Goal: Information Seeking & Learning: Check status

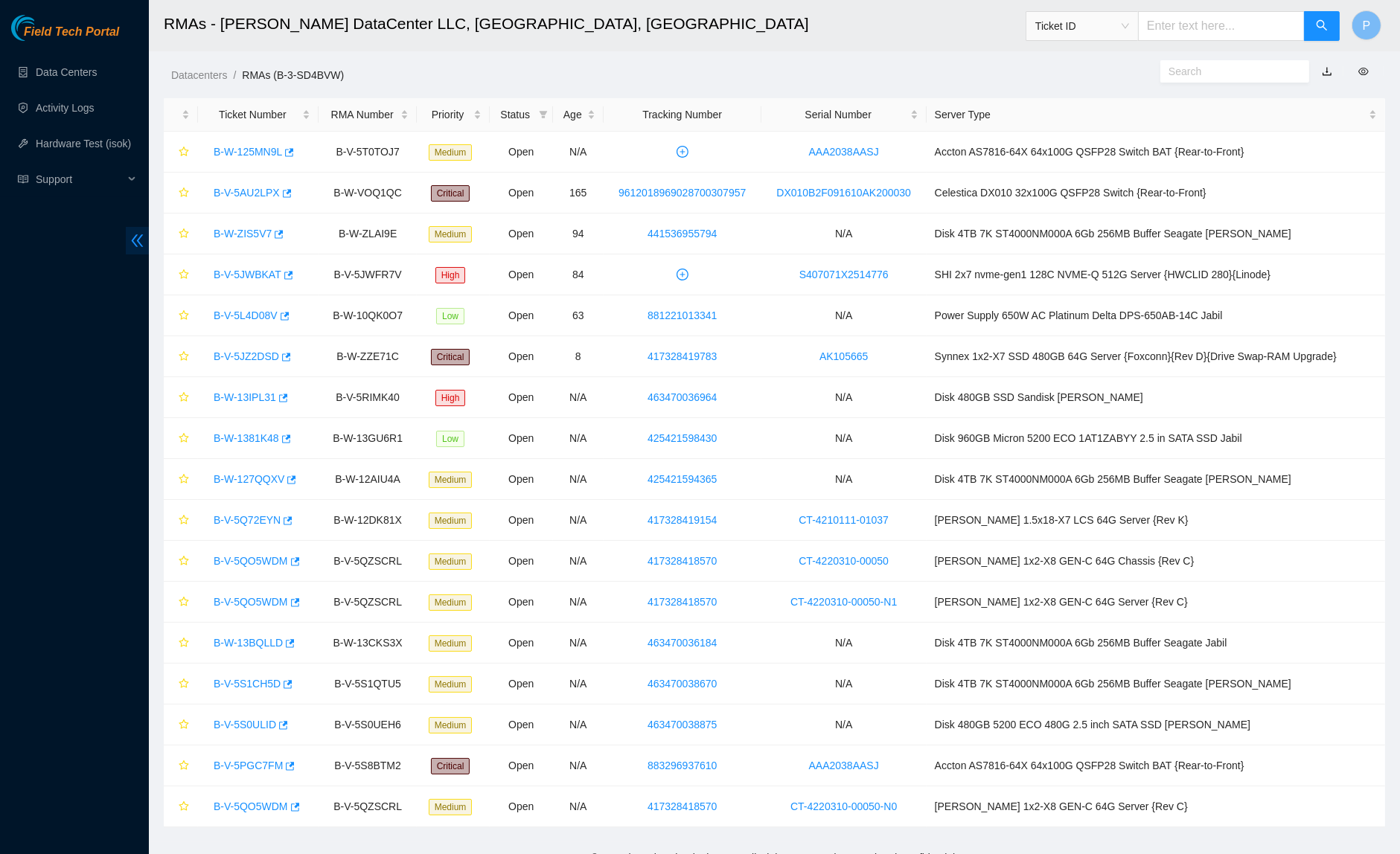
click at [139, 235] on icon "double-left" at bounding box center [137, 240] width 16 height 16
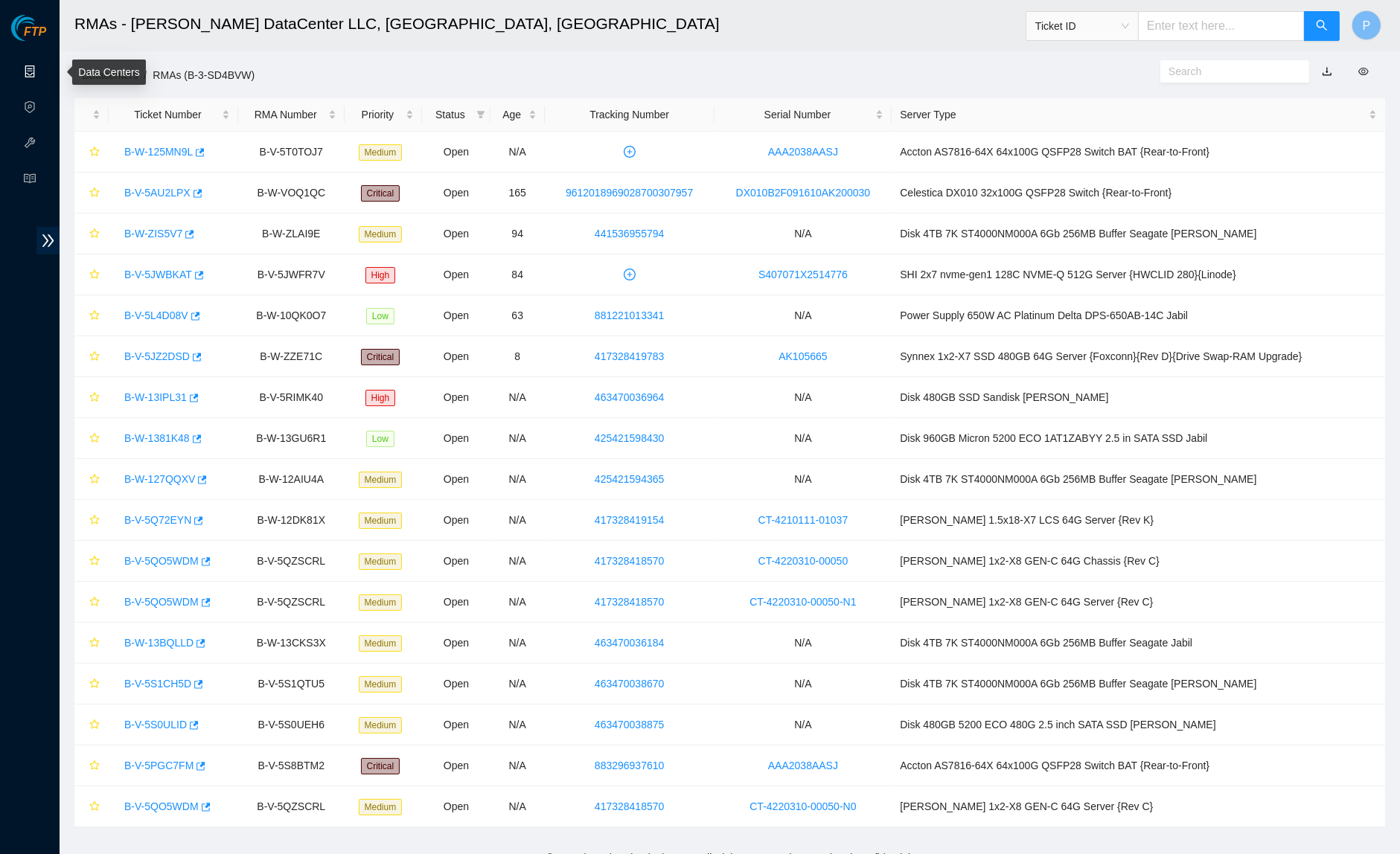
click at [43, 68] on link "Data Centers" at bounding box center [74, 72] width 61 height 12
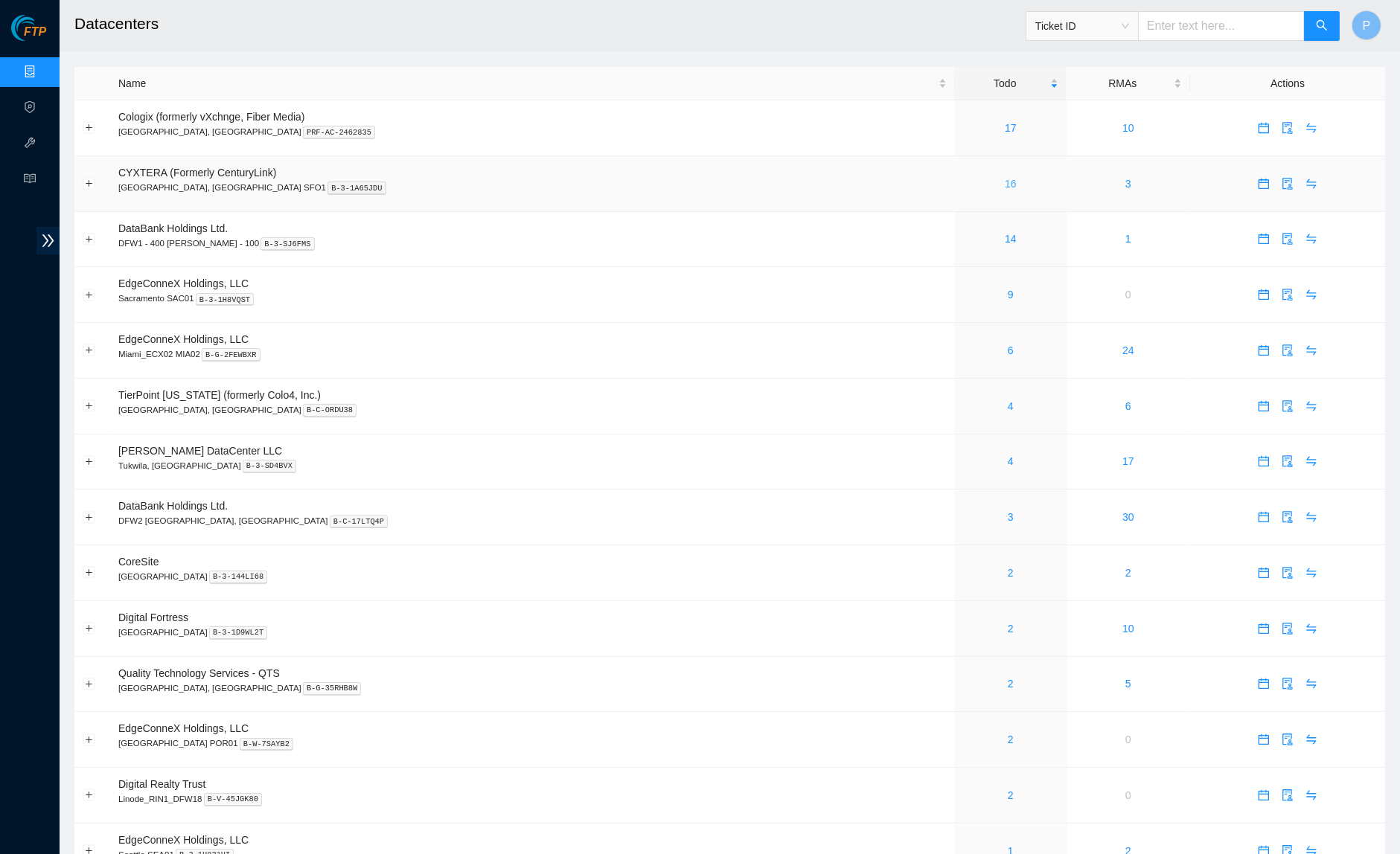
click at [1005, 180] on link "16" at bounding box center [1010, 183] width 12 height 12
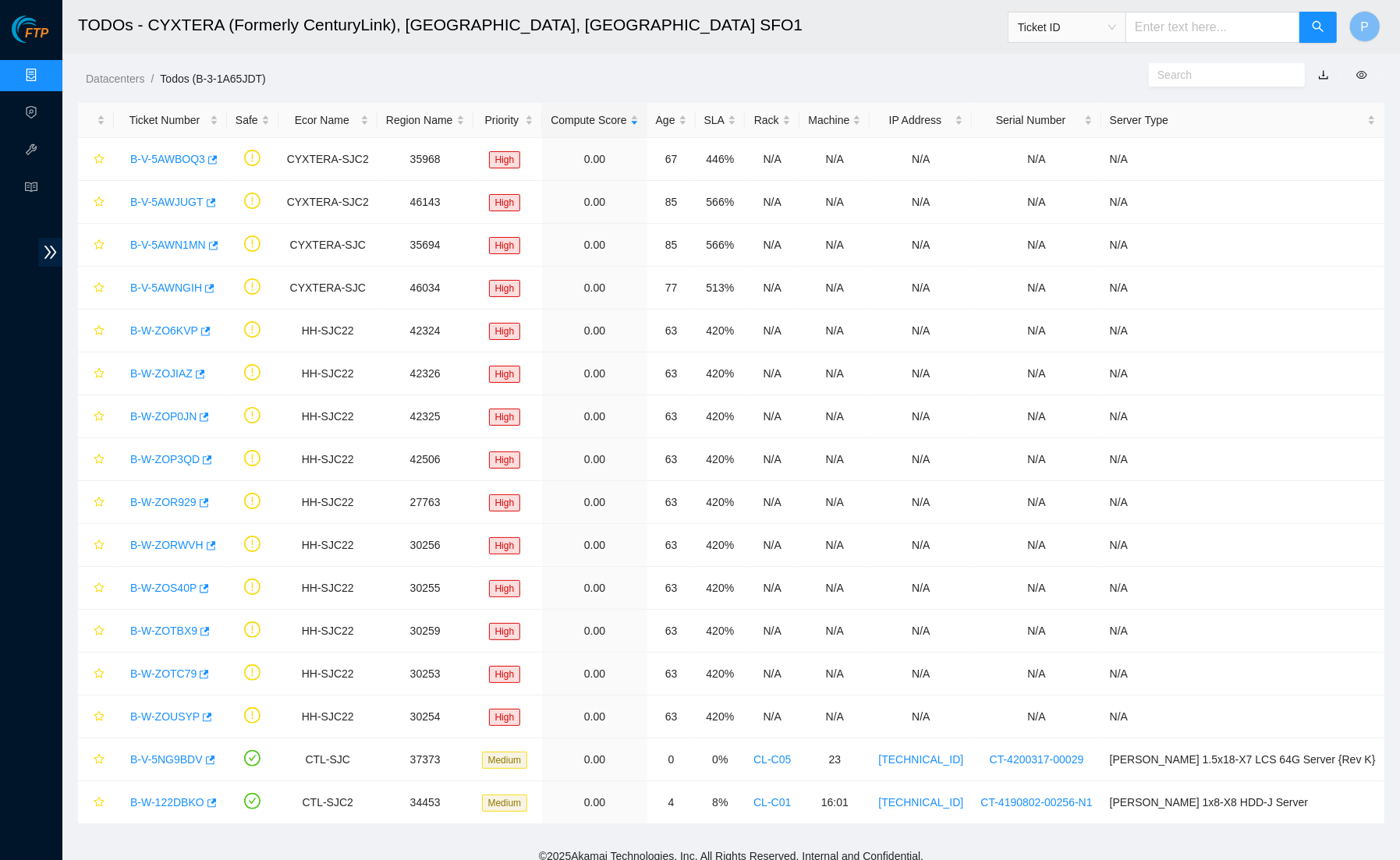
click at [568, 80] on ol "Datacenters / Todos (B-3-1A65JDT) /" at bounding box center [575, 79] width 980 height 17
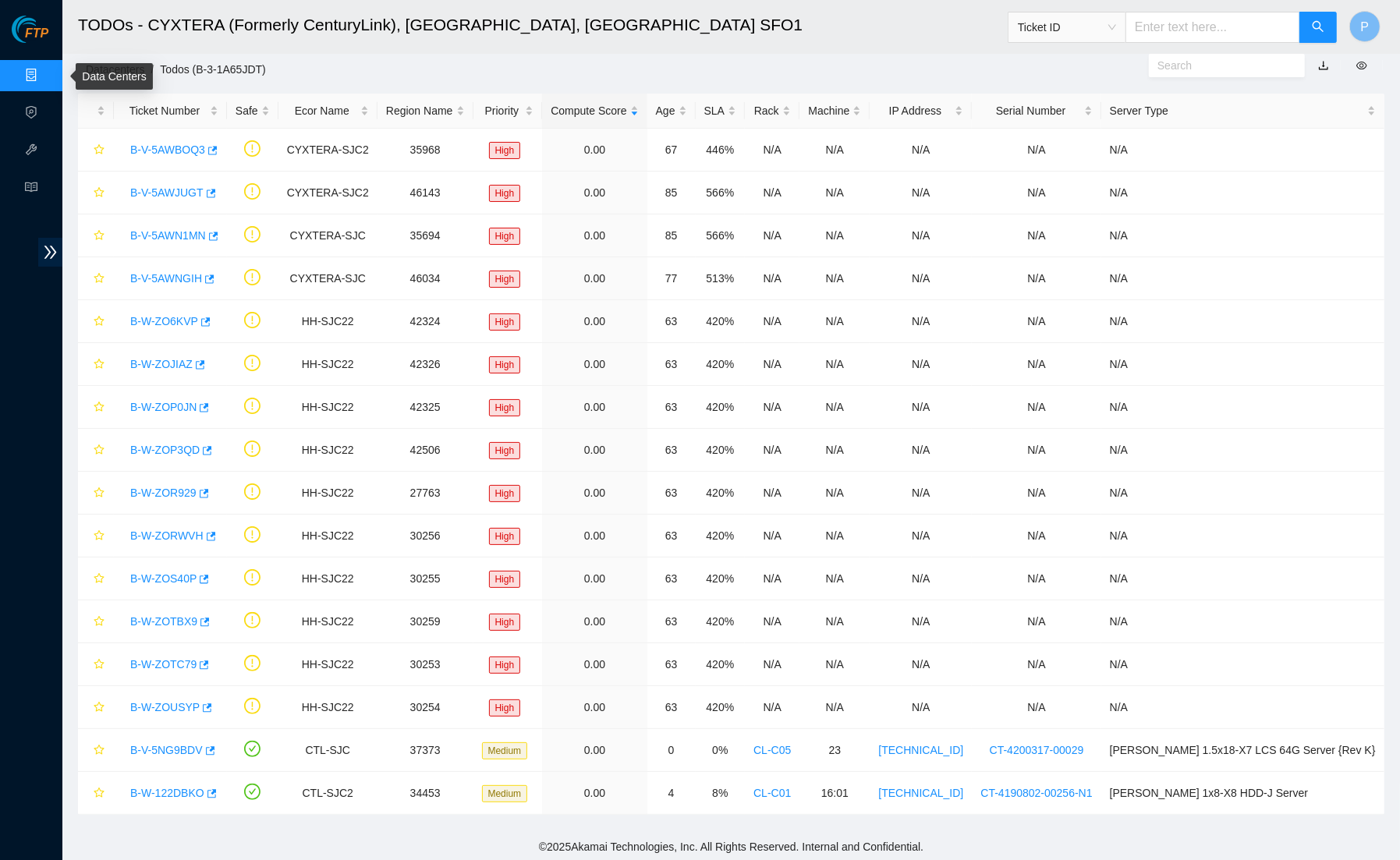
click at [45, 76] on link "Data Centers" at bounding box center [77, 75] width 64 height 13
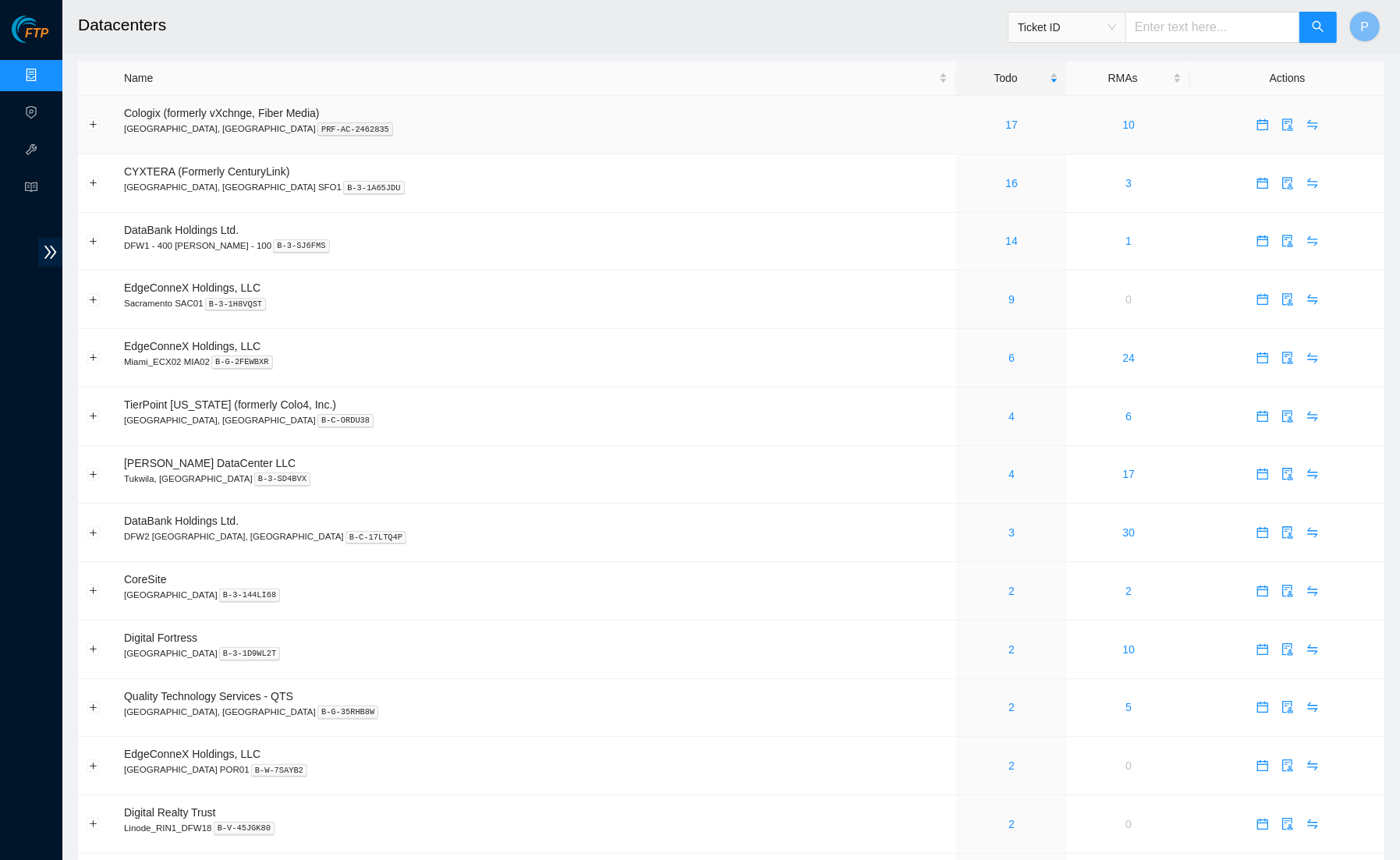
click at [755, 125] on p "Santa Clara, CA PRF-AC-2462835" at bounding box center [536, 128] width 824 height 14
click at [554, 173] on td "CYXTERA (Formerly CenturyLink) Santa Clara, CA SFO1 B-3-1A65JDU" at bounding box center [536, 183] width 841 height 59
click at [1361, 27] on span "P" at bounding box center [1365, 27] width 9 height 19
click at [1249, 131] on link "Logout" at bounding box center [1231, 137] width 34 height 13
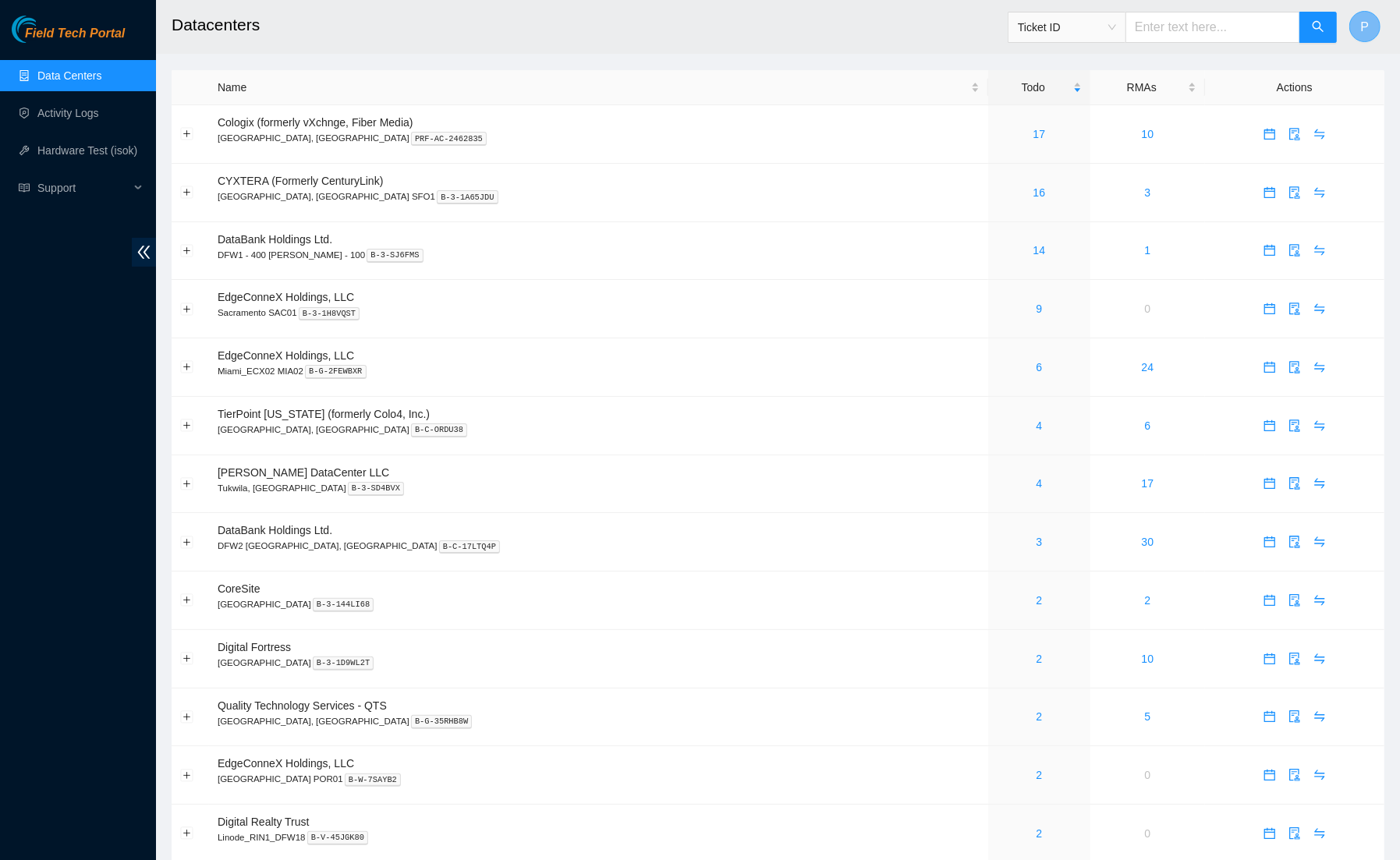
click at [1369, 18] on span "P" at bounding box center [1365, 27] width 9 height 19
click at [1249, 133] on link "Logout" at bounding box center [1231, 137] width 34 height 13
click at [1036, 420] on link "4" at bounding box center [1039, 426] width 6 height 13
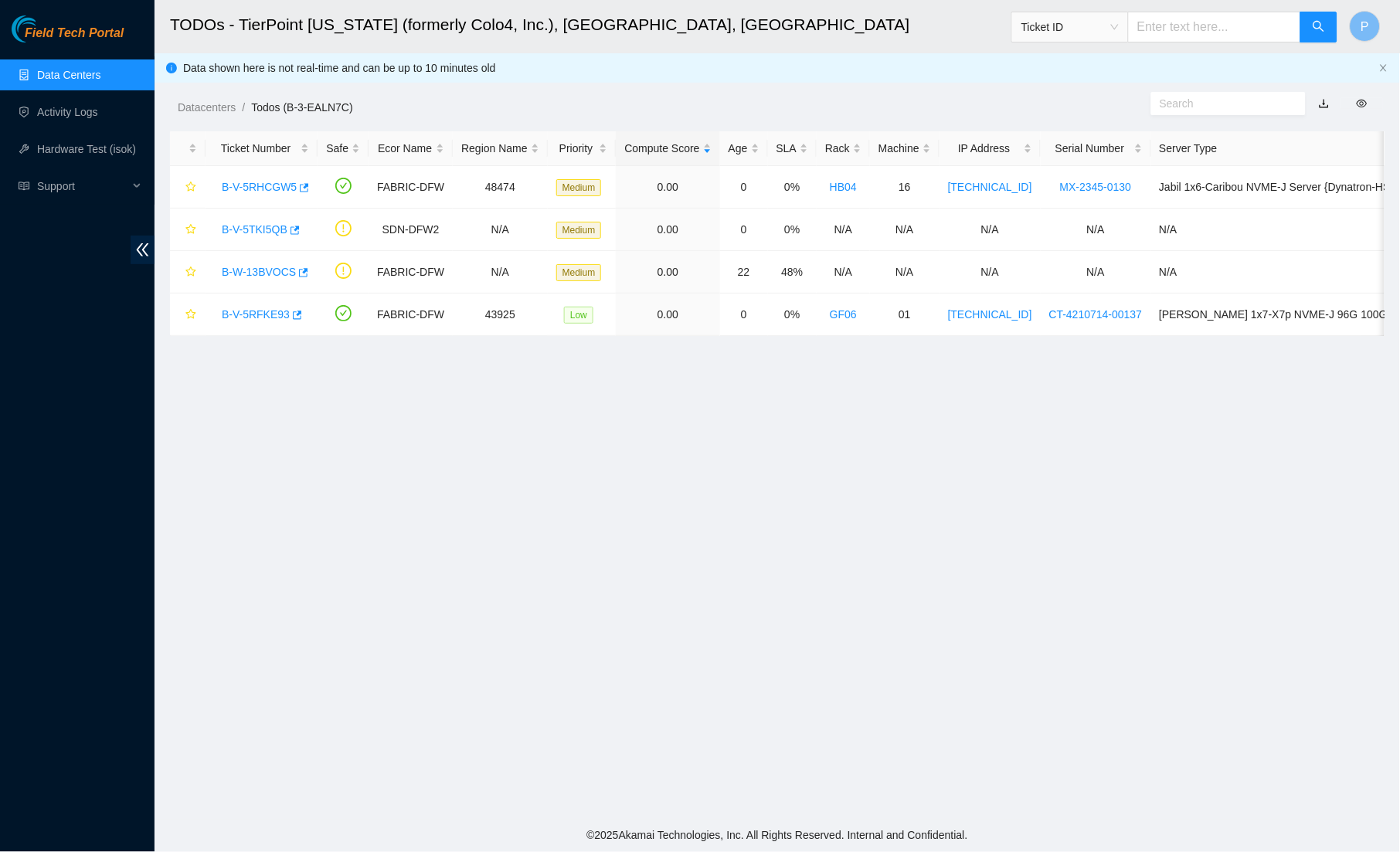
click at [1322, 115] on main "TODOs - TierPoint [US_STATE] (formerly Colo4, Inc.), [GEOGRAPHIC_DATA], [GEOGRA…" at bounding box center [777, 409] width 1245 height 820
click at [1322, 104] on link "button" at bounding box center [1324, 103] width 10 height 12
click at [100, 71] on link "Data Centers" at bounding box center [69, 74] width 63 height 12
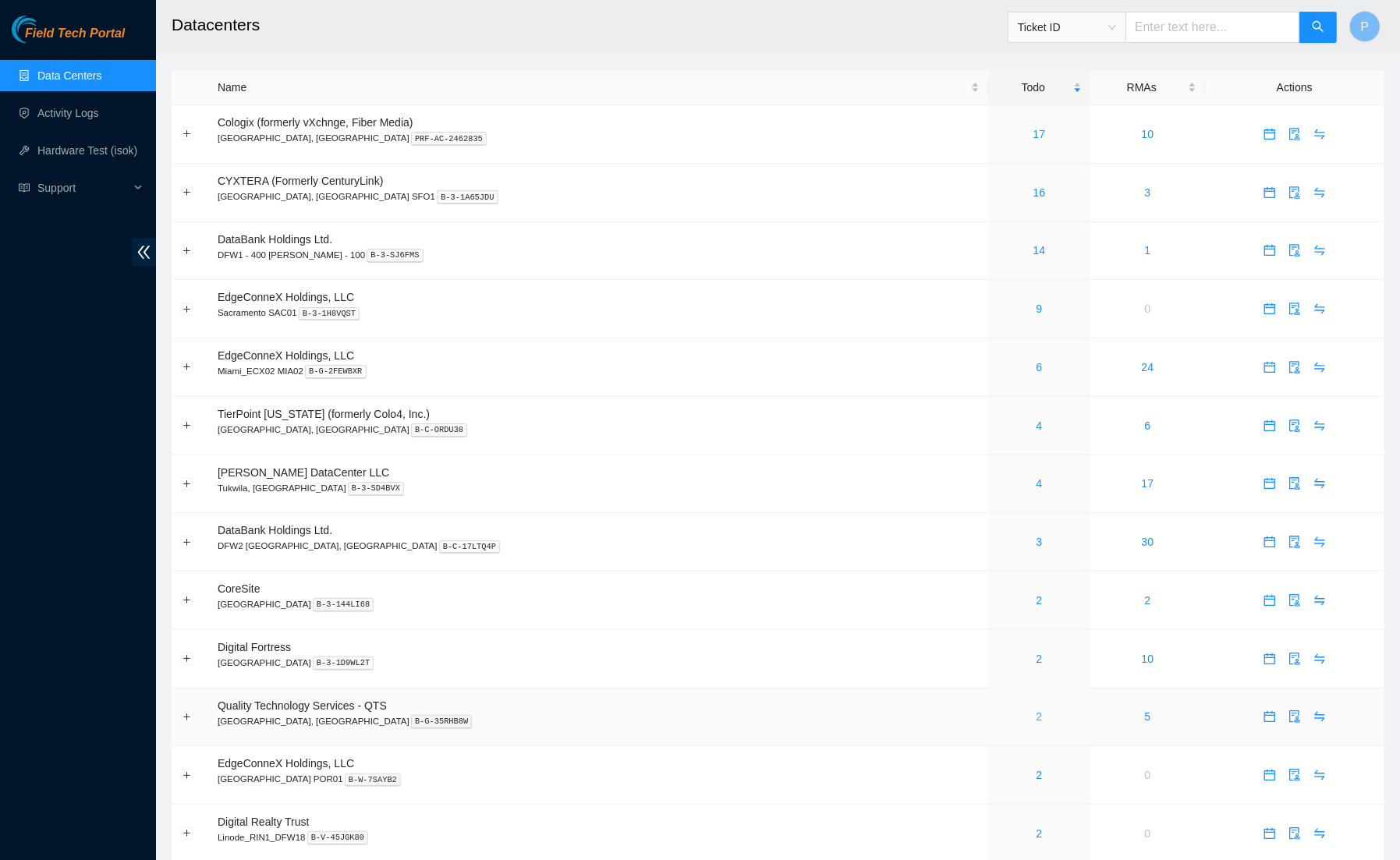
click at [1036, 711] on link "2" at bounding box center [1039, 717] width 6 height 13
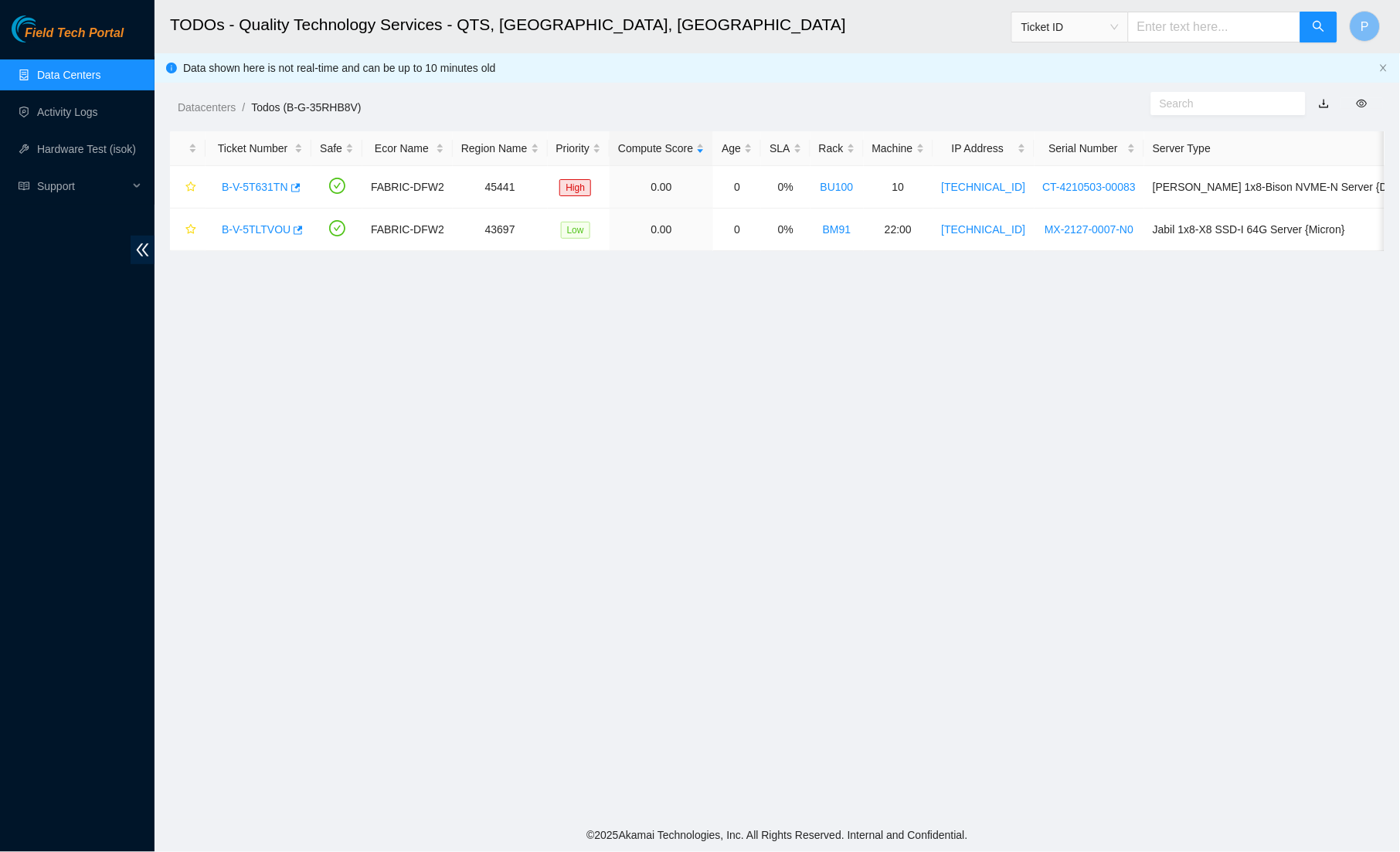
click at [1322, 97] on link "button" at bounding box center [1324, 103] width 10 height 12
click at [73, 73] on link "Data Centers" at bounding box center [69, 74] width 63 height 12
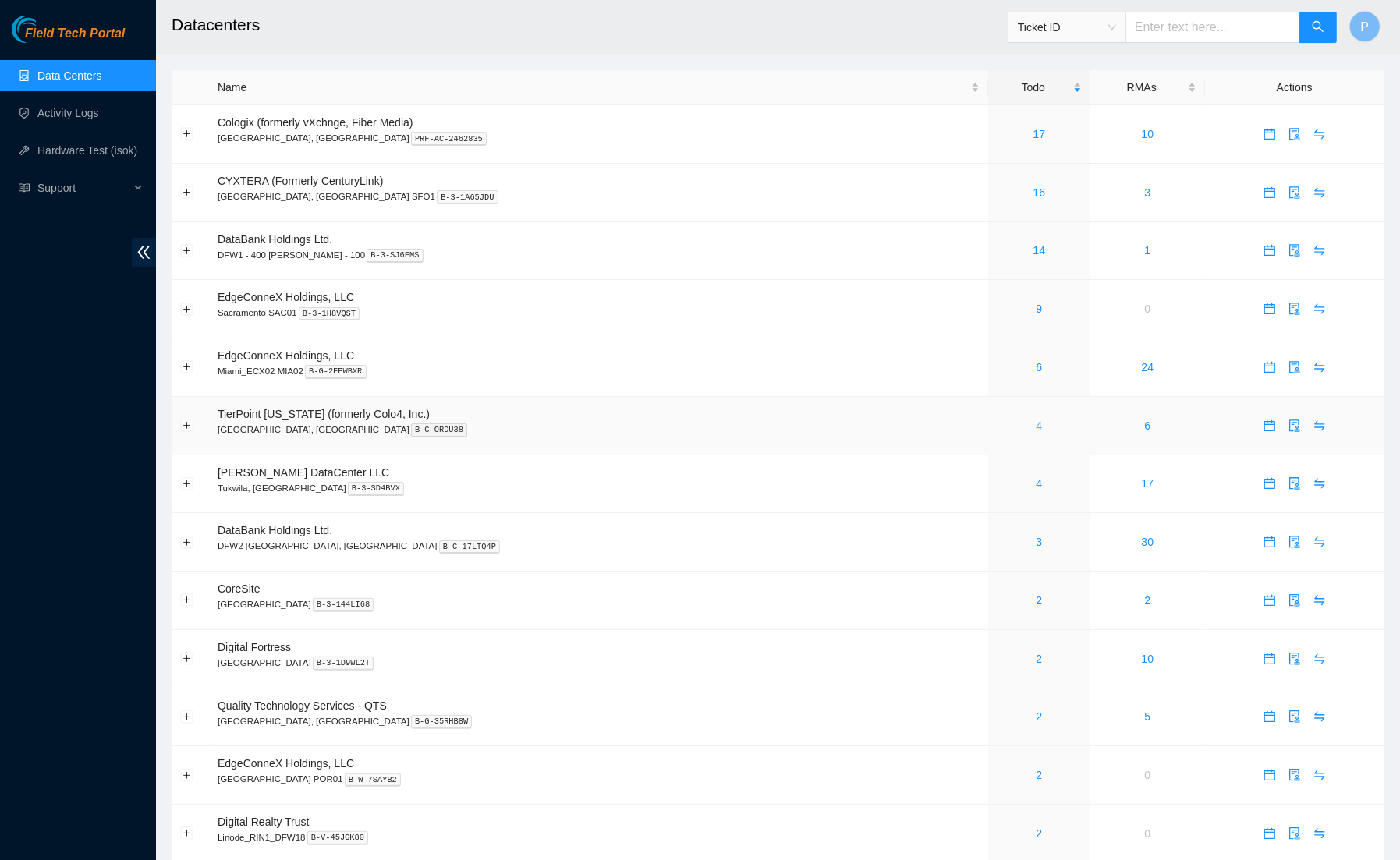
click at [1036, 420] on link "4" at bounding box center [1039, 426] width 6 height 13
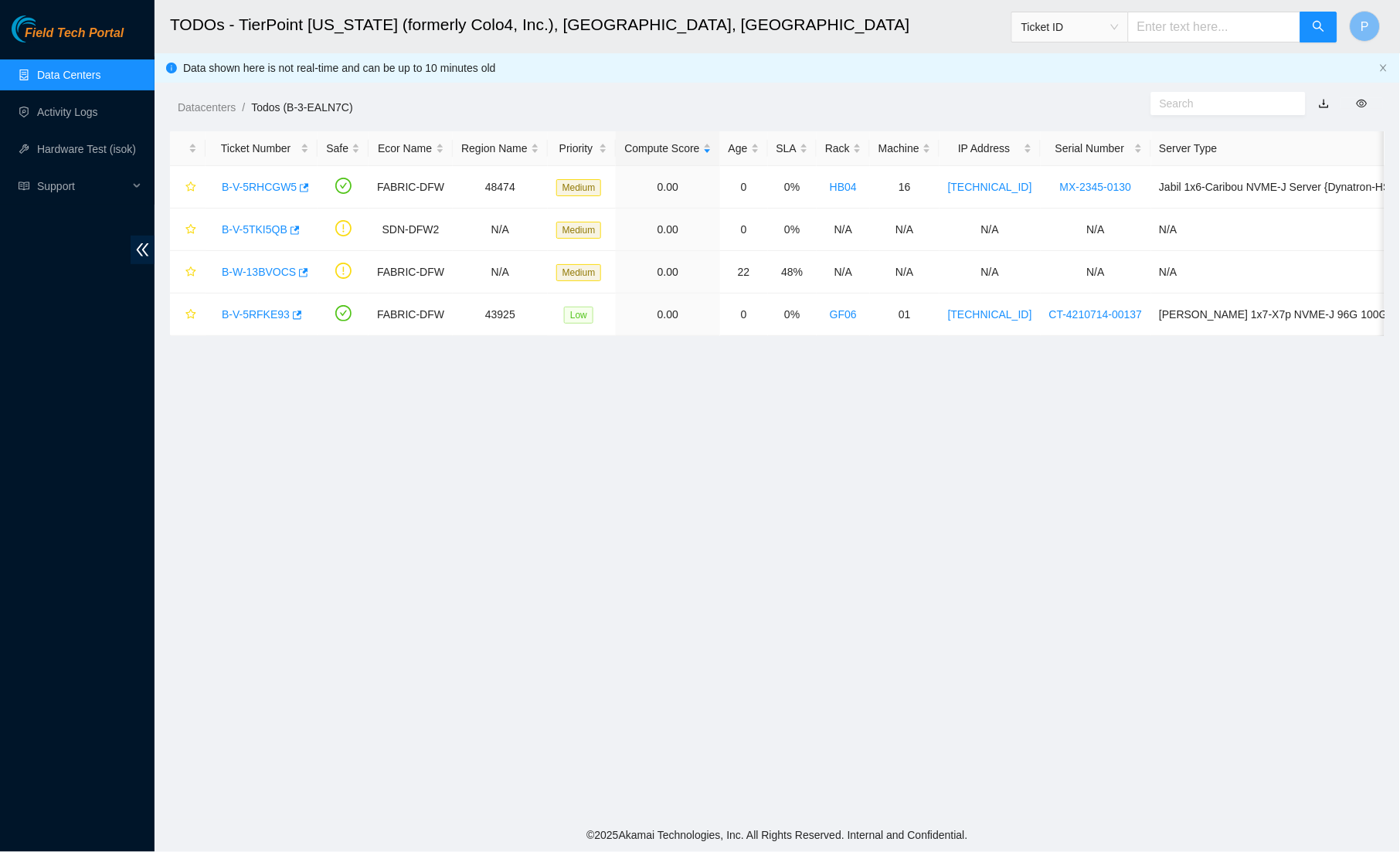
click at [98, 70] on link "Data Centers" at bounding box center [69, 74] width 63 height 12
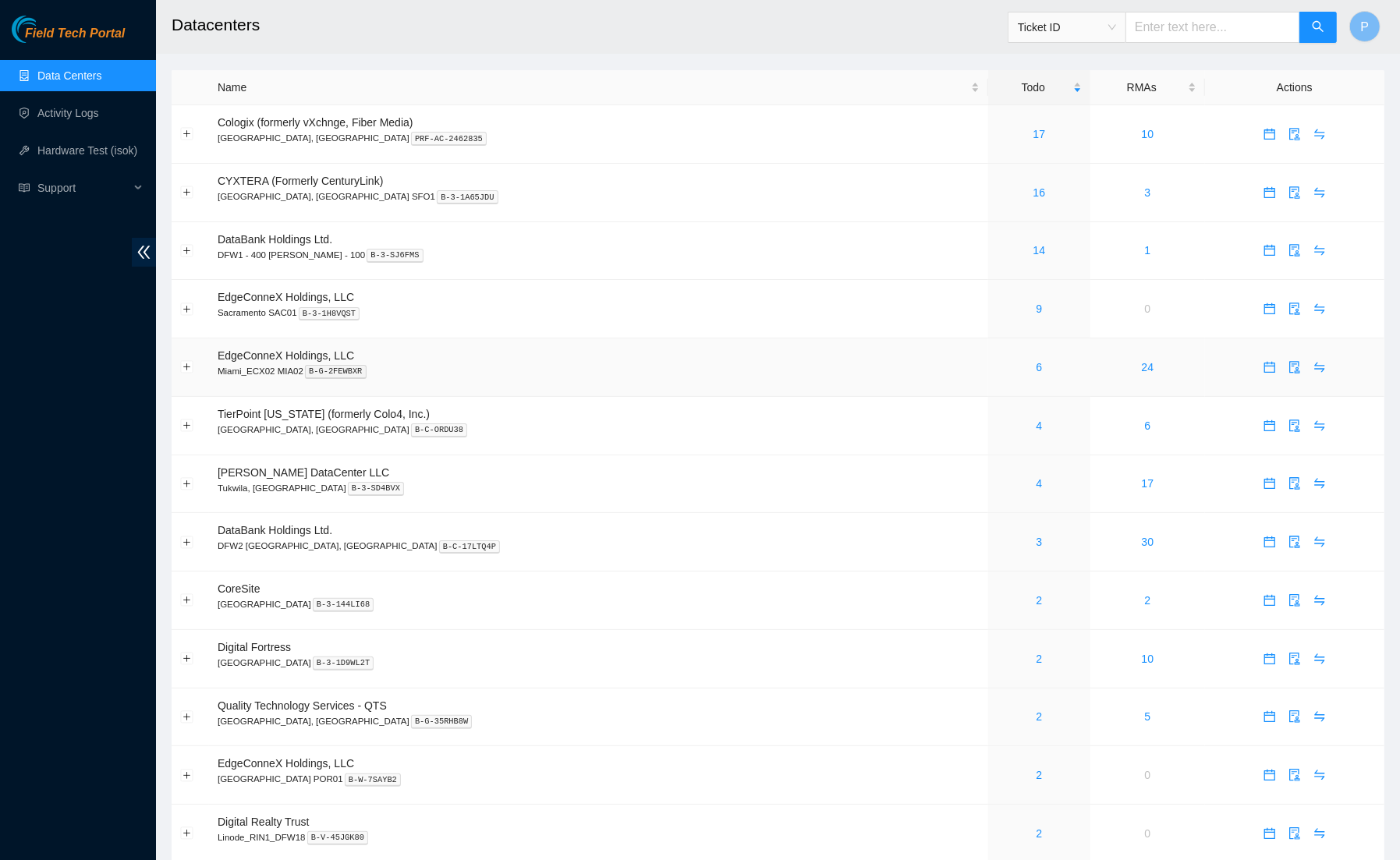
click at [355, 350] on span "EdgeConneX Holdings, LLC" at bounding box center [286, 355] width 137 height 13
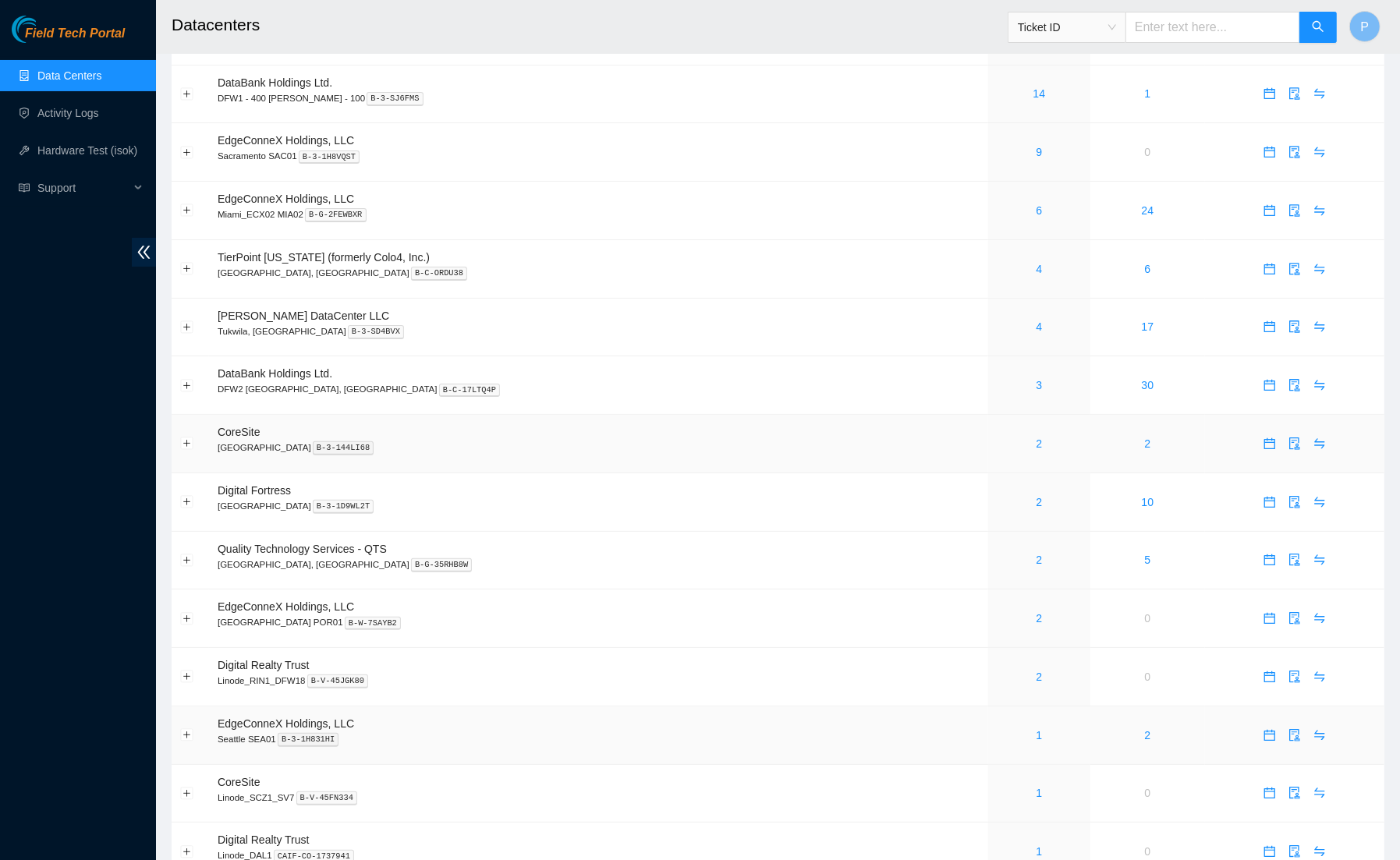
scroll to position [273, 0]
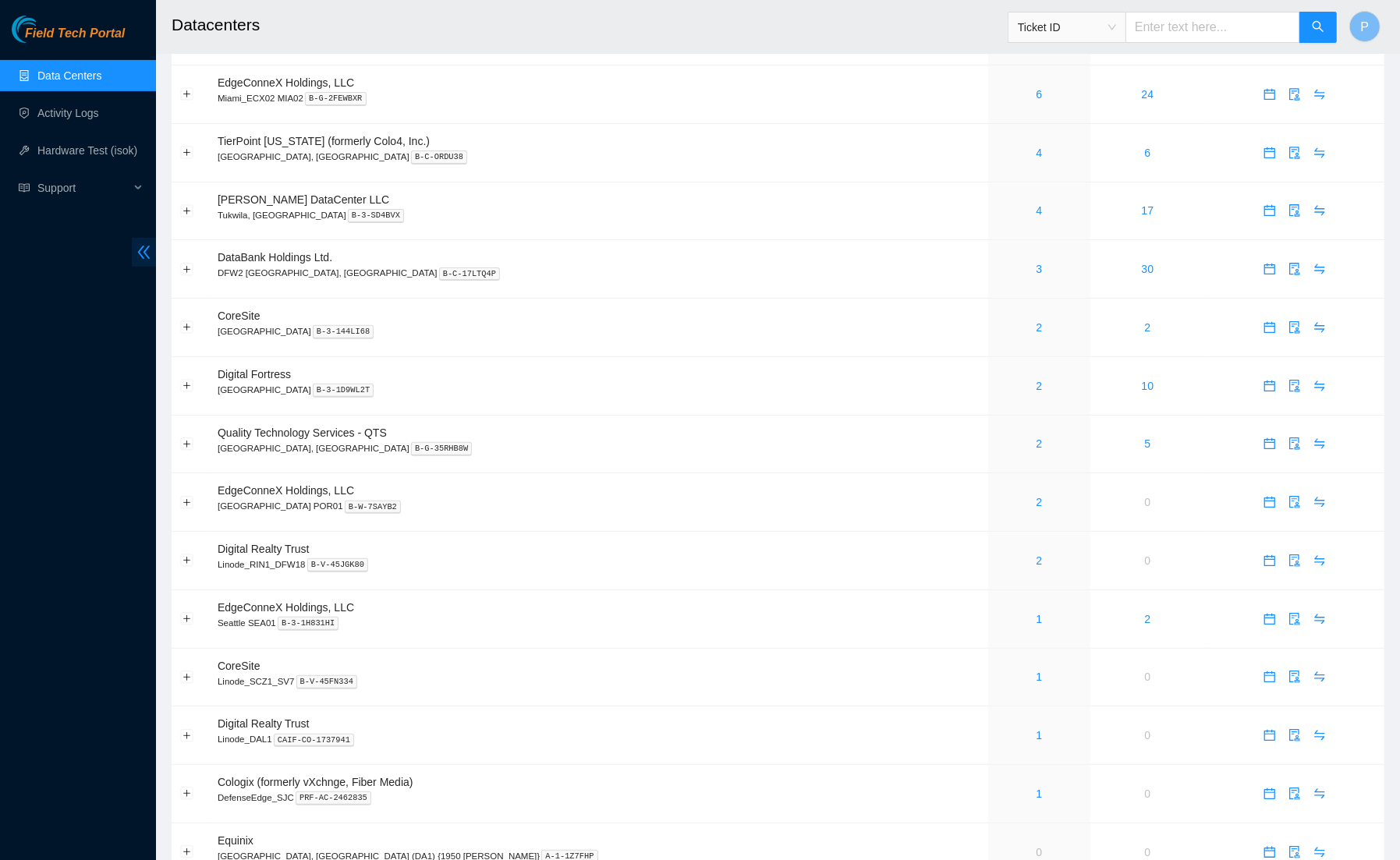
click at [138, 242] on span "double-left" at bounding box center [144, 252] width 24 height 29
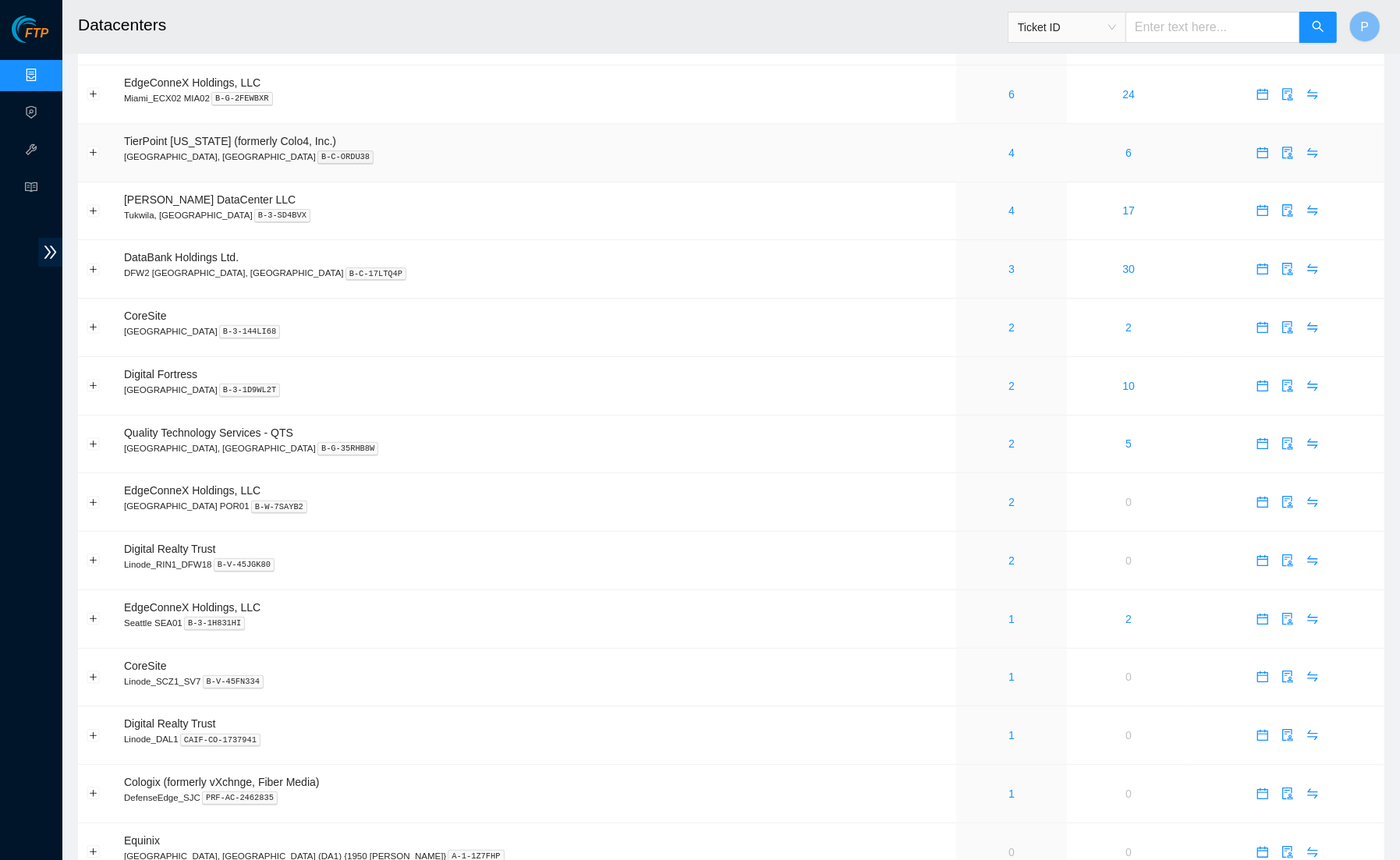
click at [208, 149] on p "[GEOGRAPHIC_DATA], [GEOGRAPHIC_DATA] B-C-ORDU38" at bounding box center [536, 156] width 824 height 14
click at [743, 441] on p "[GEOGRAPHIC_DATA], [GEOGRAPHIC_DATA] B-G-35RHB8W" at bounding box center [536, 448] width 824 height 14
click at [507, 326] on p "[GEOGRAPHIC_DATA] B-3-144LI68" at bounding box center [536, 331] width 824 height 14
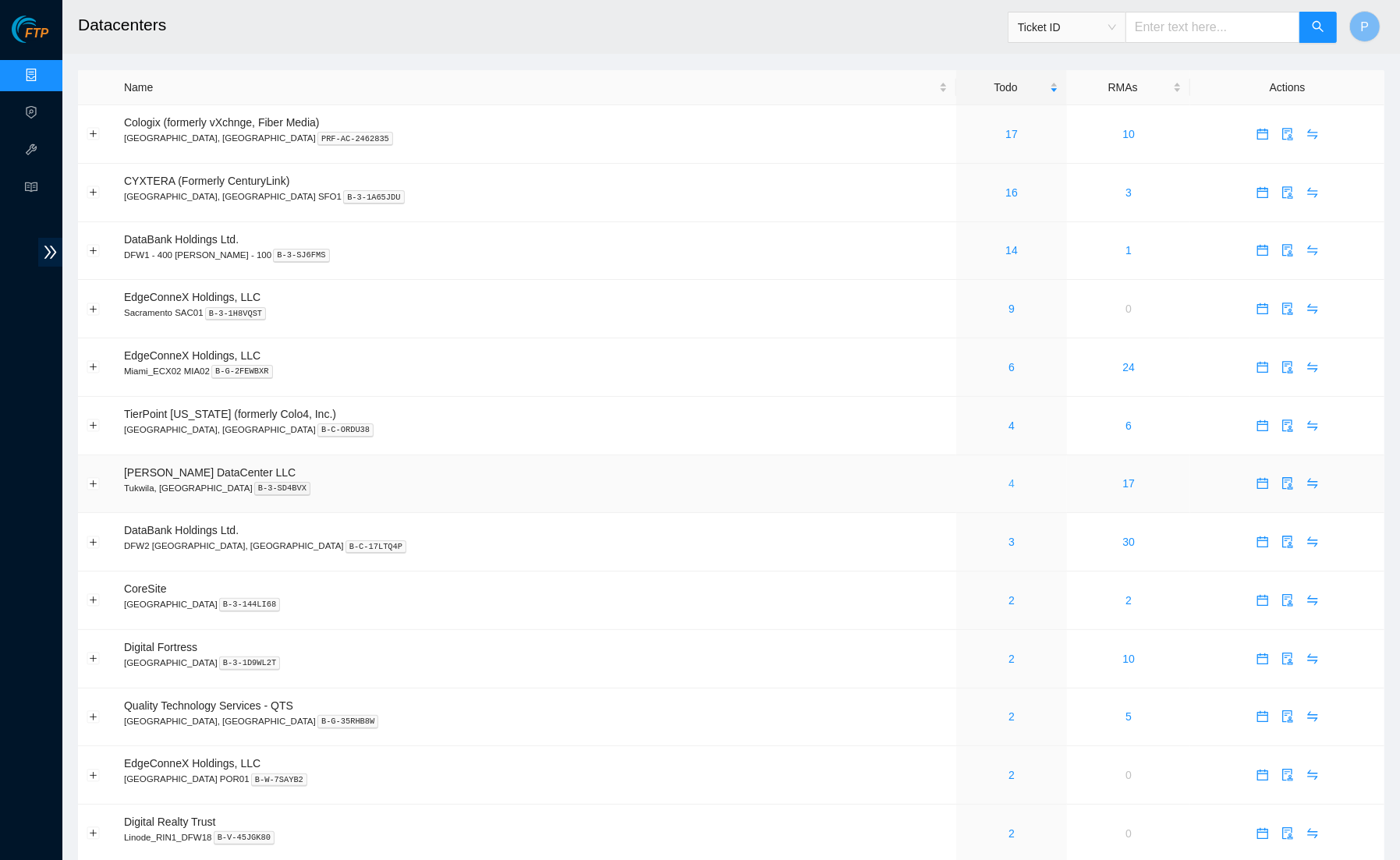
click at [1009, 477] on link "4" at bounding box center [1012, 482] width 6 height 13
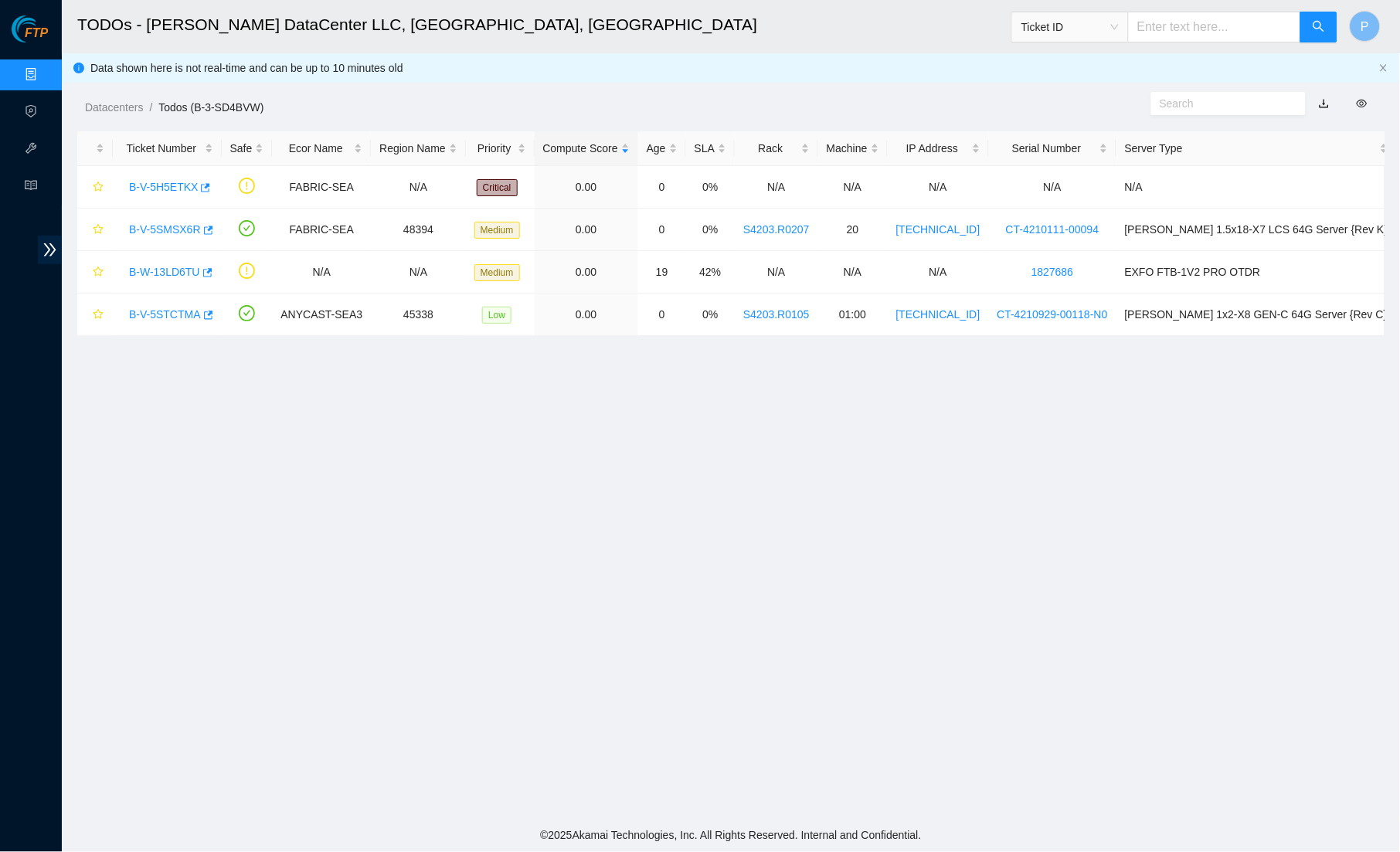
click at [1323, 103] on link "button" at bounding box center [1324, 103] width 10 height 12
click at [45, 81] on link "Data Centers" at bounding box center [76, 74] width 63 height 12
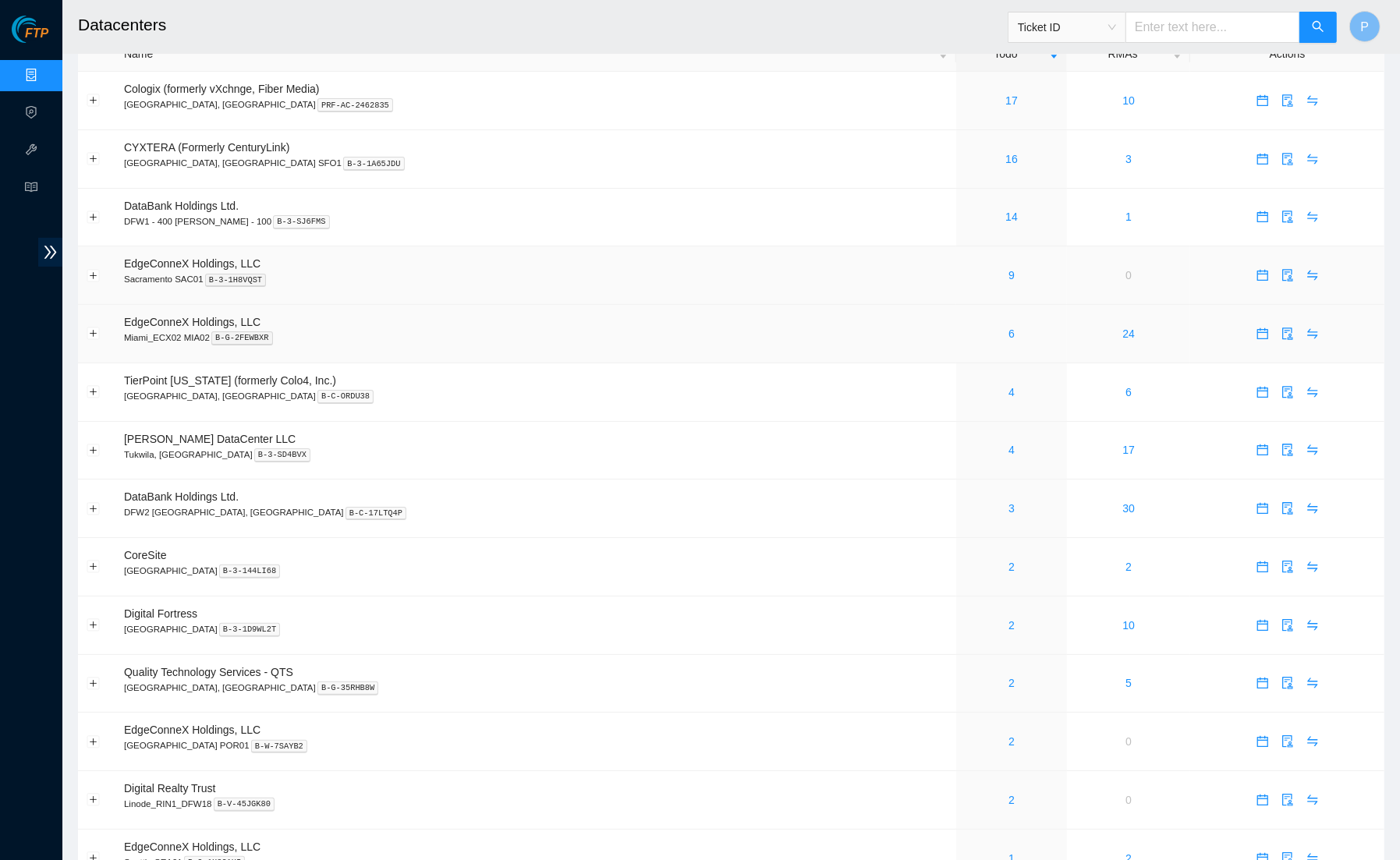
scroll to position [67, 0]
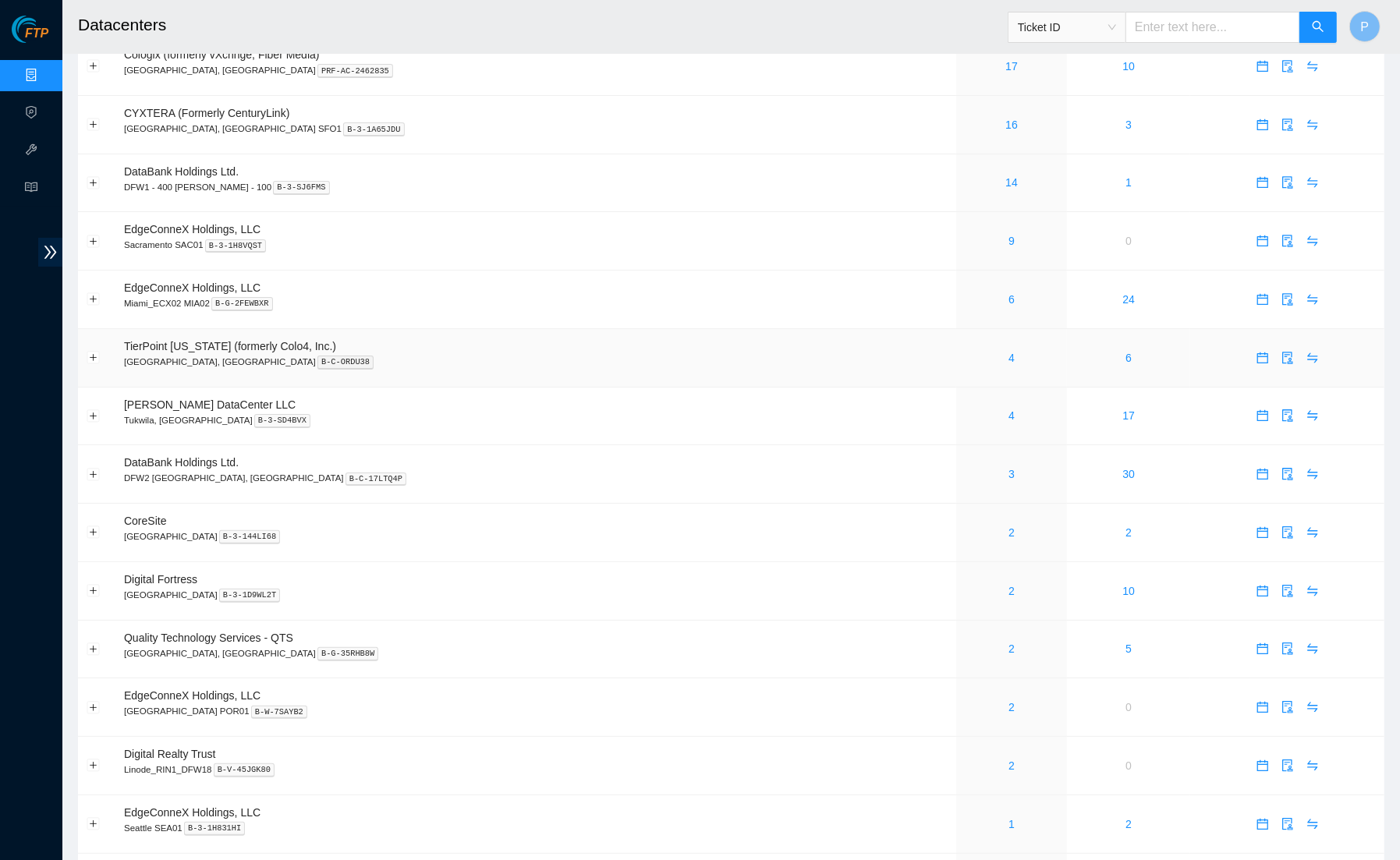
click at [714, 371] on td "TierPoint [US_STATE] (formerly Colo4, Inc.) [GEOGRAPHIC_DATA], [GEOGRAPHIC_DATA…" at bounding box center [536, 358] width 841 height 59
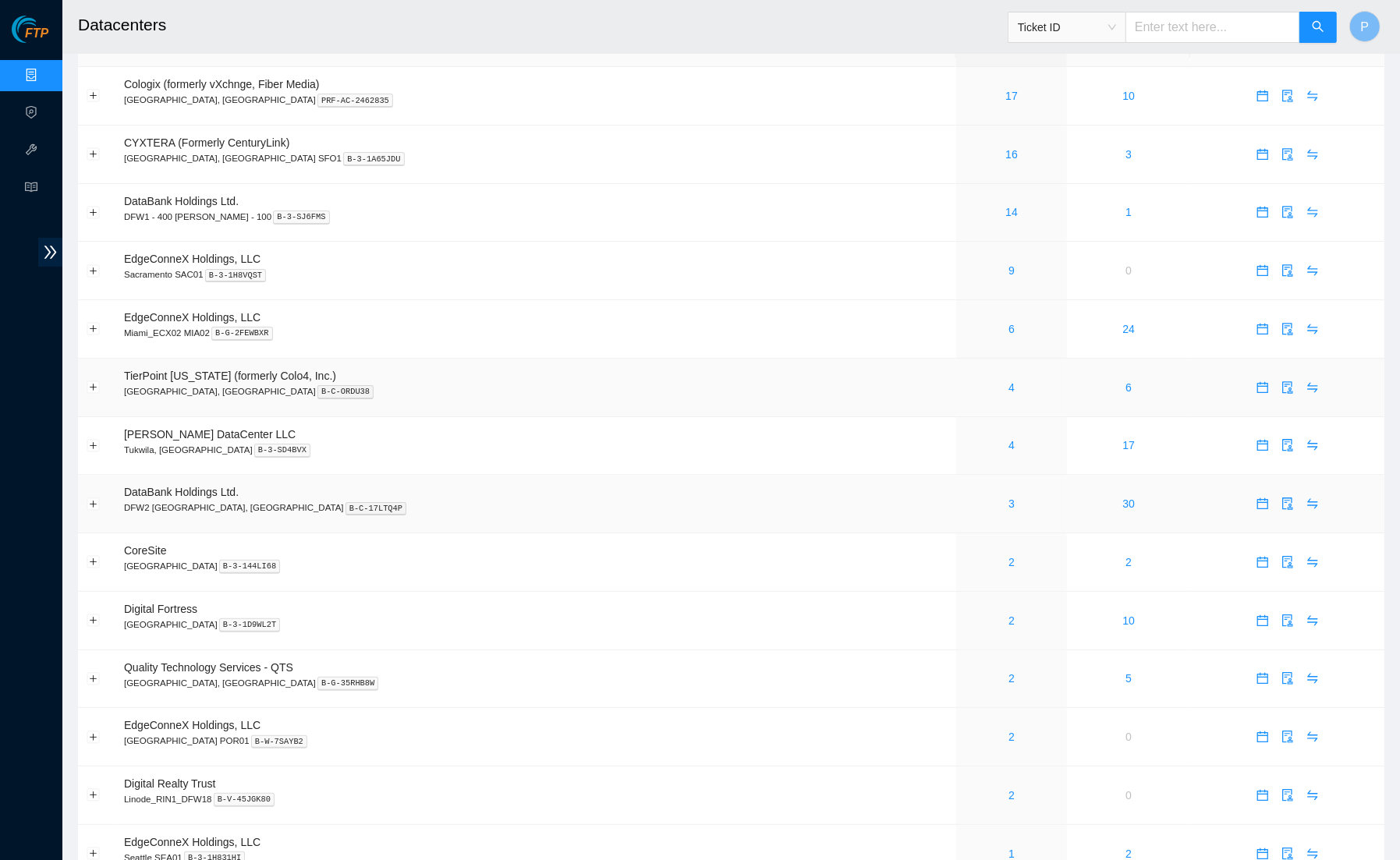
scroll to position [105, 0]
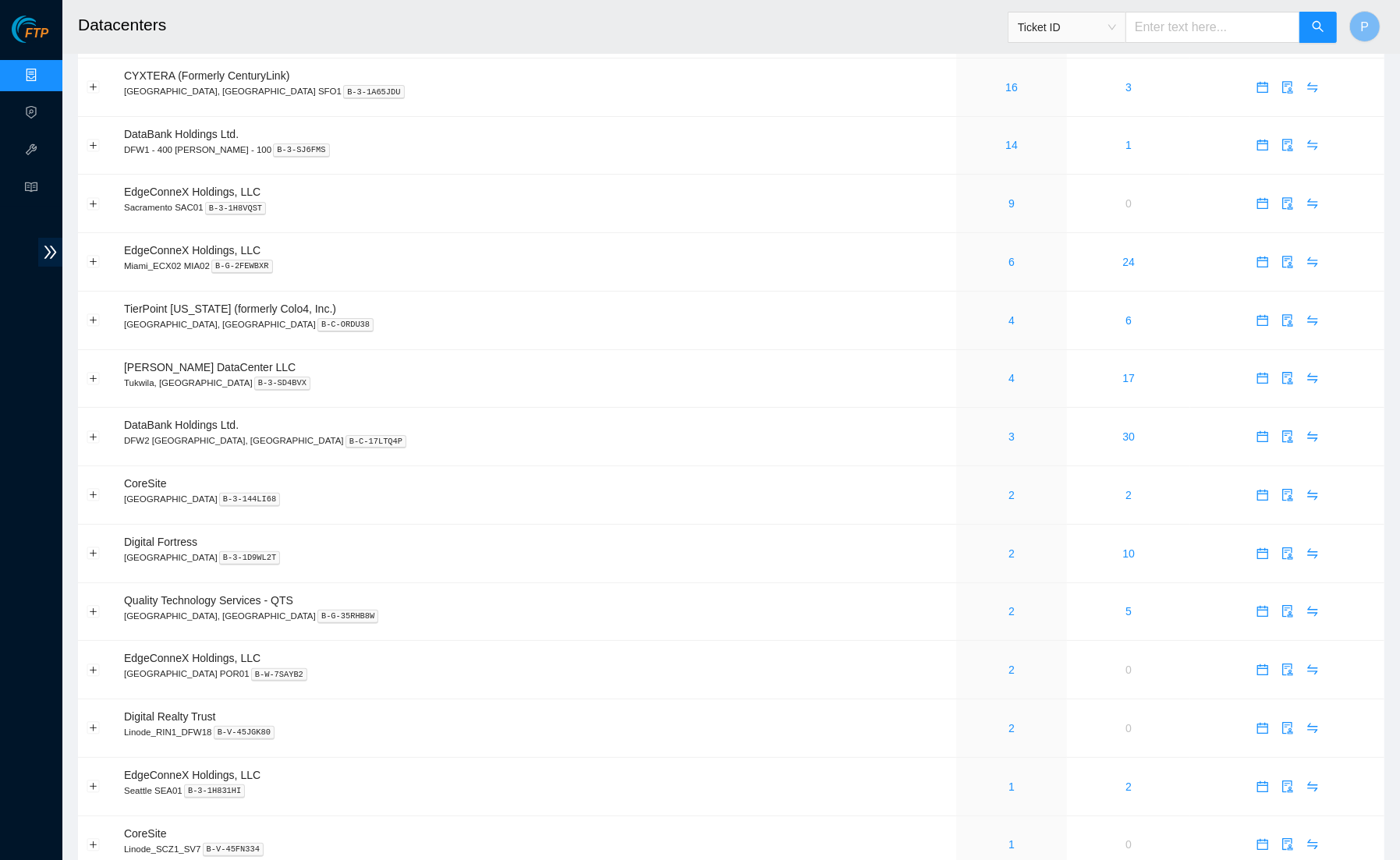
click at [1170, 23] on input "text" at bounding box center [1212, 27] width 174 height 31
paste input "B-V-5QJH3HF"
type input "B-V-5QJH3HF"
click at [1316, 31] on icon "search" at bounding box center [1318, 26] width 13 height 13
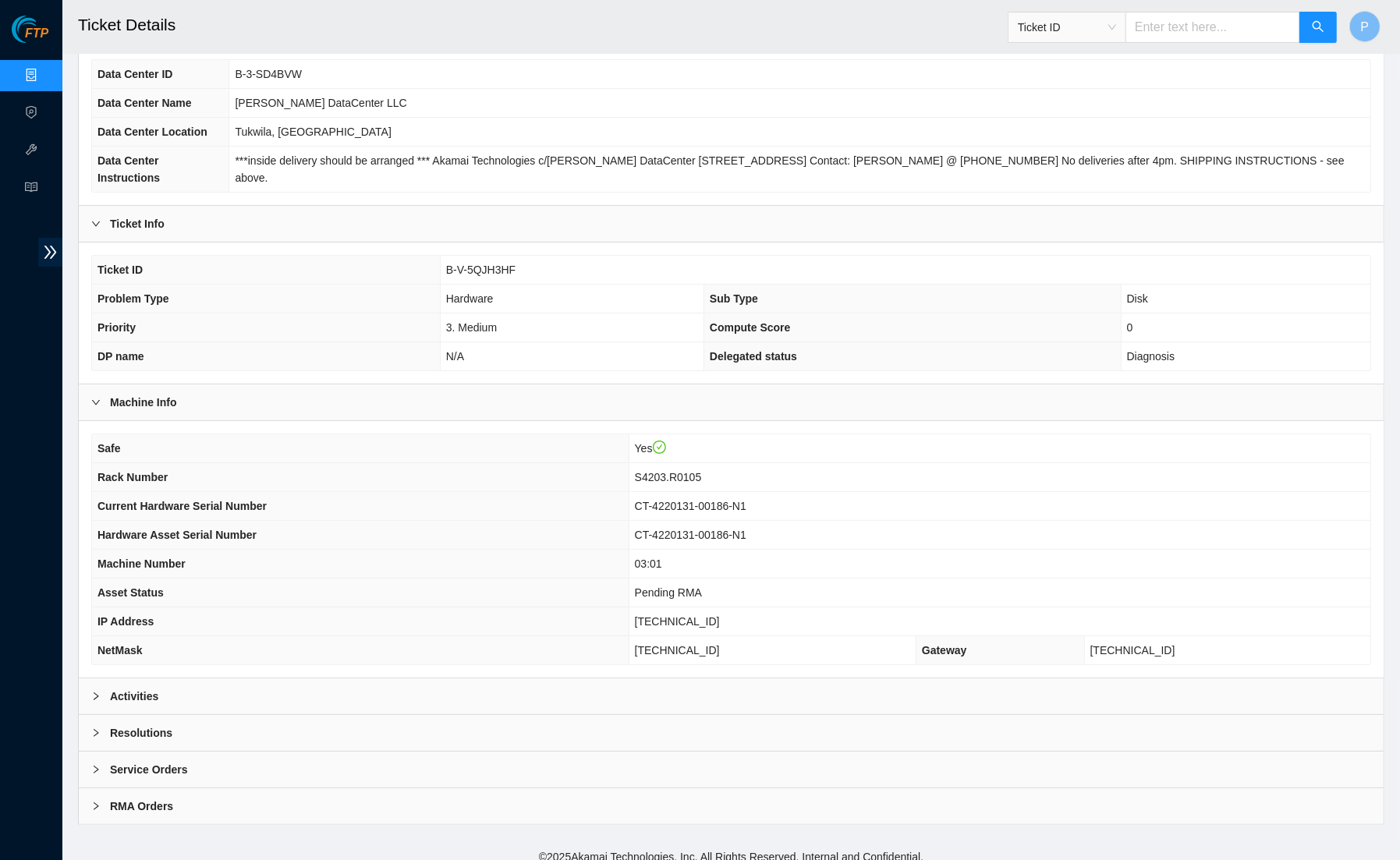
click at [673, 678] on div "Activities" at bounding box center [731, 695] width 1305 height 36
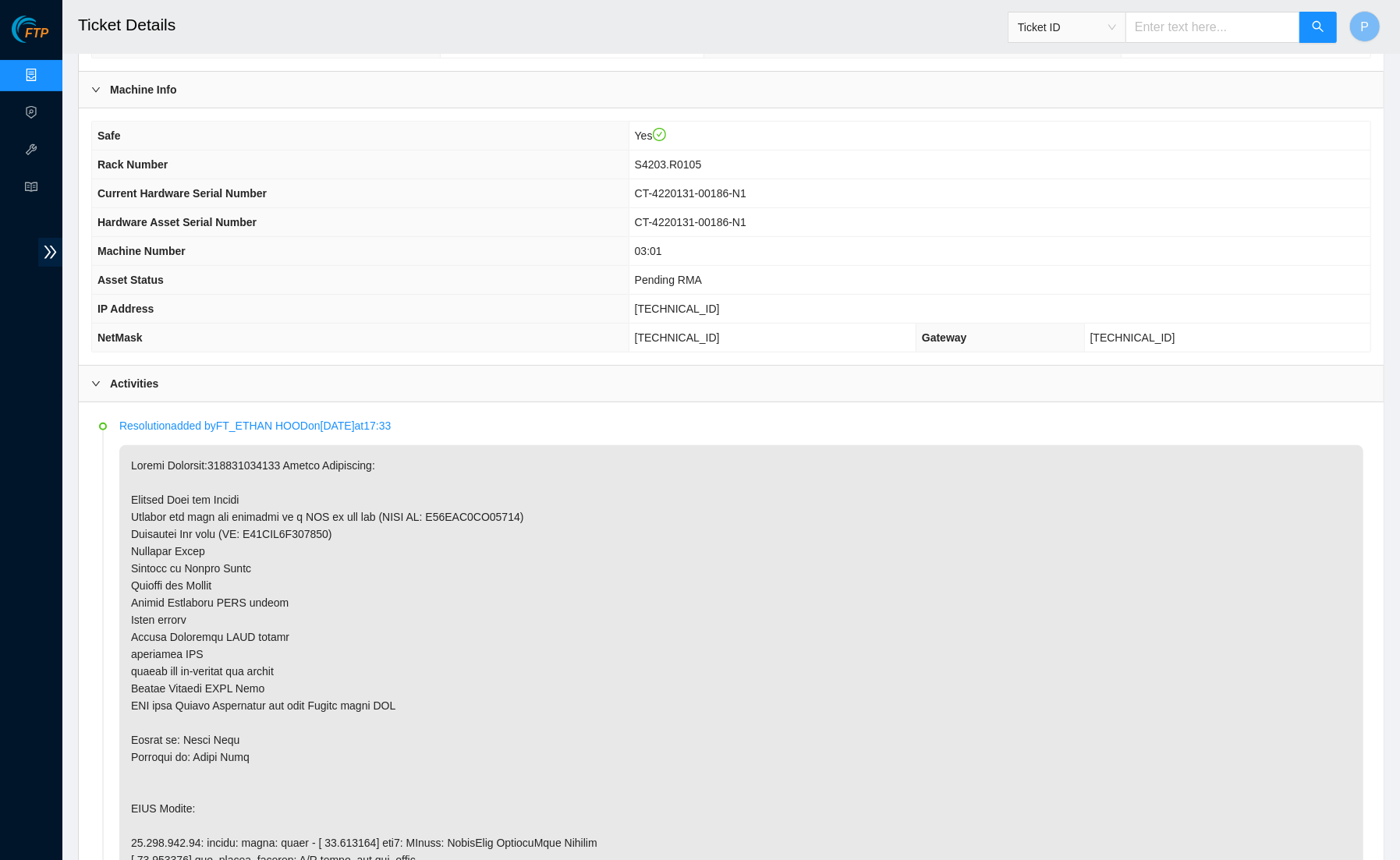
scroll to position [539, 0]
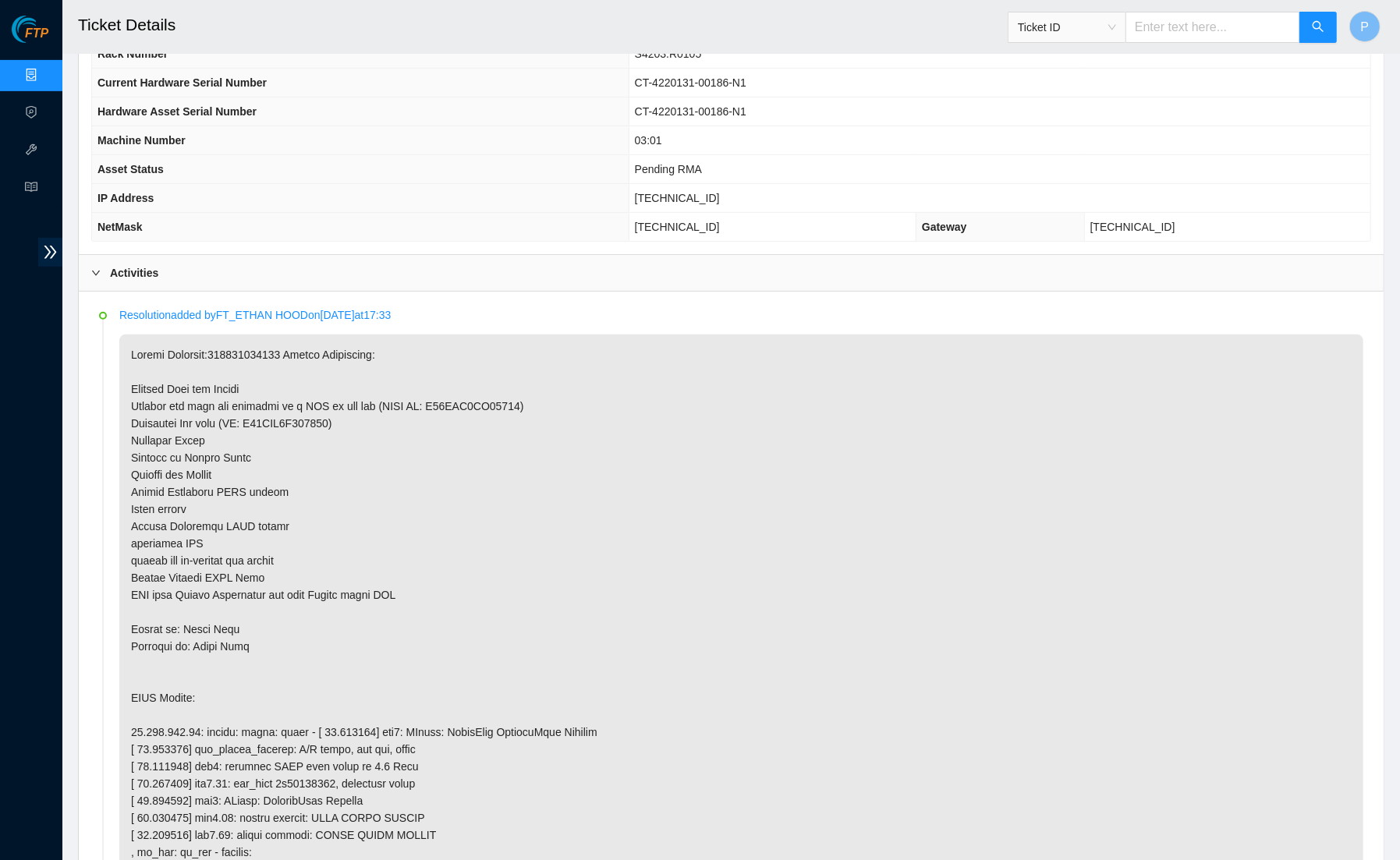
click at [1164, 38] on input "text" at bounding box center [1212, 27] width 174 height 31
paste input "B-V-5SKSSF7"
type input "B-V-5SKSSF7"
click at [1327, 14] on button "button" at bounding box center [1318, 27] width 38 height 31
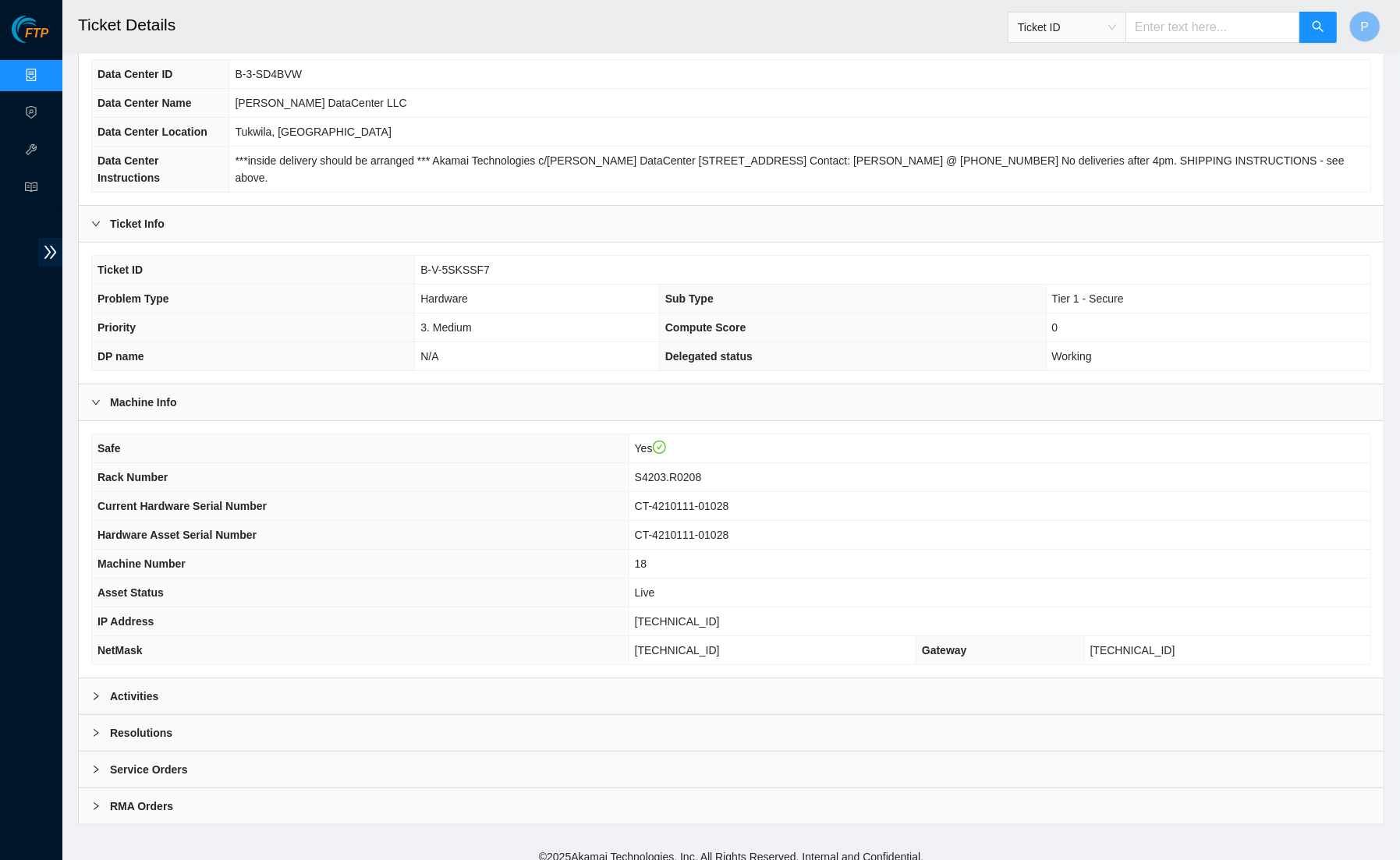
click at [695, 678] on div "Activities" at bounding box center [731, 695] width 1305 height 36
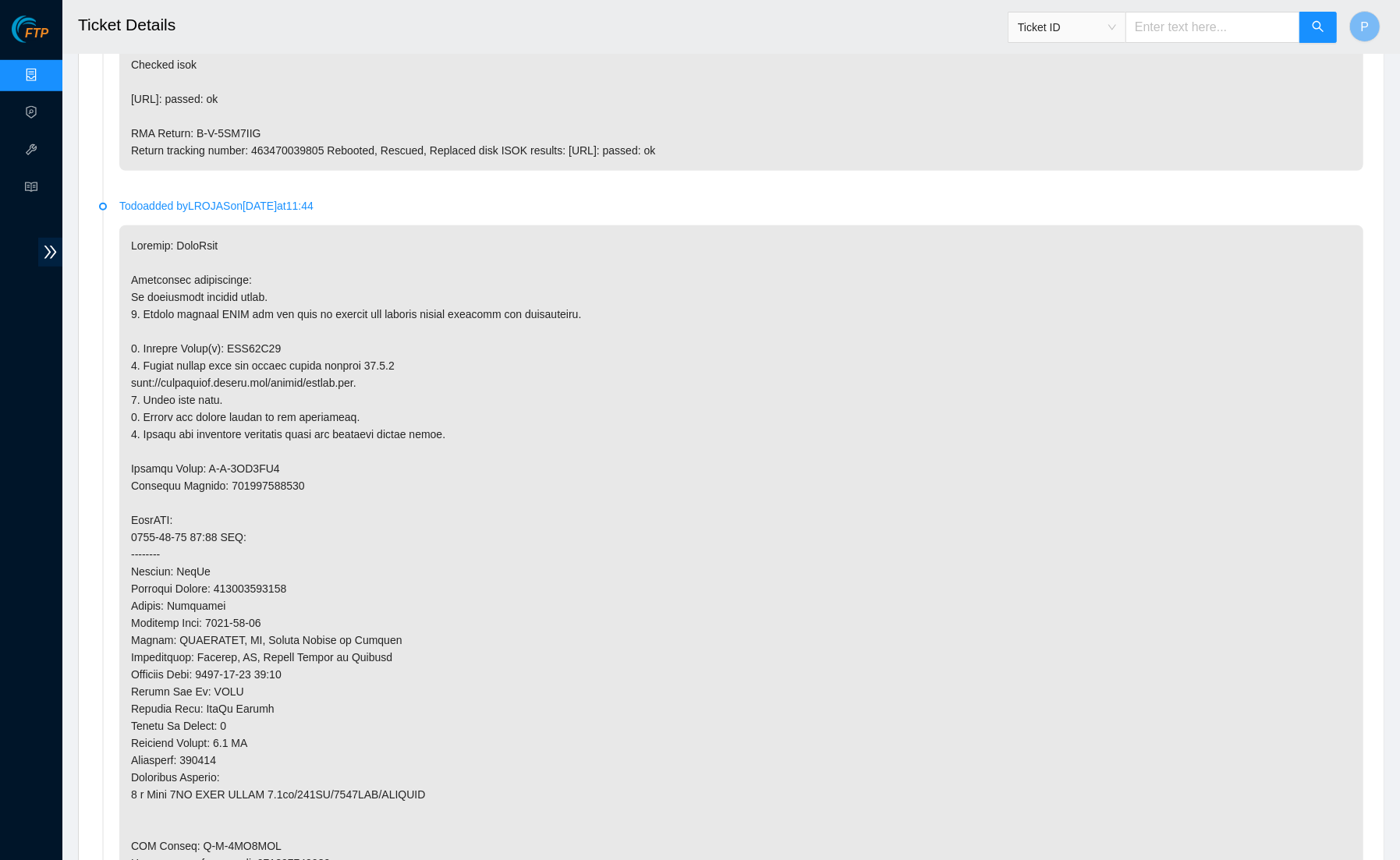
scroll to position [785, 0]
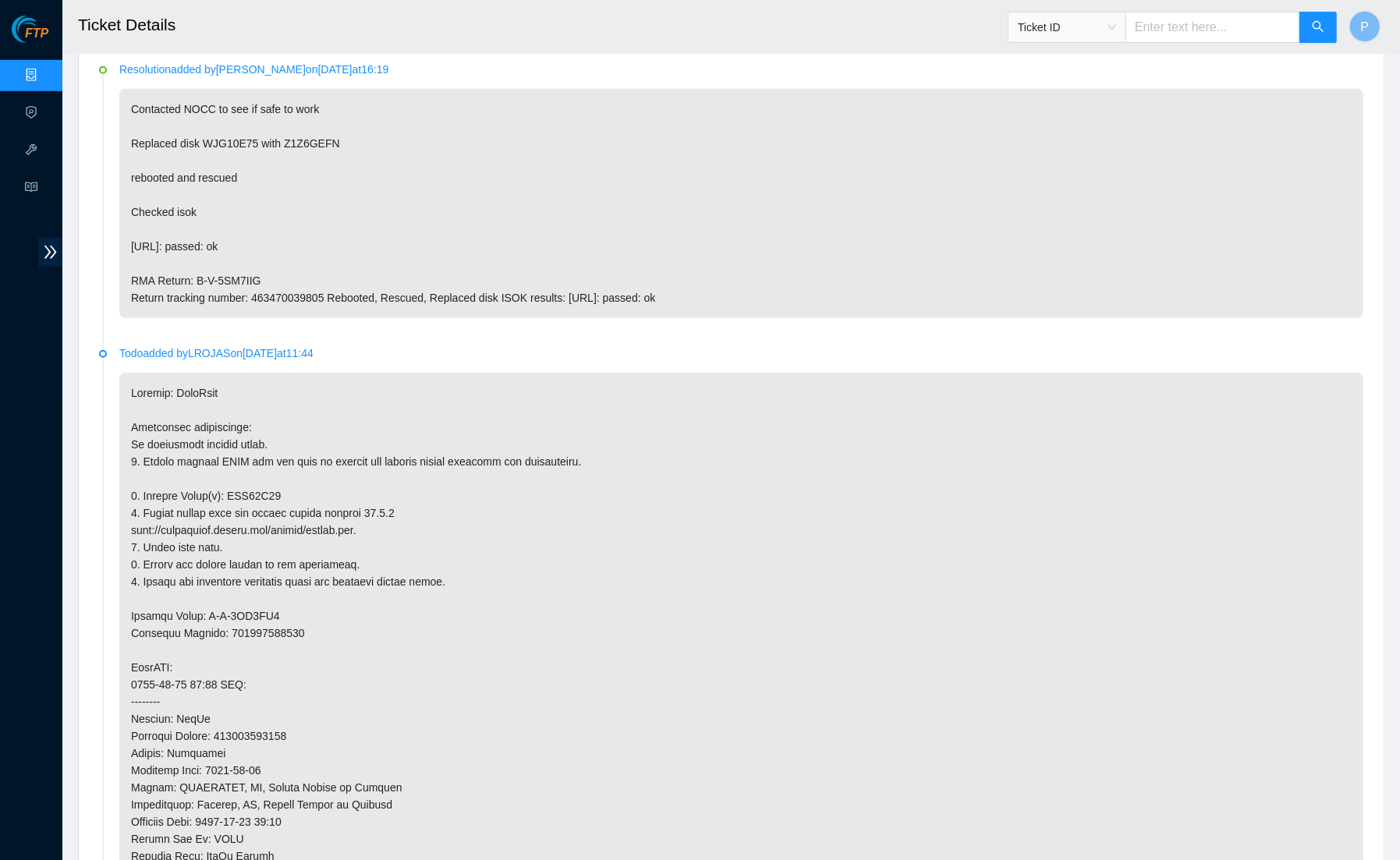
click at [1210, 22] on input "text" at bounding box center [1212, 27] width 174 height 31
paste input "B-W-13LD6TU"
type input "B-W-13LD6TU"
click at [1316, 27] on icon "search" at bounding box center [1318, 26] width 13 height 13
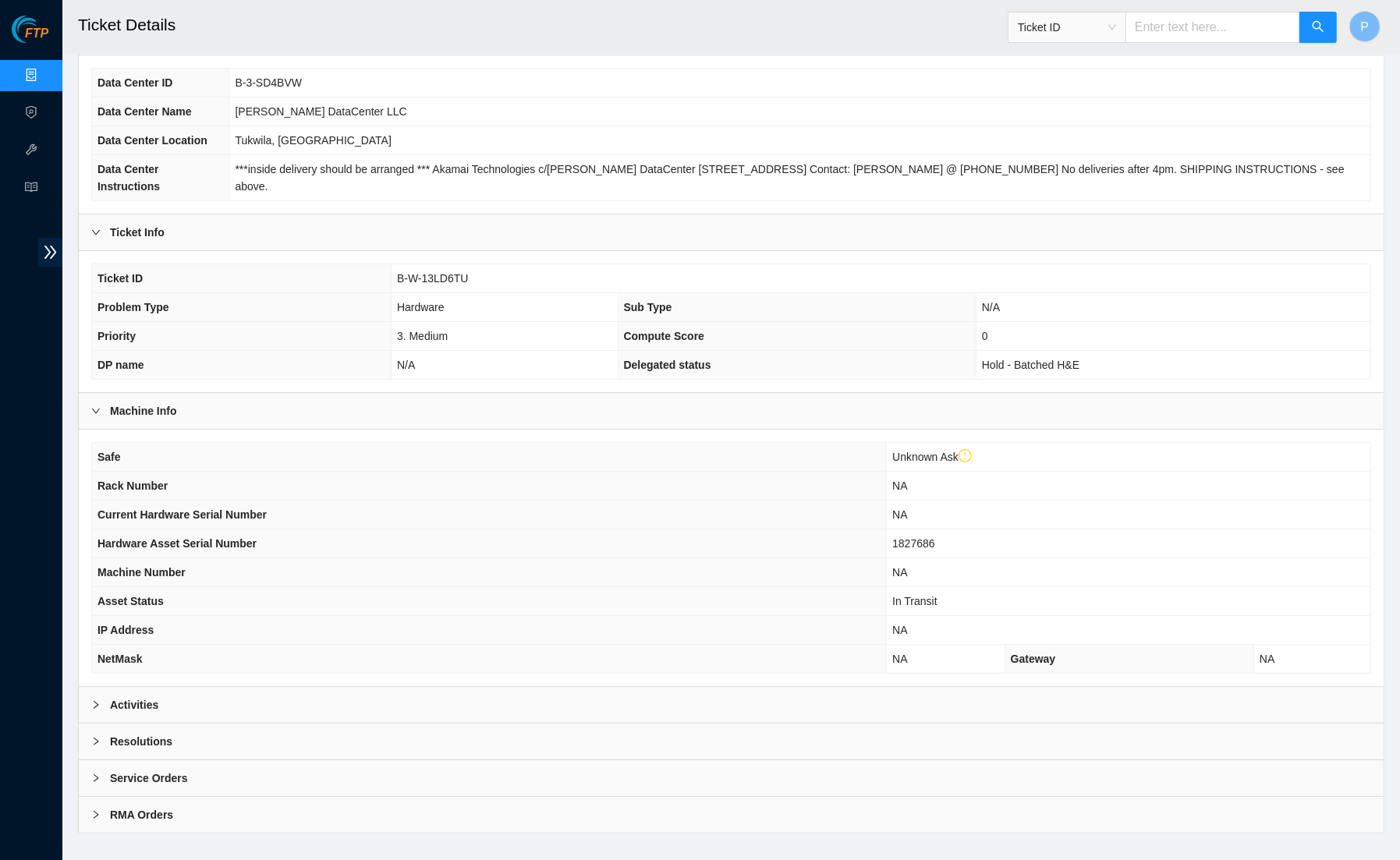
scroll to position [144, 0]
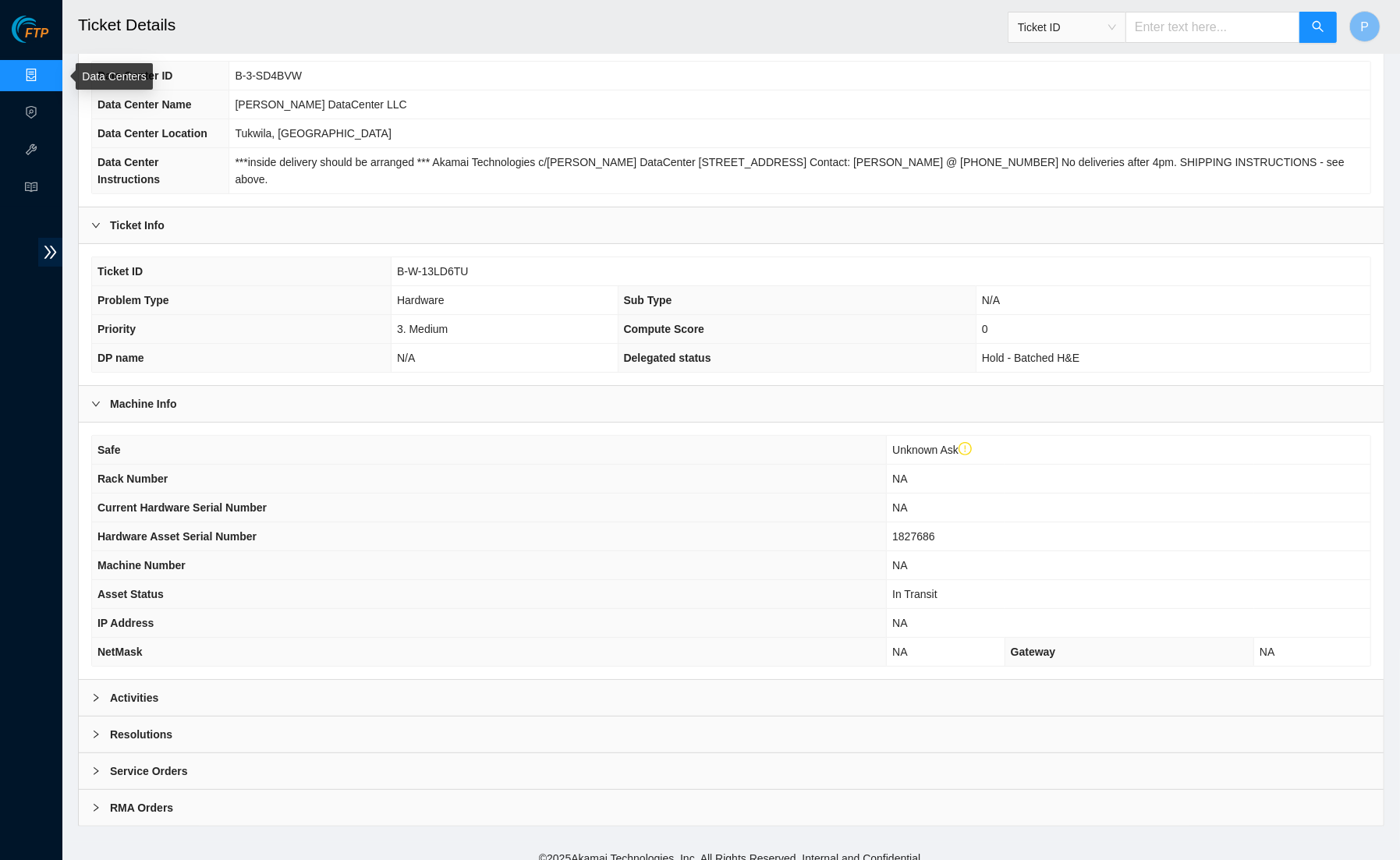
click at [45, 74] on link "Data Centers" at bounding box center [77, 75] width 64 height 13
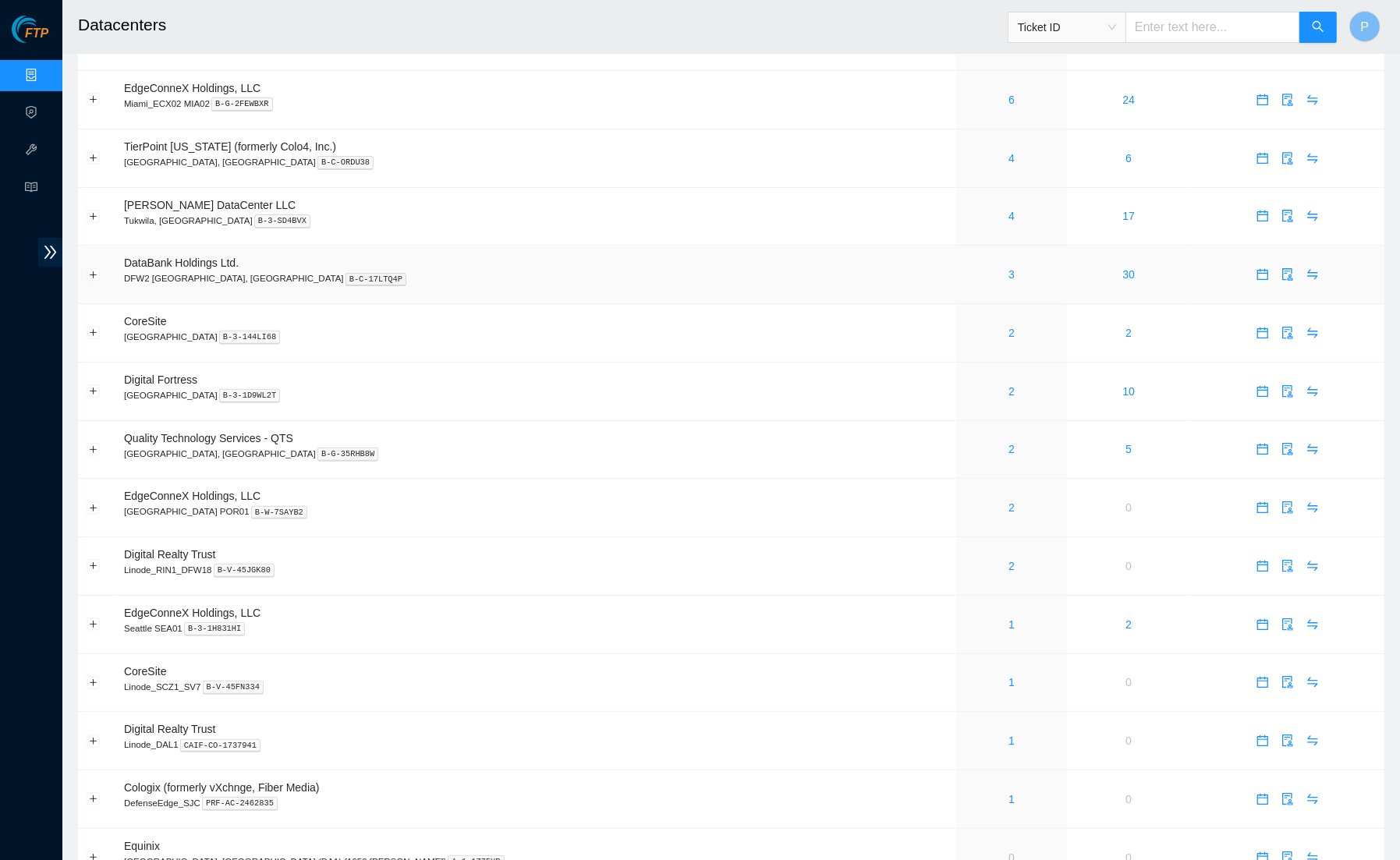
scroll to position [315, 0]
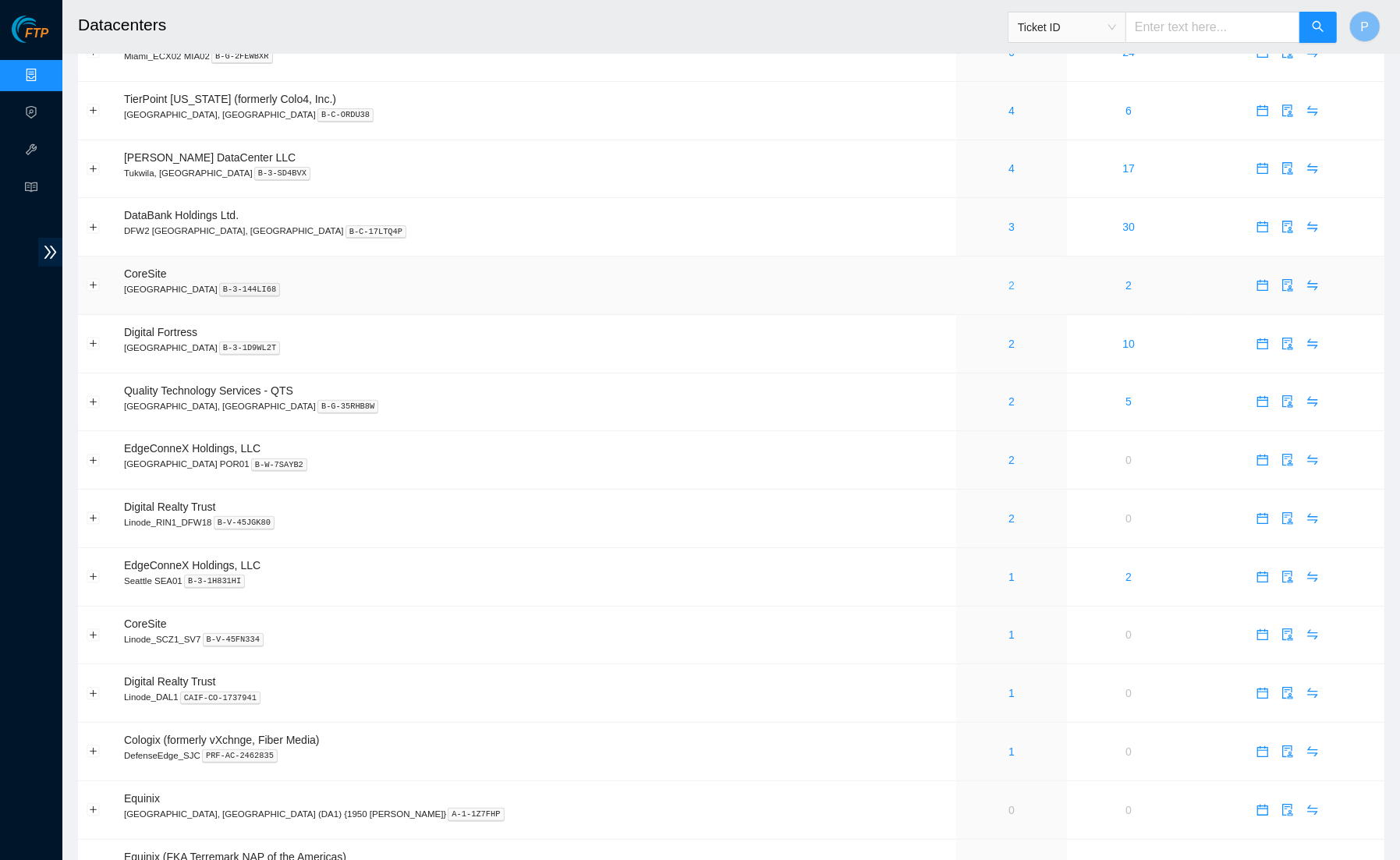
click at [1009, 279] on link "2" at bounding box center [1012, 285] width 6 height 13
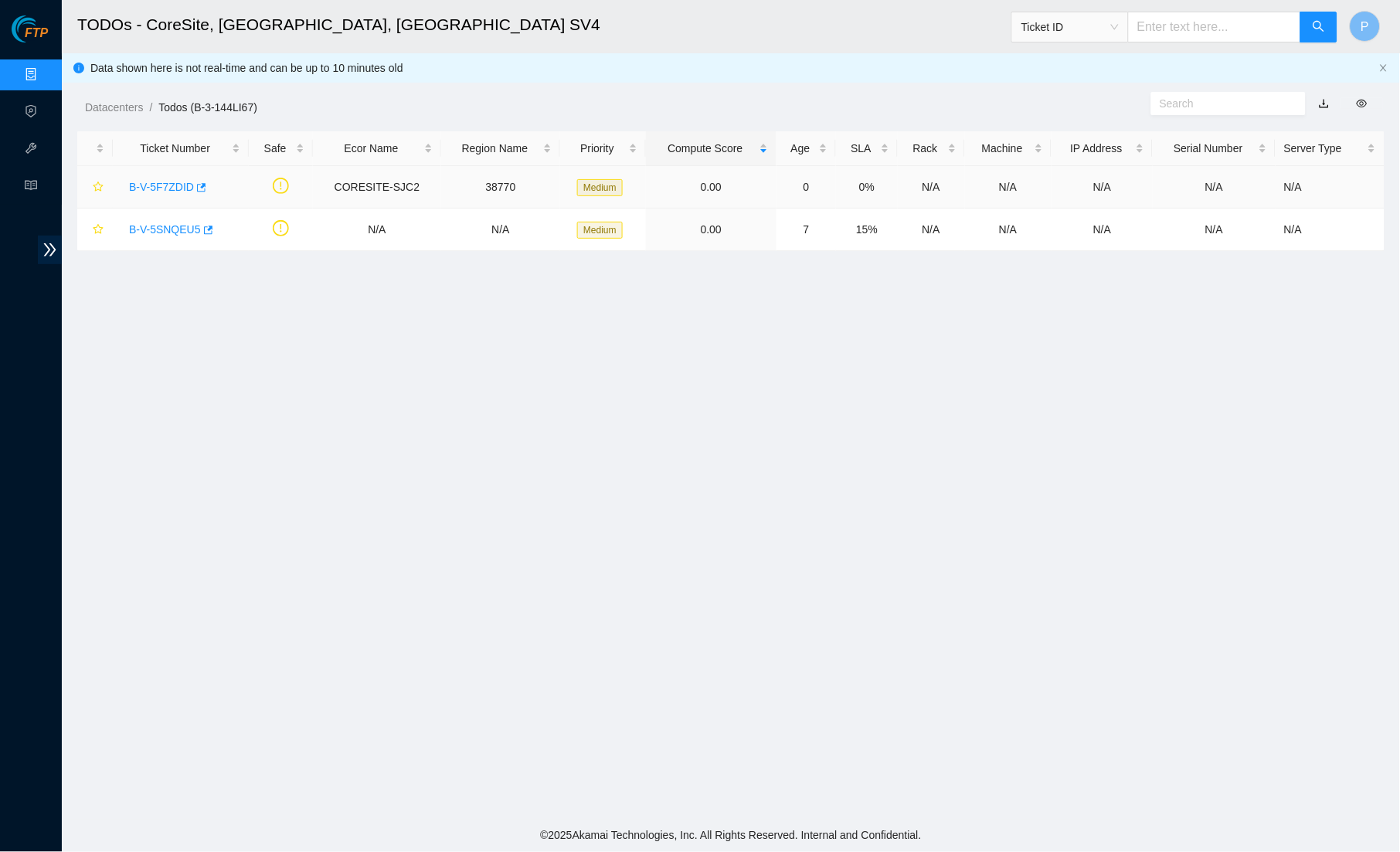
click at [158, 180] on link "B-V-5F7ZDID" at bounding box center [161, 186] width 65 height 12
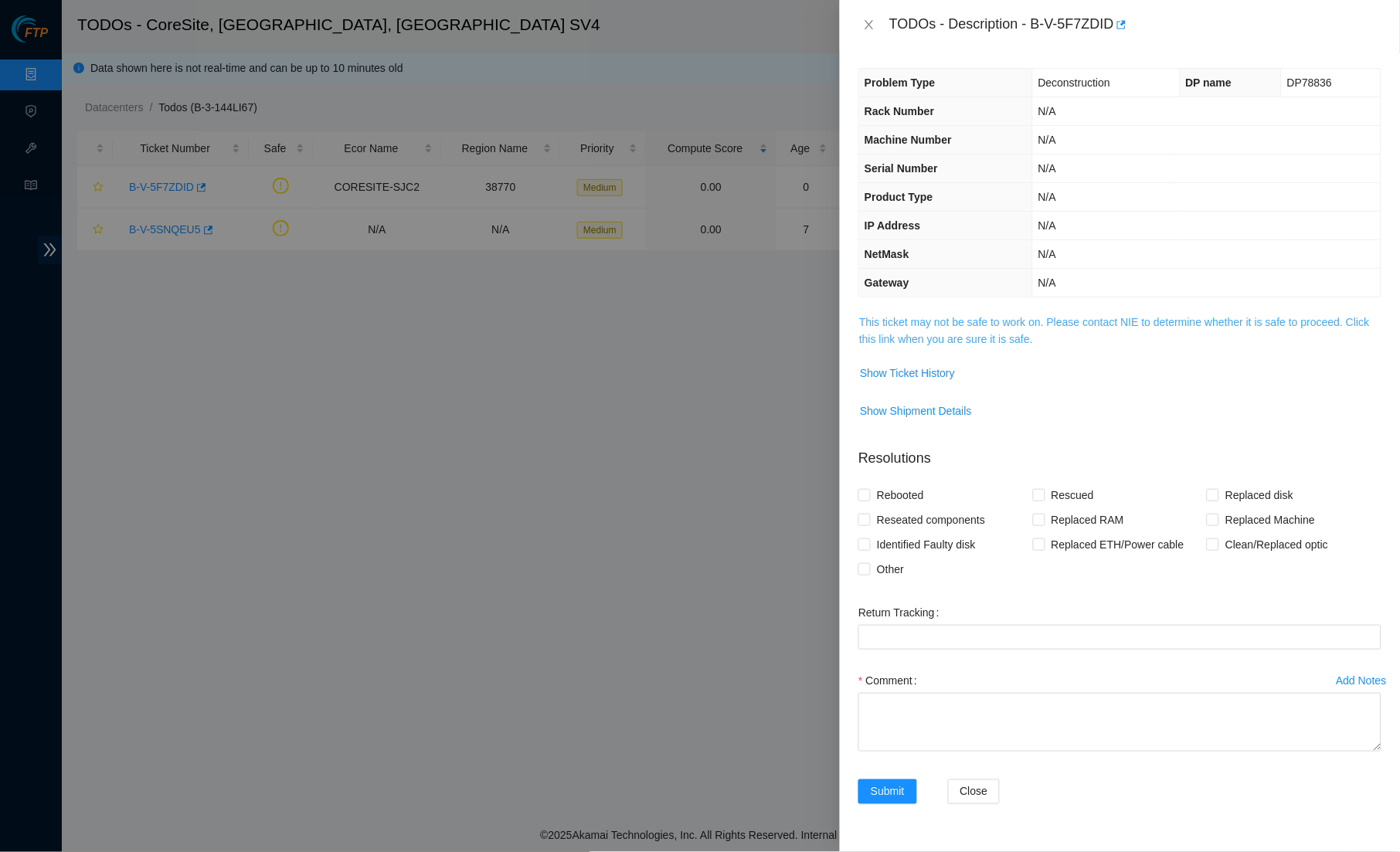
drag, startPoint x: 1060, startPoint y: 313, endPoint x: 1069, endPoint y: 322, distance: 12.7
click at [1069, 322] on link "This ticket may not be safe to work on. Please contact NIE to determine whether…" at bounding box center [1114, 330] width 511 height 30
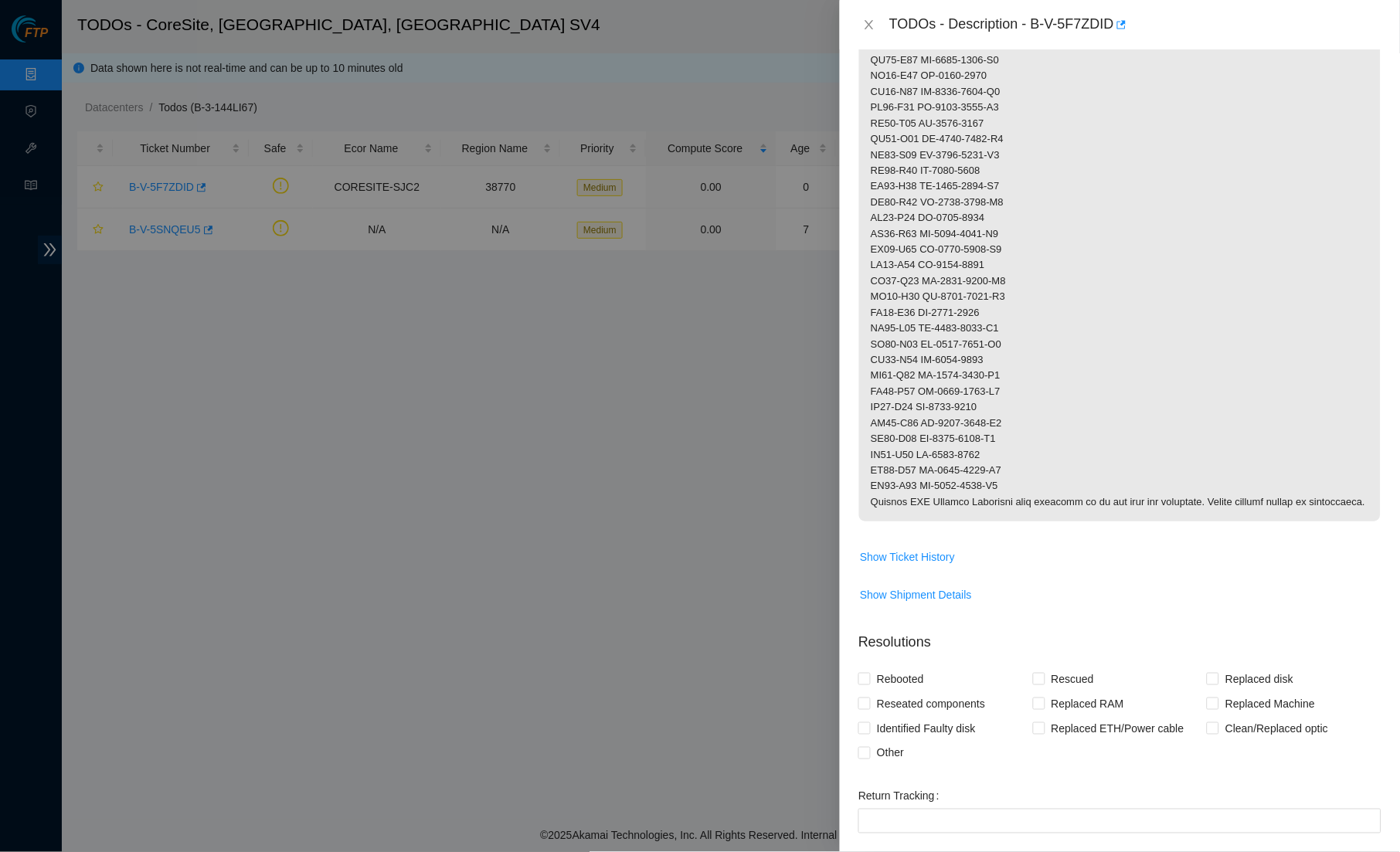
scroll to position [687, 0]
click at [910, 548] on span "Show Ticket History" at bounding box center [908, 553] width 95 height 17
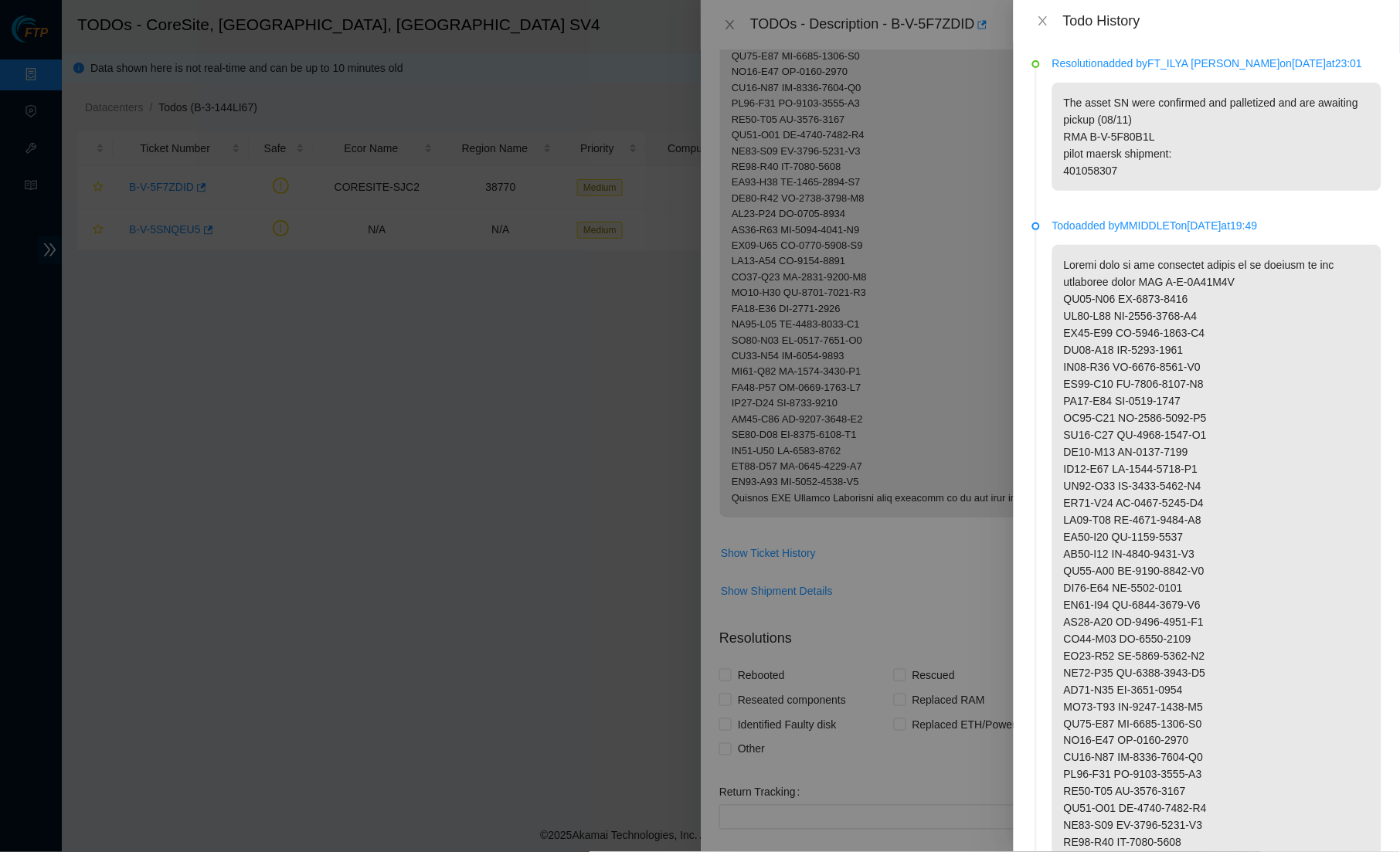
click at [1193, 120] on p "The asset SN were confirmed and palletized and are awaiting pickup (08/11) RMA …" at bounding box center [1217, 136] width 329 height 108
click at [1042, 19] on icon "close" at bounding box center [1042, 20] width 12 height 12
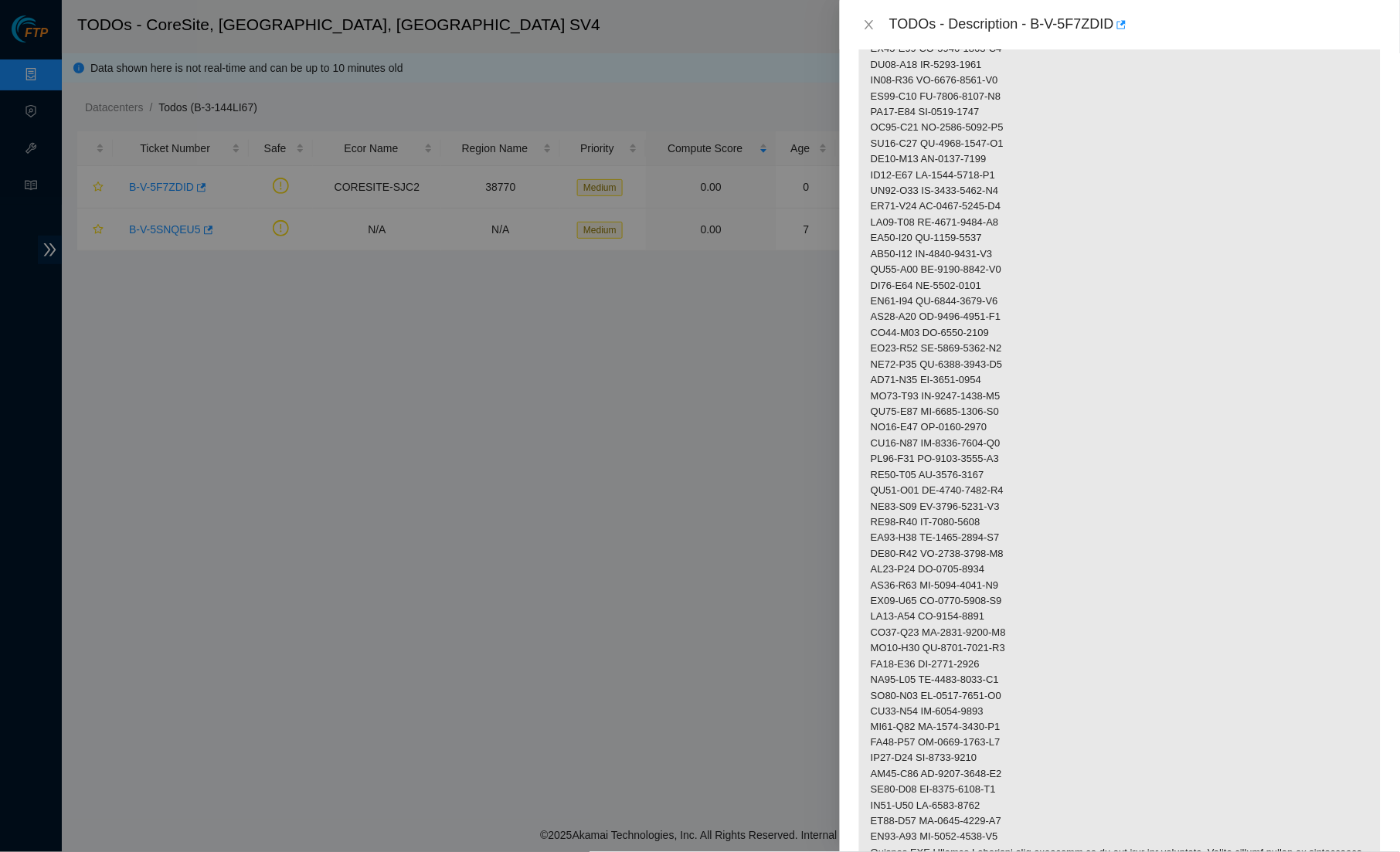
scroll to position [424, 0]
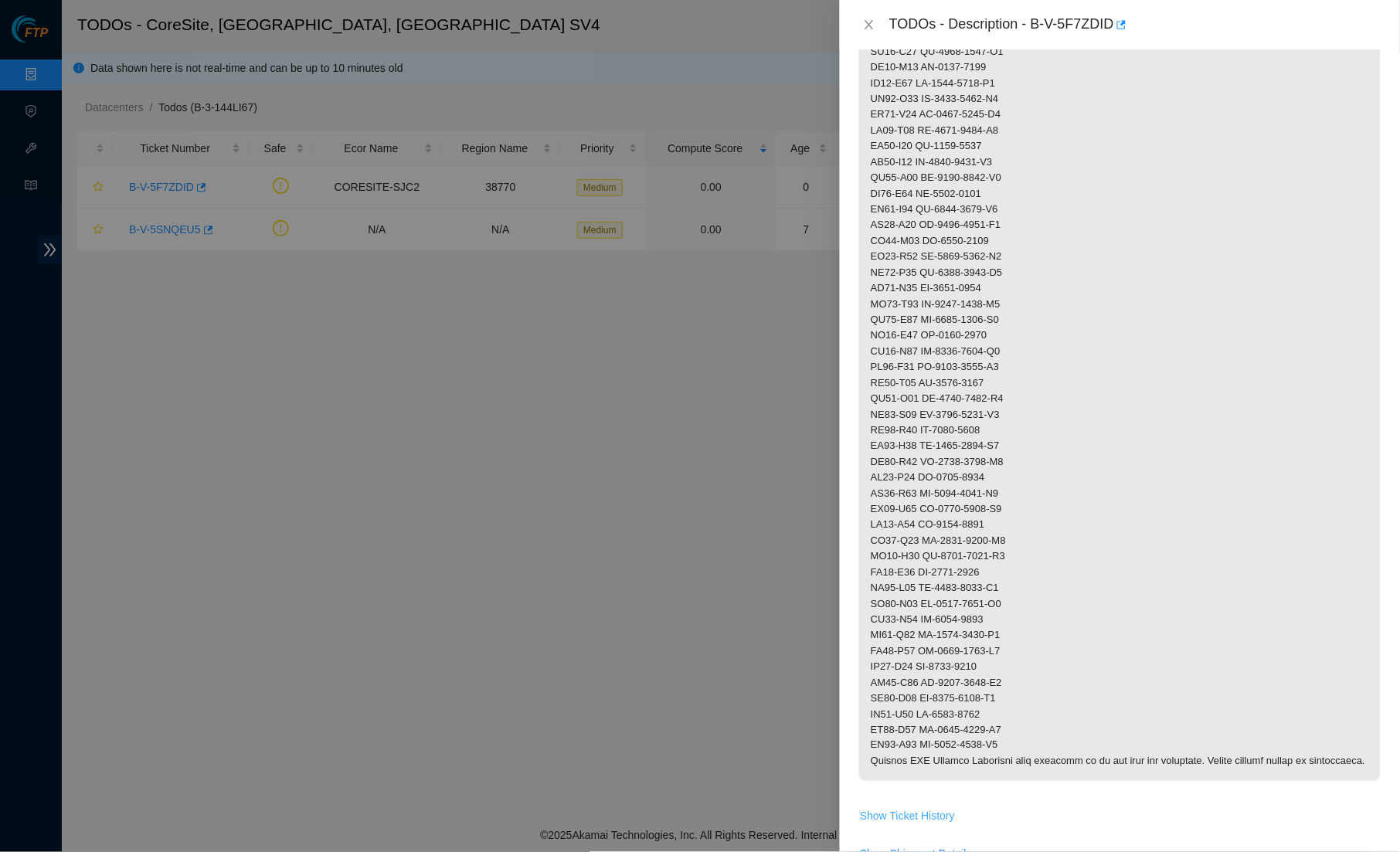
click at [933, 804] on button "Show Ticket History" at bounding box center [907, 817] width 96 height 25
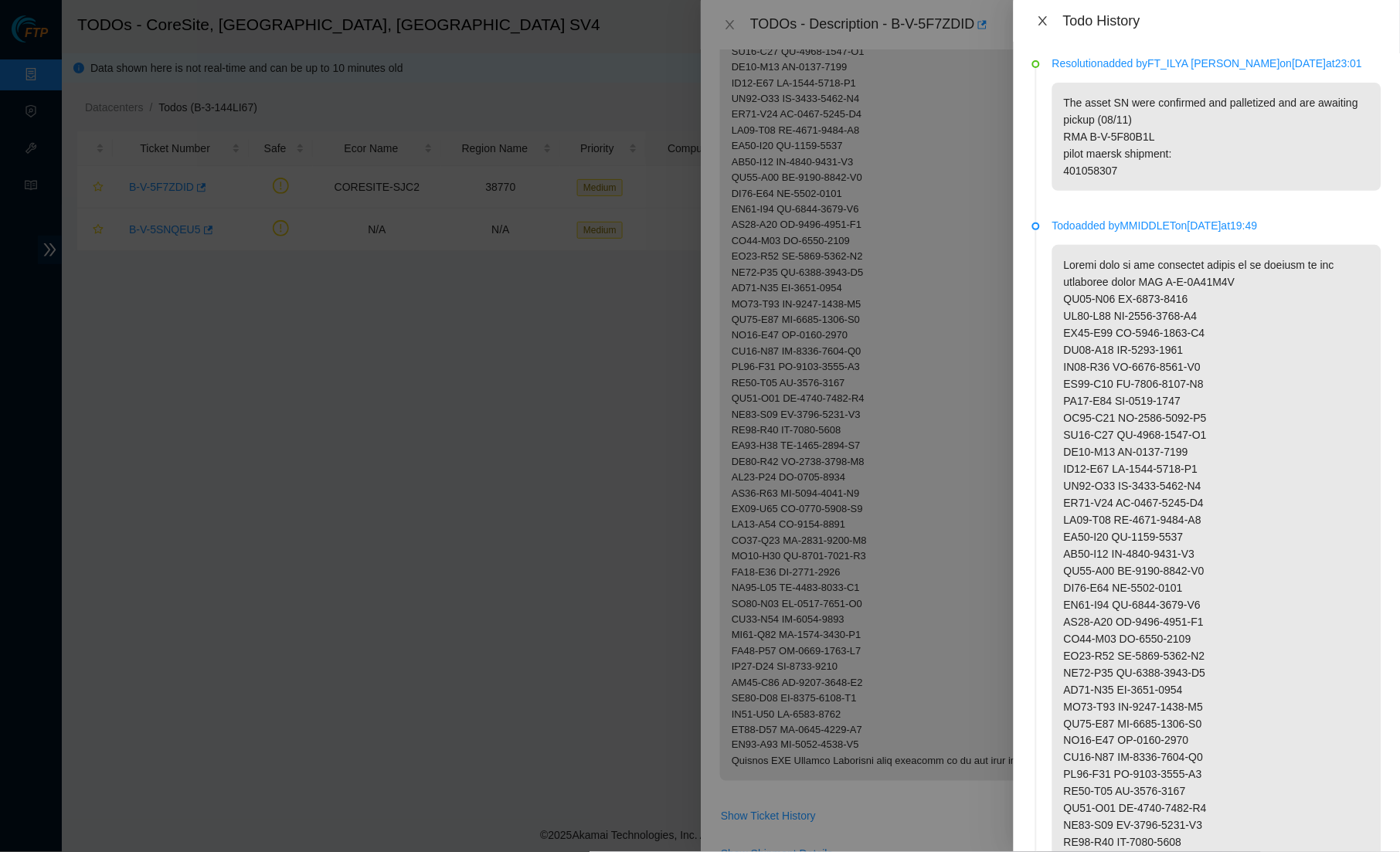
click at [1047, 17] on icon "close" at bounding box center [1042, 20] width 12 height 12
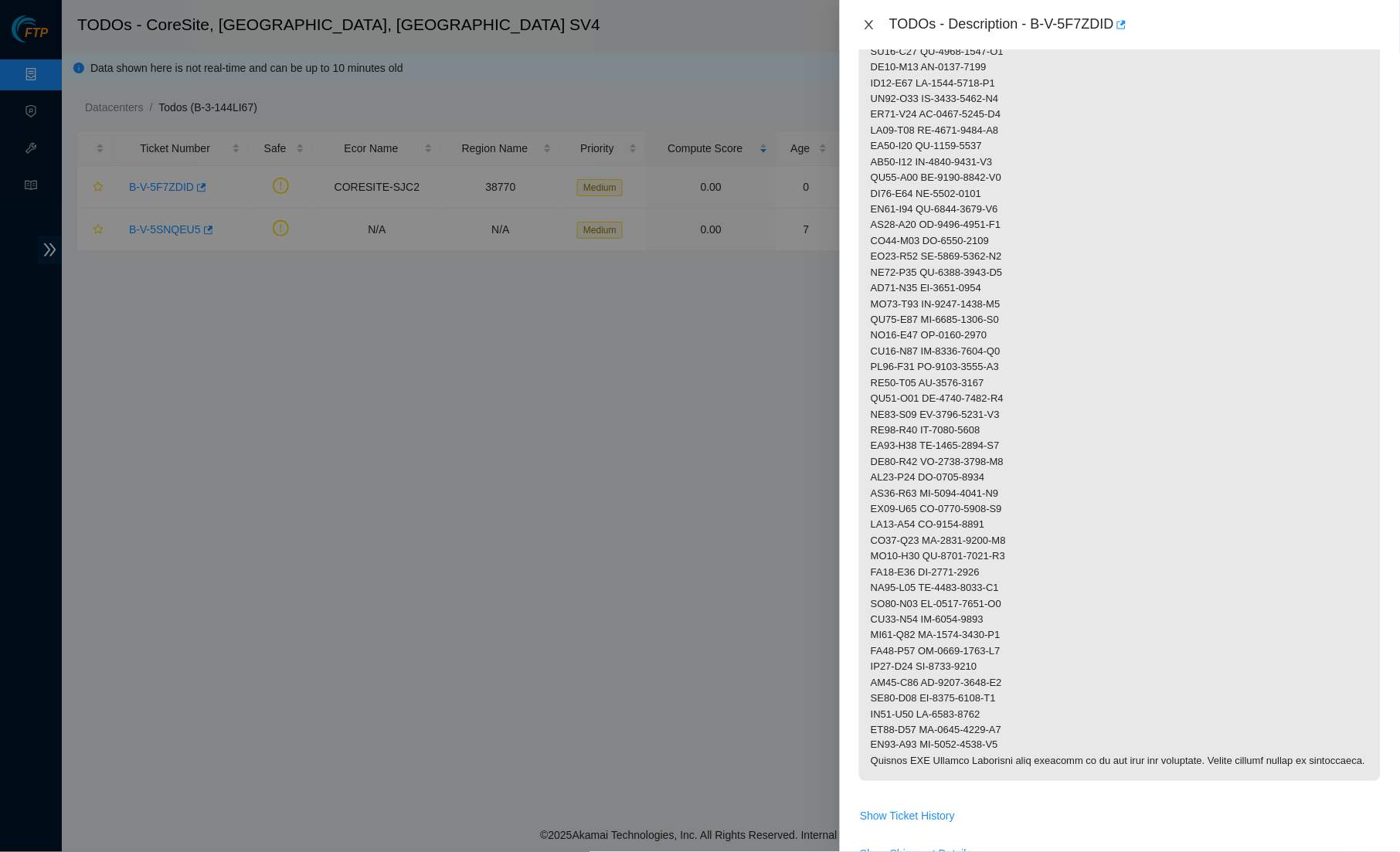
click at [861, 25] on button "Close" at bounding box center [868, 25] width 22 height 14
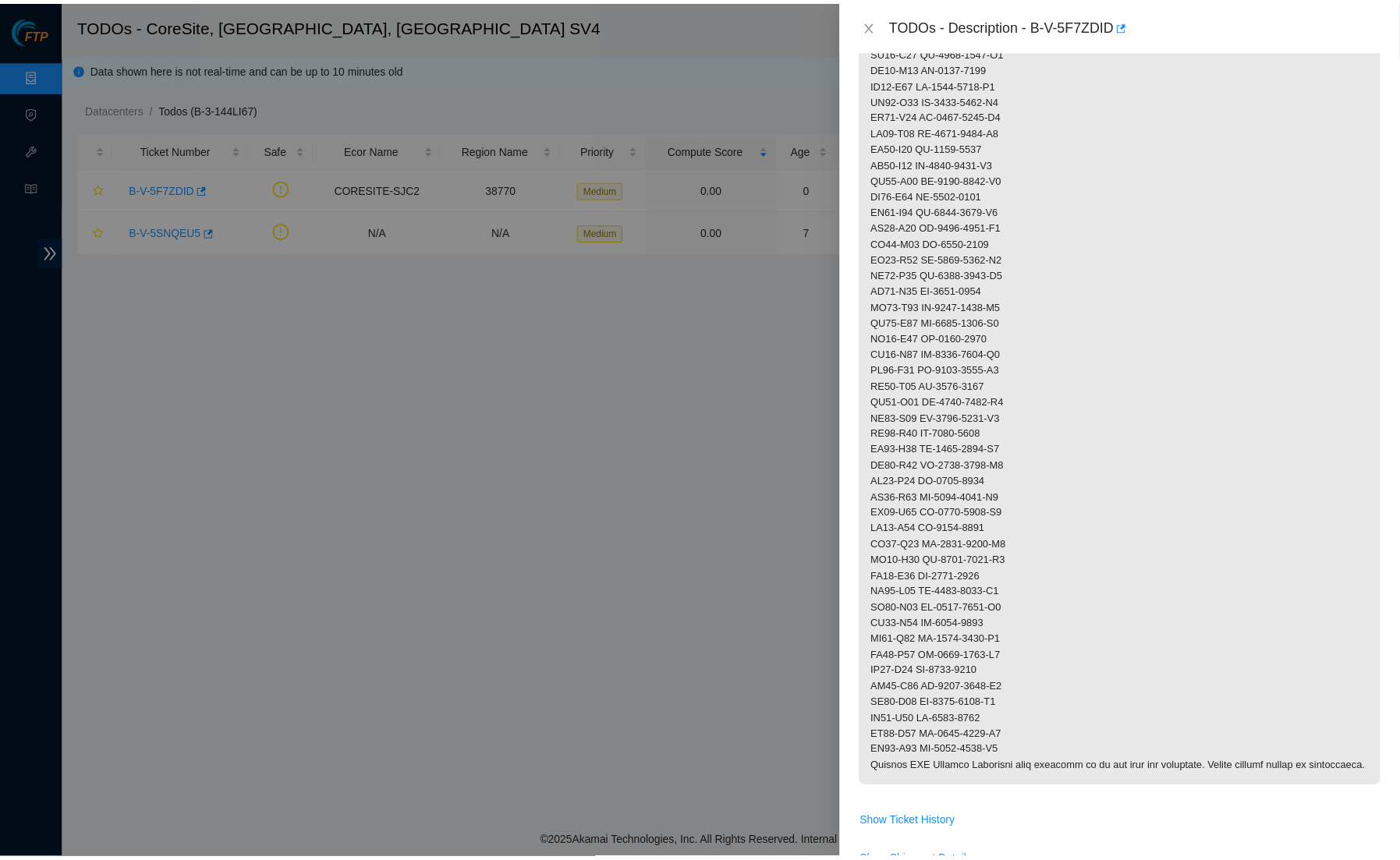
scroll to position [0, 0]
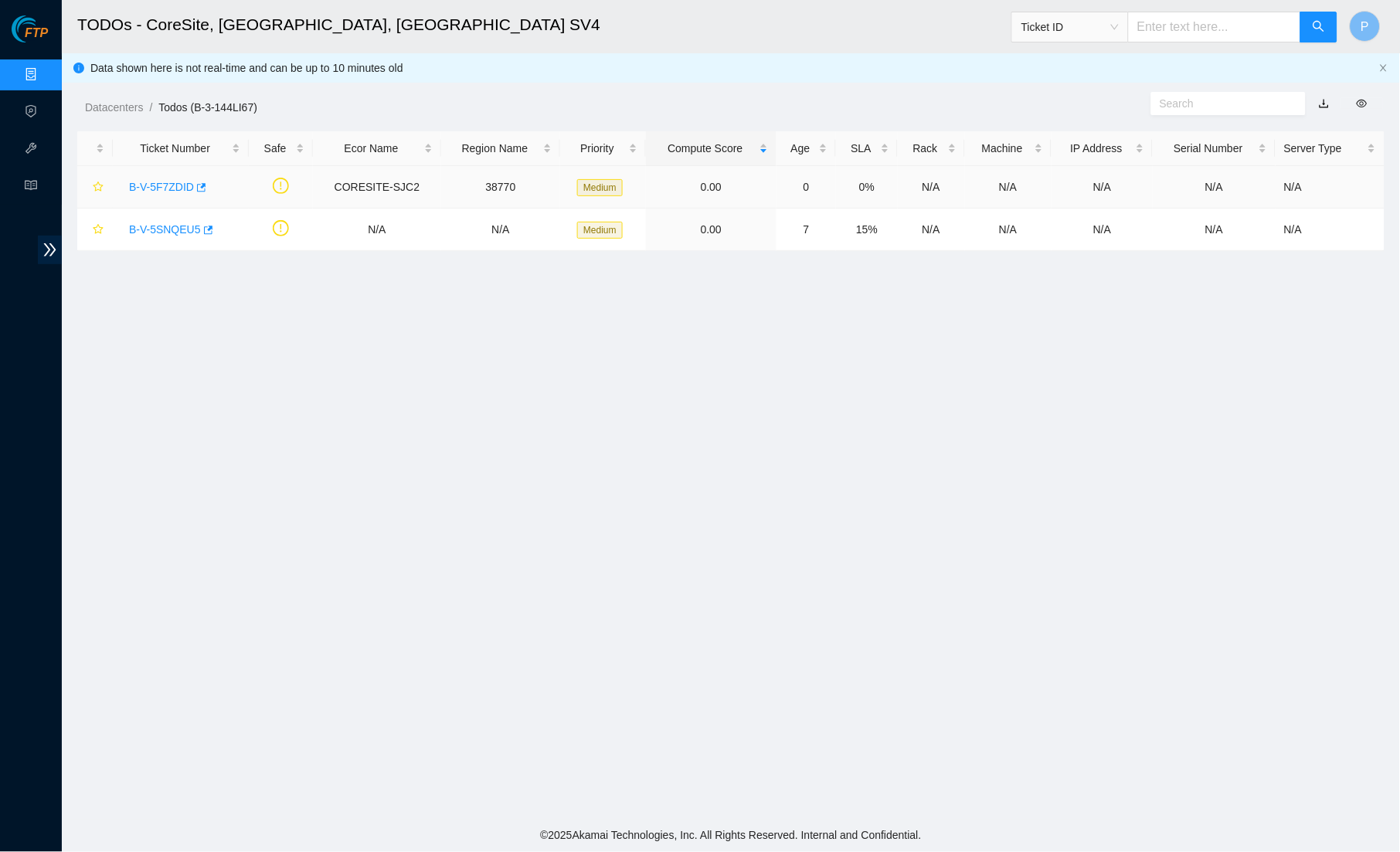
click at [167, 188] on link "B-V-5F7ZDID" at bounding box center [161, 186] width 65 height 12
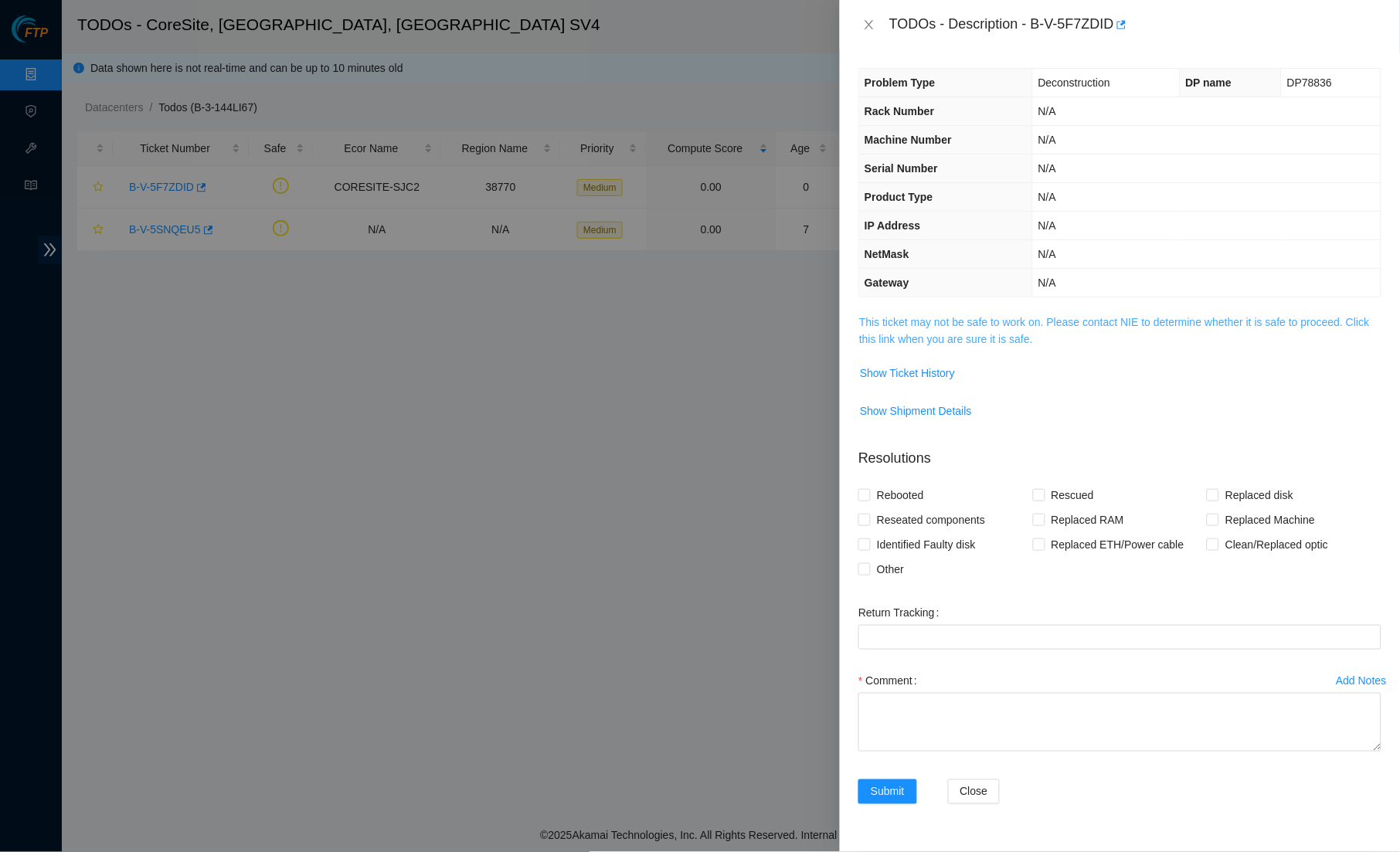
click at [1065, 316] on link "This ticket may not be safe to work on. Please contact NIE to determine whether…" at bounding box center [1114, 330] width 511 height 30
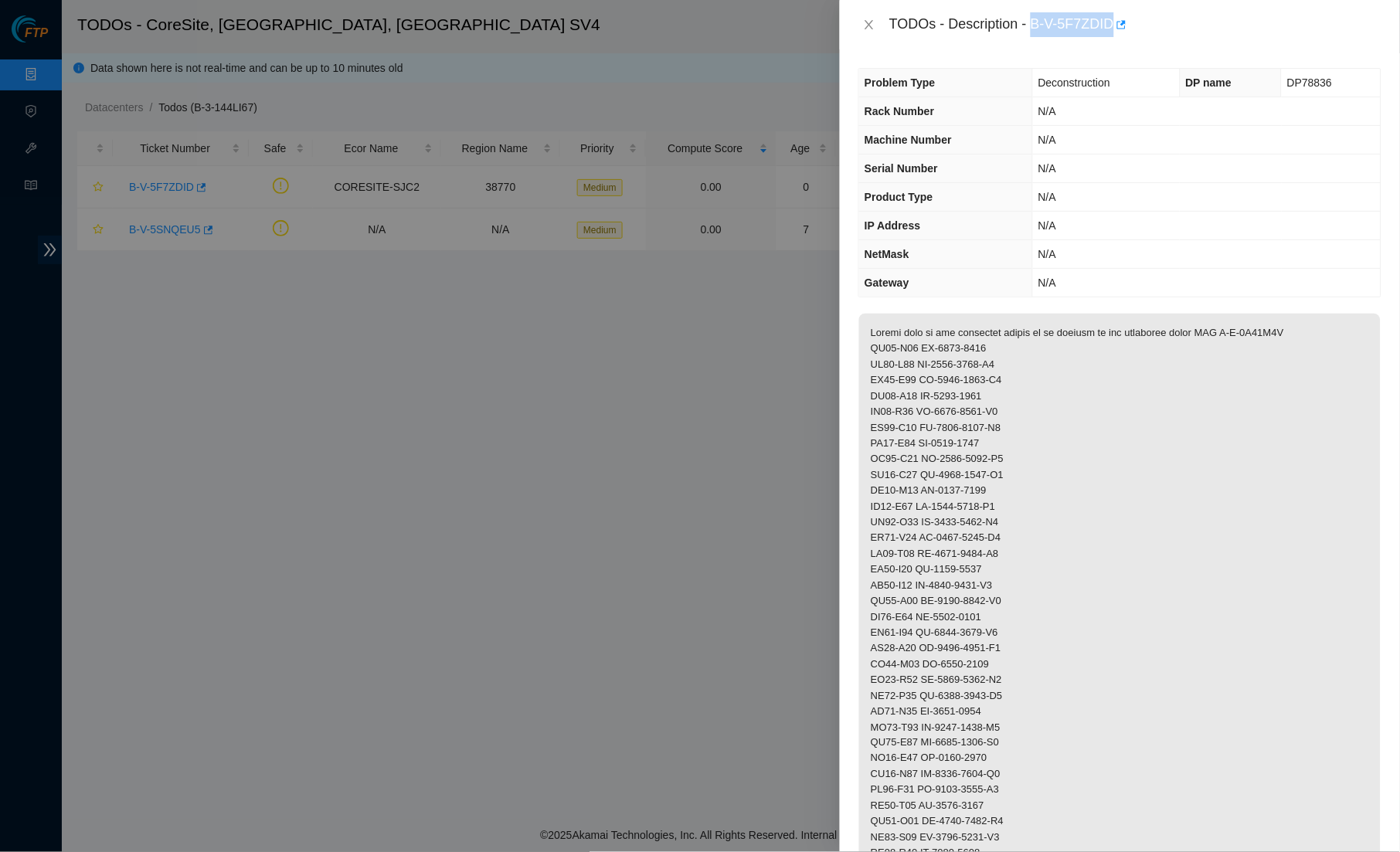
drag, startPoint x: 1041, startPoint y: 21, endPoint x: 1124, endPoint y: 17, distance: 83.1
click at [1124, 17] on div "TODOs - Description - B-V-5F7ZDID" at bounding box center [1136, 25] width 492 height 25
copy div "B-V-5F7ZDID"
click at [1112, 212] on td "N/A" at bounding box center [1206, 226] width 348 height 29
drag, startPoint x: 1305, startPoint y: 80, endPoint x: 1275, endPoint y: 80, distance: 30.0
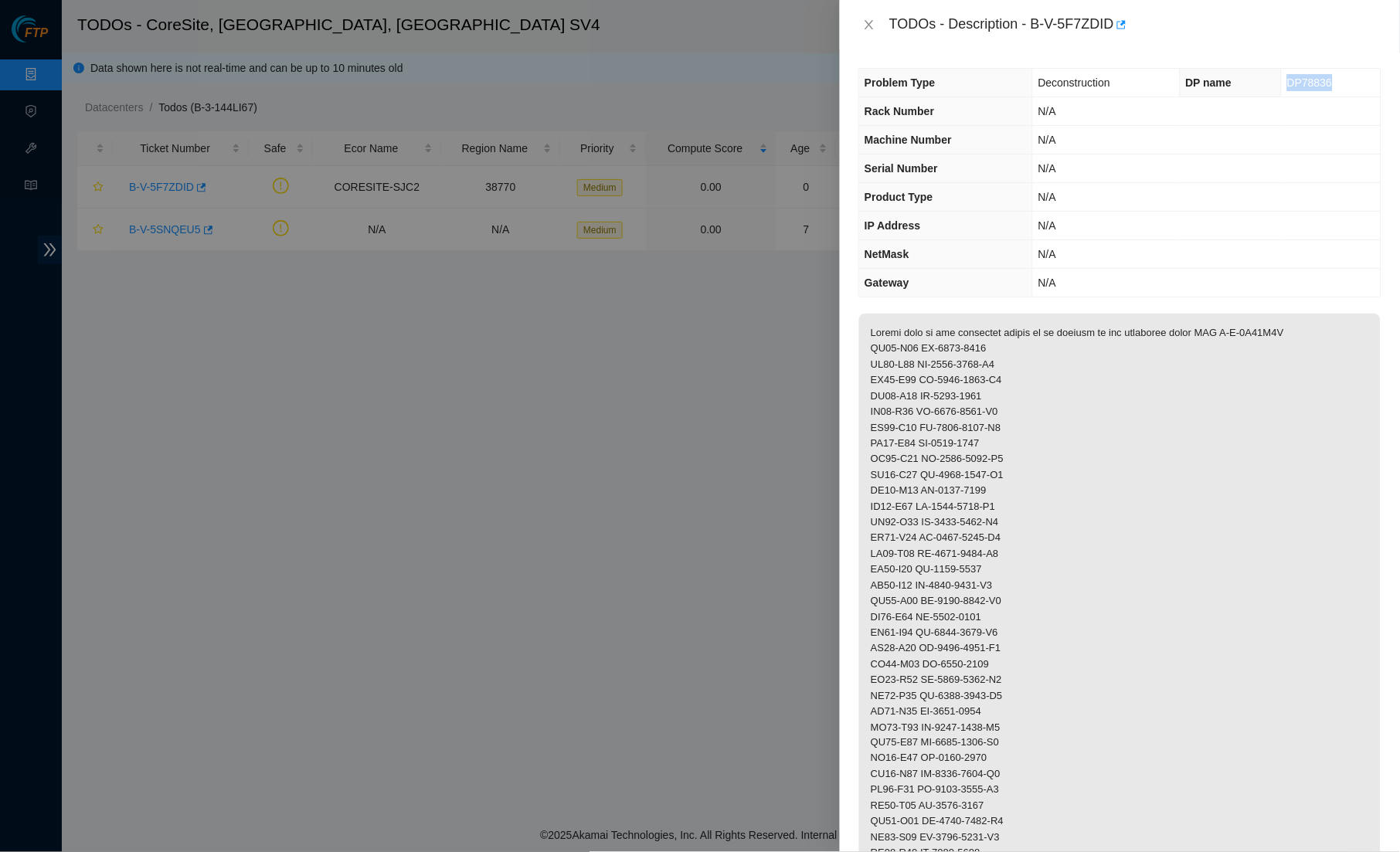
click at [1282, 80] on td "DP78836" at bounding box center [1331, 83] width 99 height 29
copy span "DP78836"
click at [858, 27] on div "TODOs - Description - B-V-5F7ZDID" at bounding box center [1119, 25] width 560 height 50
click at [869, 22] on icon "close" at bounding box center [868, 24] width 12 height 12
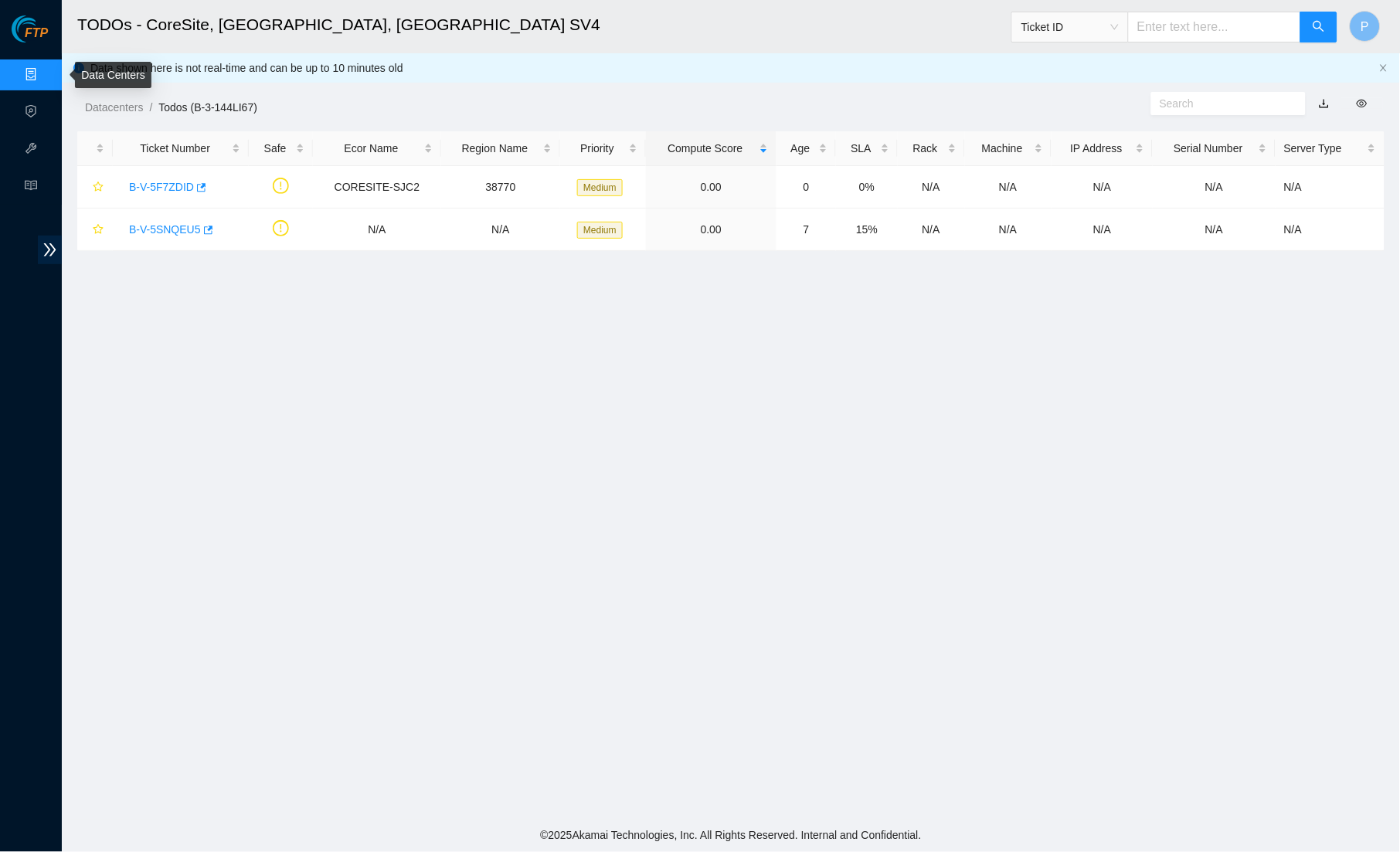
click at [45, 75] on link "Data Centers" at bounding box center [76, 74] width 63 height 12
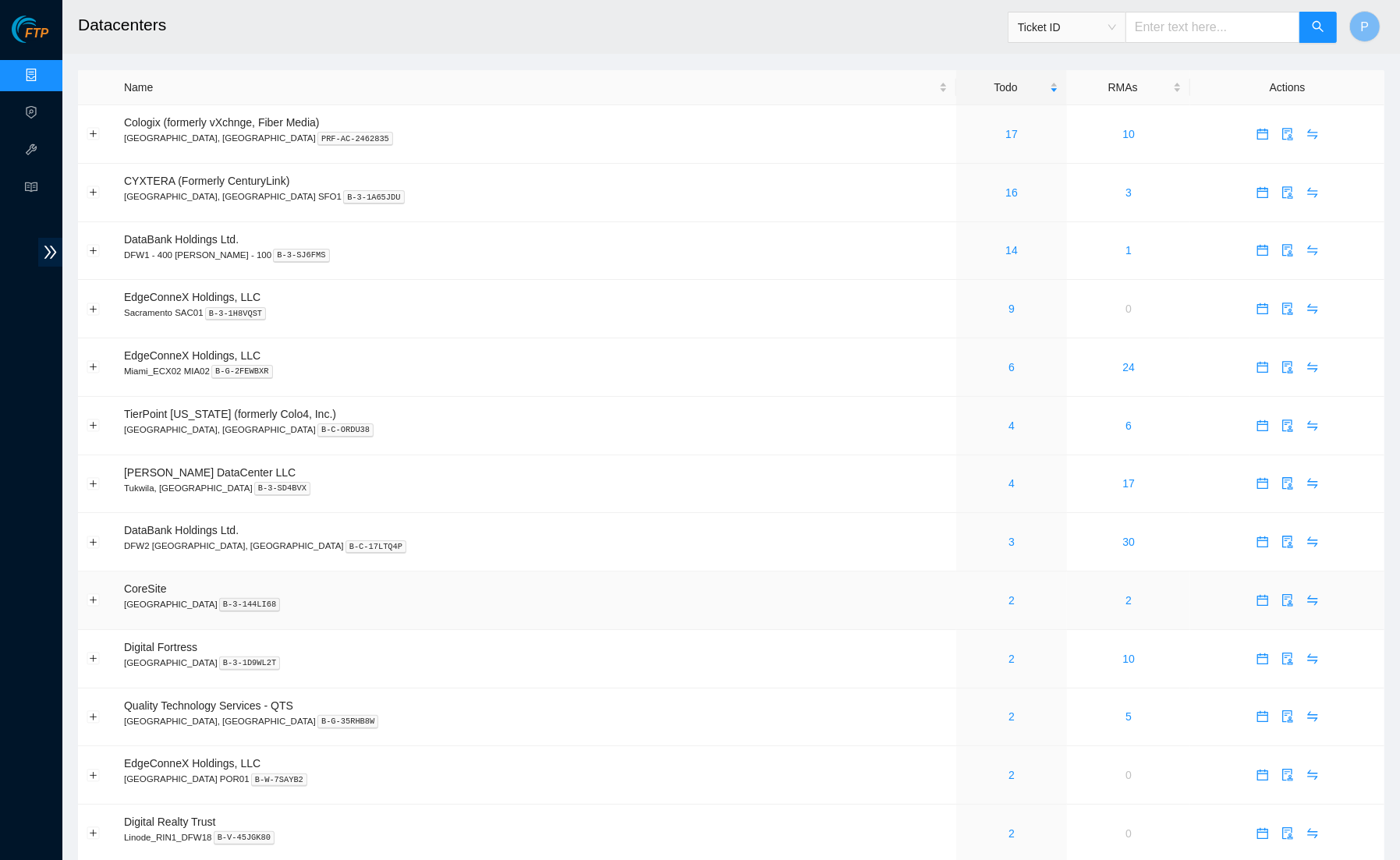
click at [964, 591] on div "2" at bounding box center [1011, 600] width 93 height 17
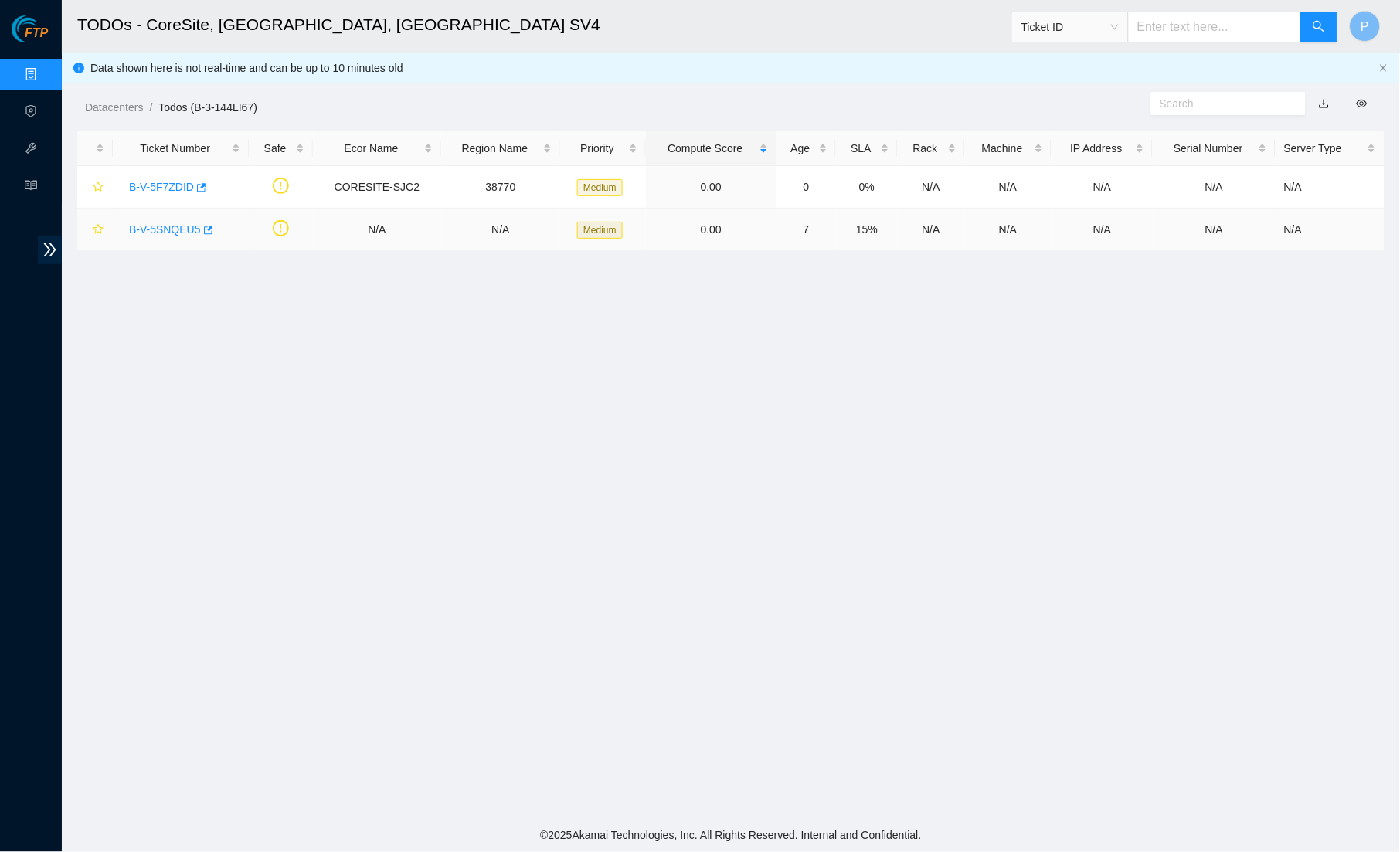
click at [178, 223] on link "B-V-5SNQEU5" at bounding box center [164, 229] width 72 height 12
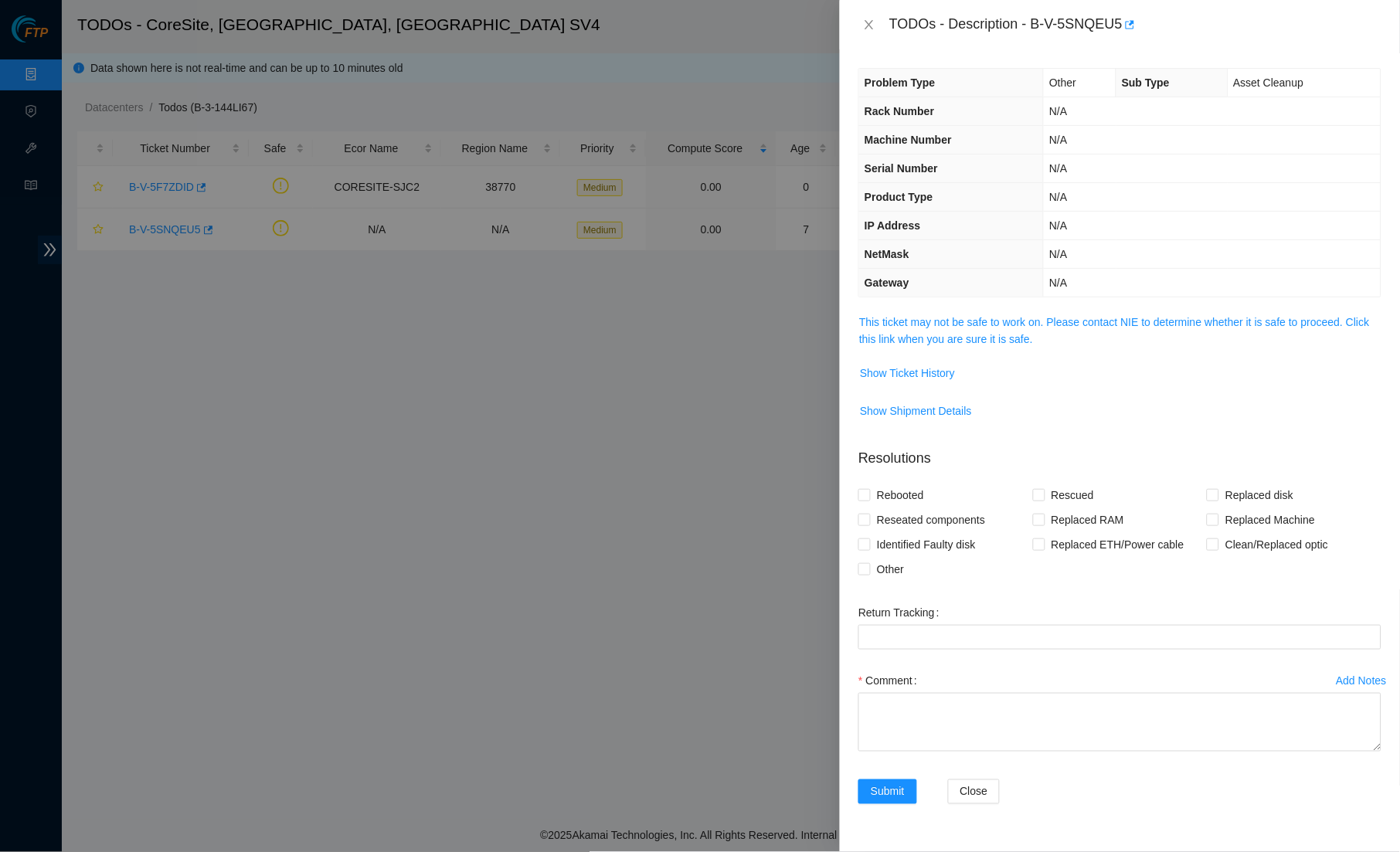
click at [951, 343] on td "This ticket may not be safe to work on. Please contact NIE to determine whether…" at bounding box center [1119, 336] width 523 height 47
click at [951, 337] on link "This ticket may not be safe to work on. Please contact NIE to determine whether…" at bounding box center [1114, 330] width 511 height 30
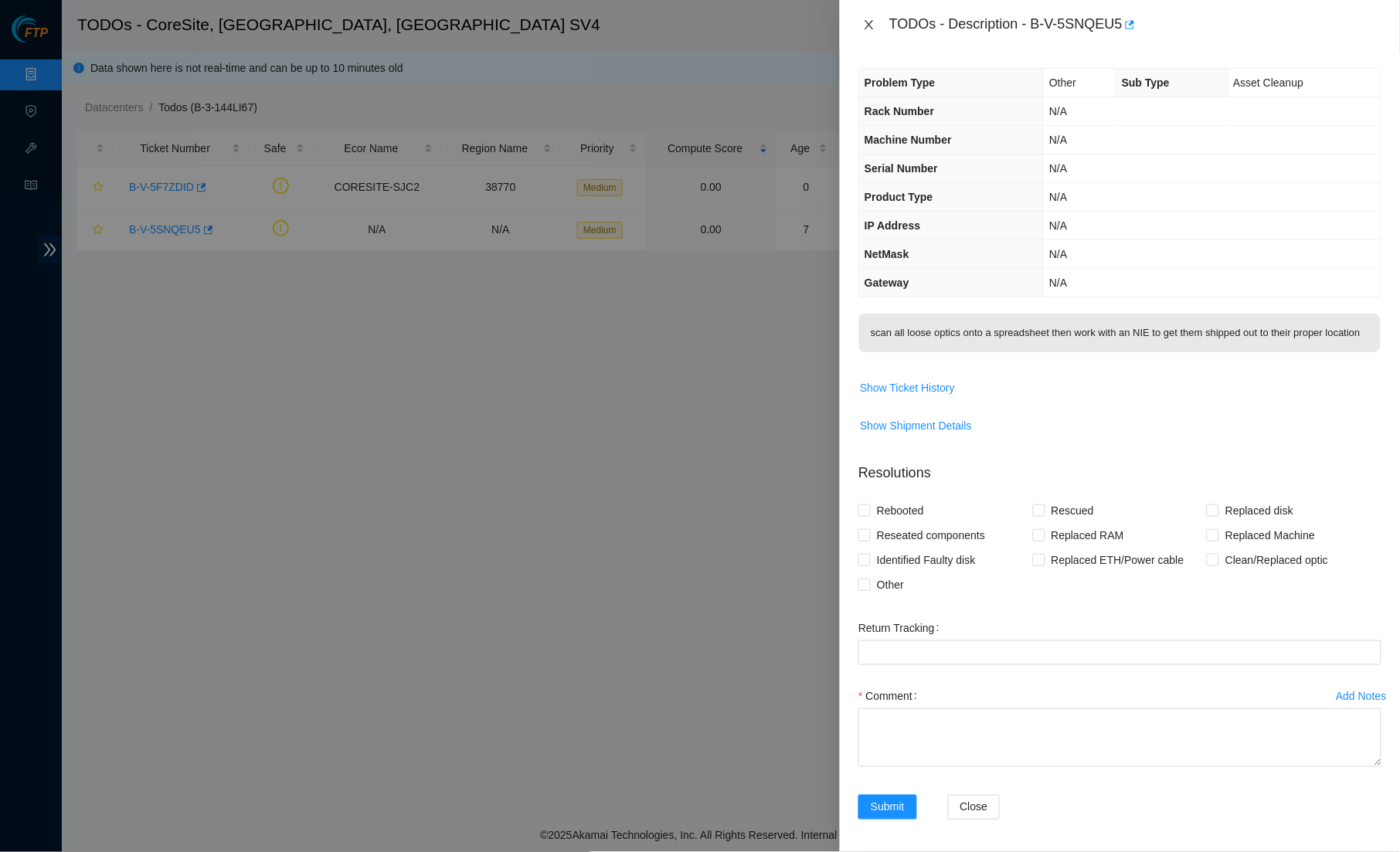
click at [869, 21] on icon "close" at bounding box center [868, 24] width 12 height 12
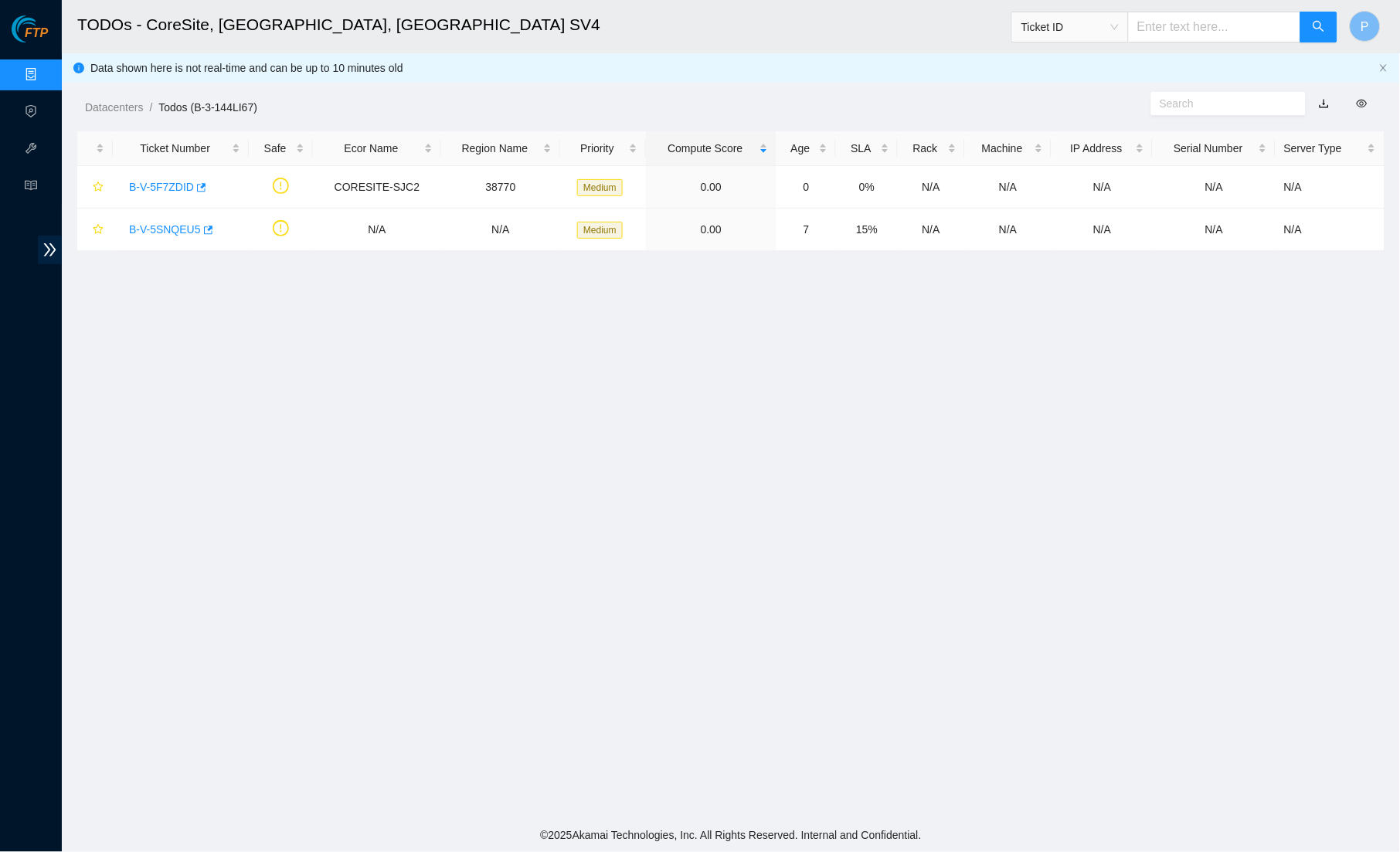
click at [1211, 17] on input "text" at bounding box center [1214, 27] width 173 height 31
paste input "B-V-5SKSUFZ"
type input "B-V-5SKSUFZ"
click at [1305, 37] on button "button" at bounding box center [1319, 27] width 37 height 31
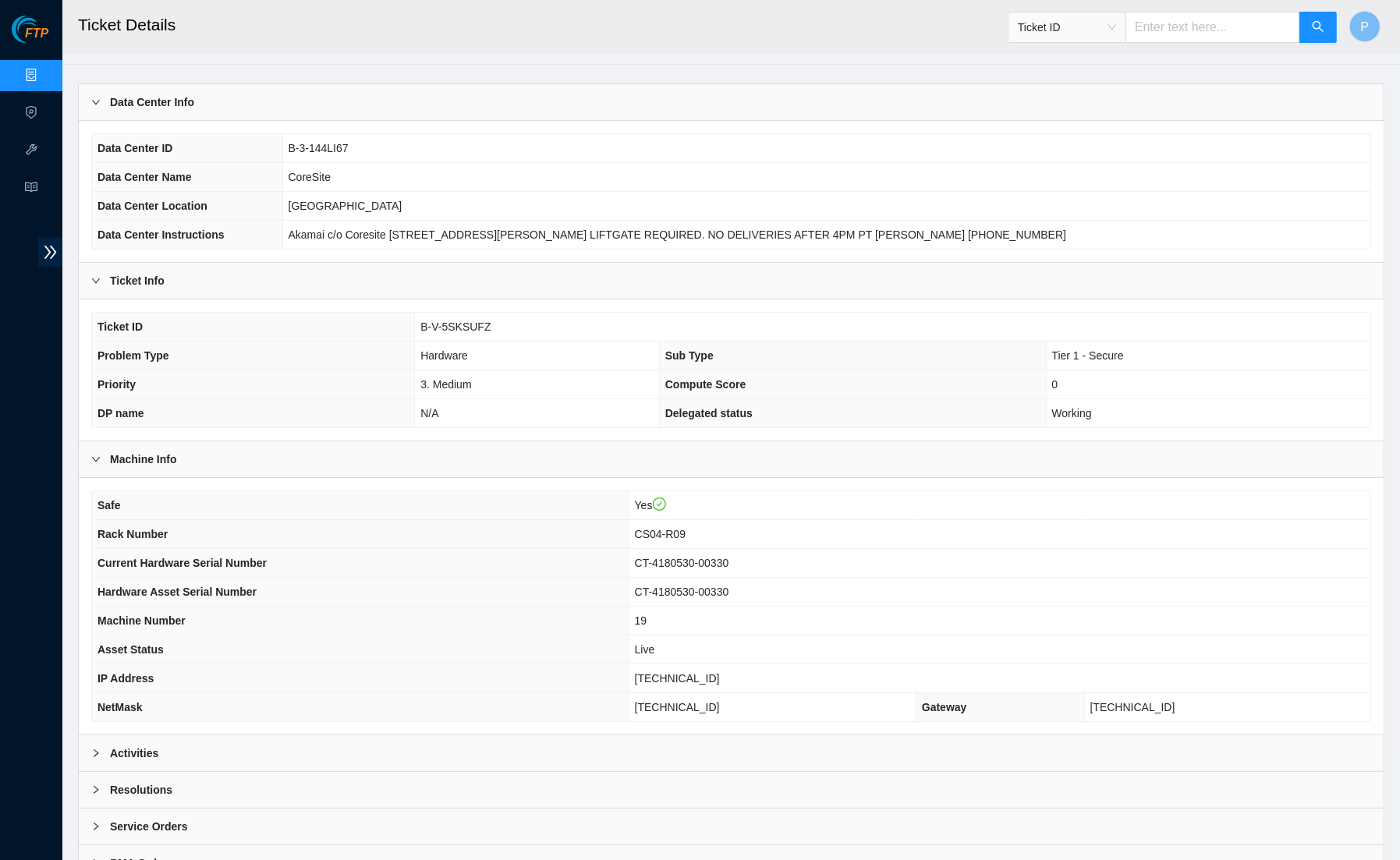
scroll to position [100, 0]
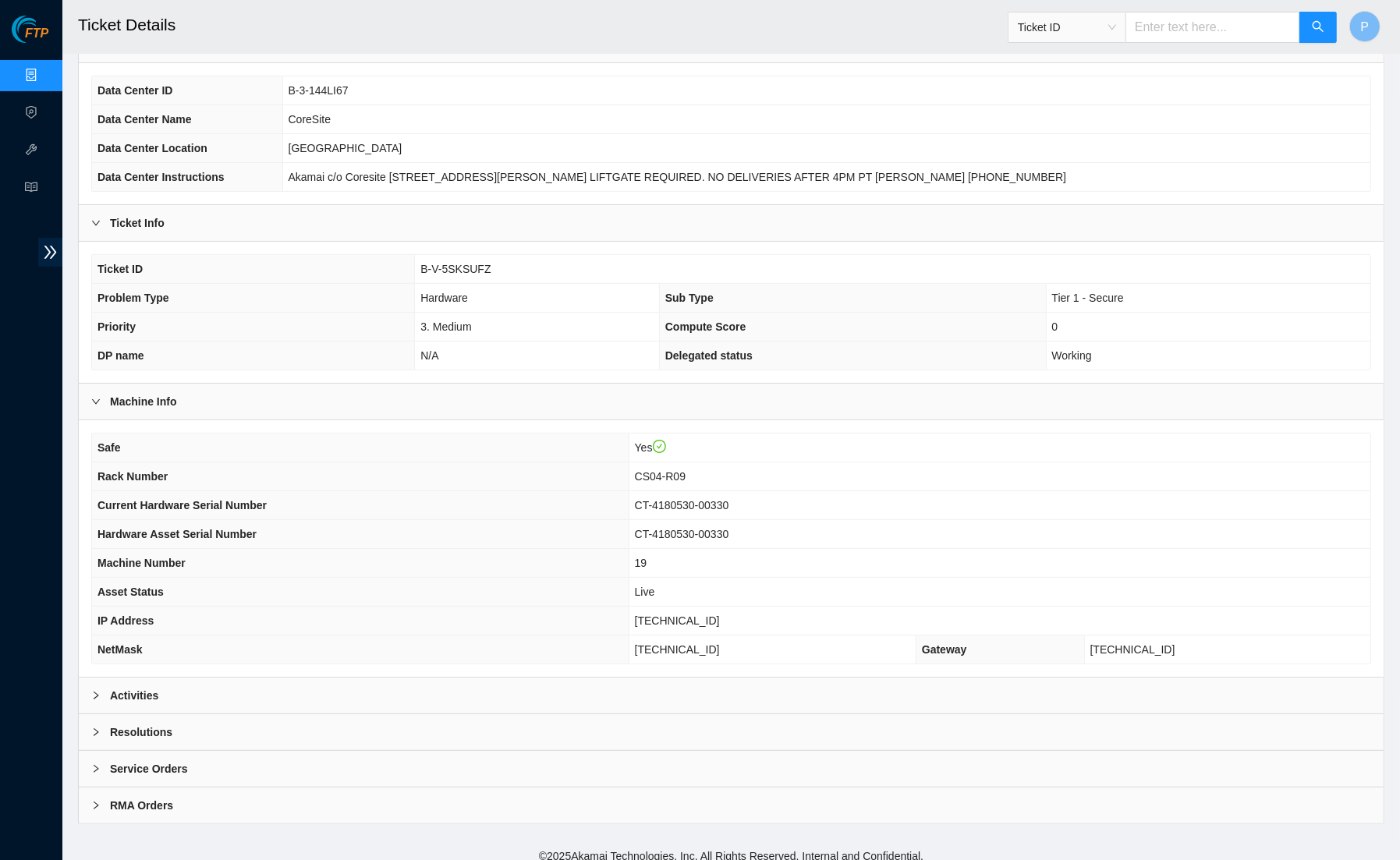
click at [580, 684] on div "Activities" at bounding box center [731, 695] width 1305 height 36
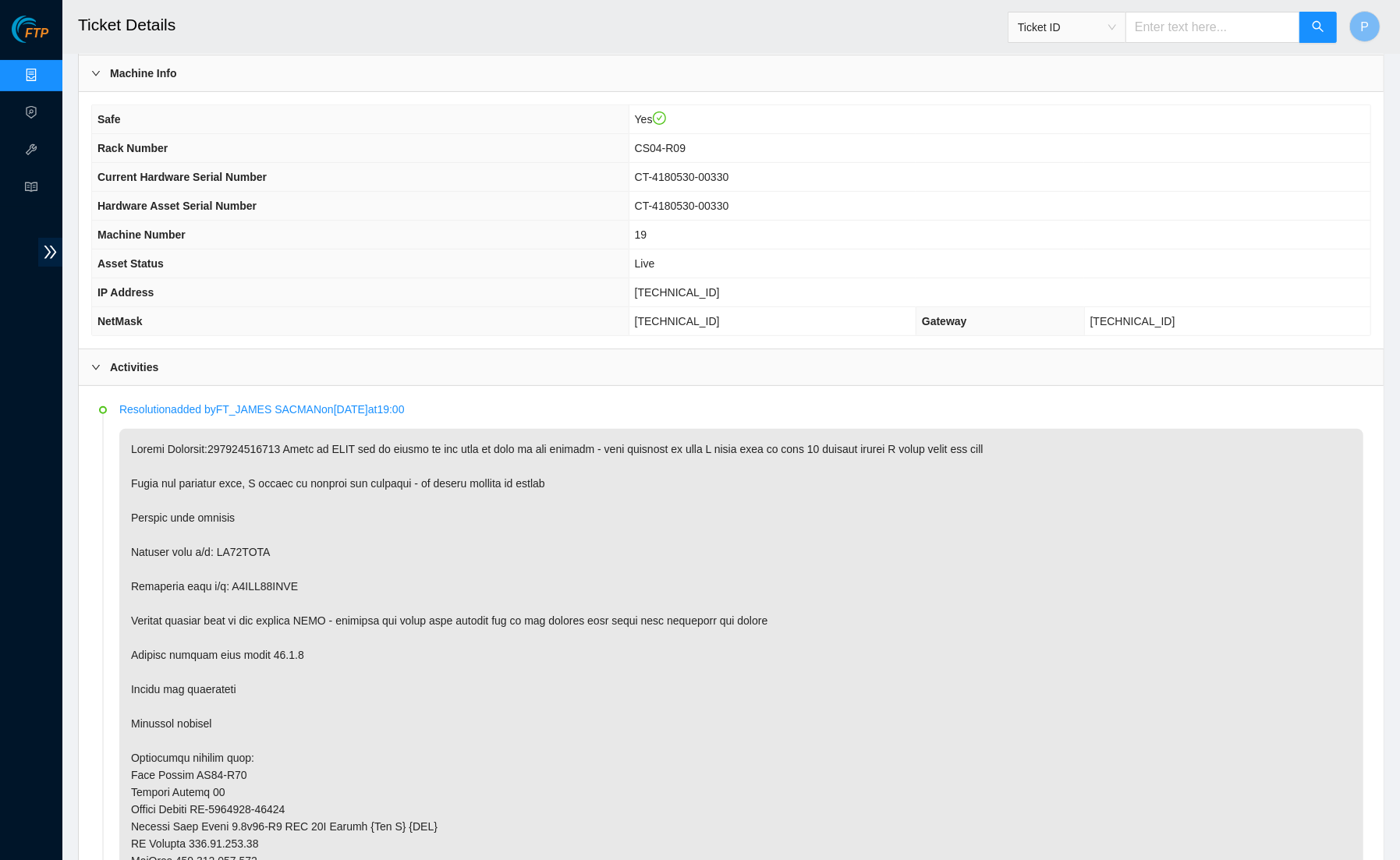
scroll to position [595, 0]
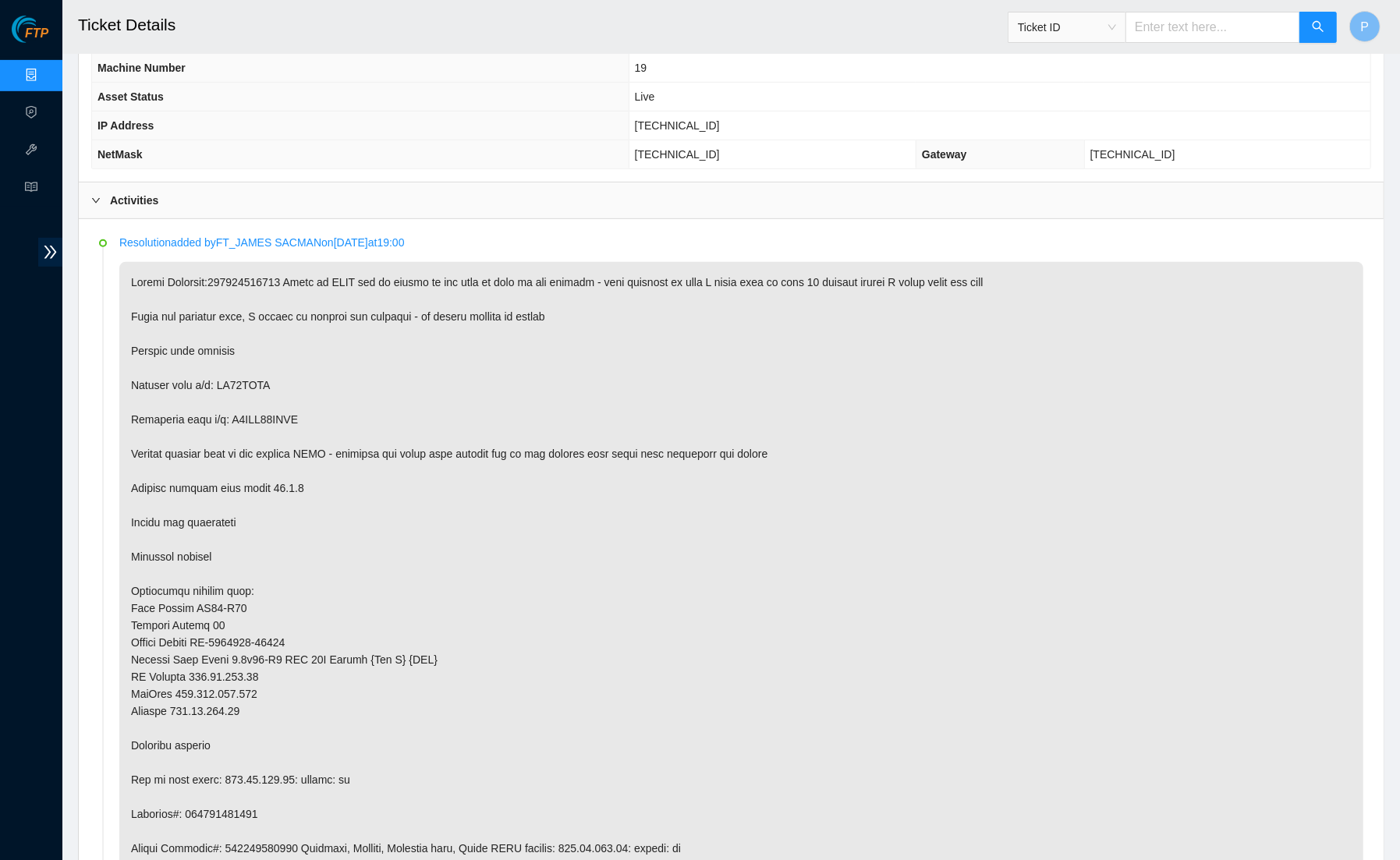
click at [1195, 33] on input "text" at bounding box center [1212, 27] width 174 height 31
paste input "B-V-5TBTGXT"
type input "B-V-5TBTGXT"
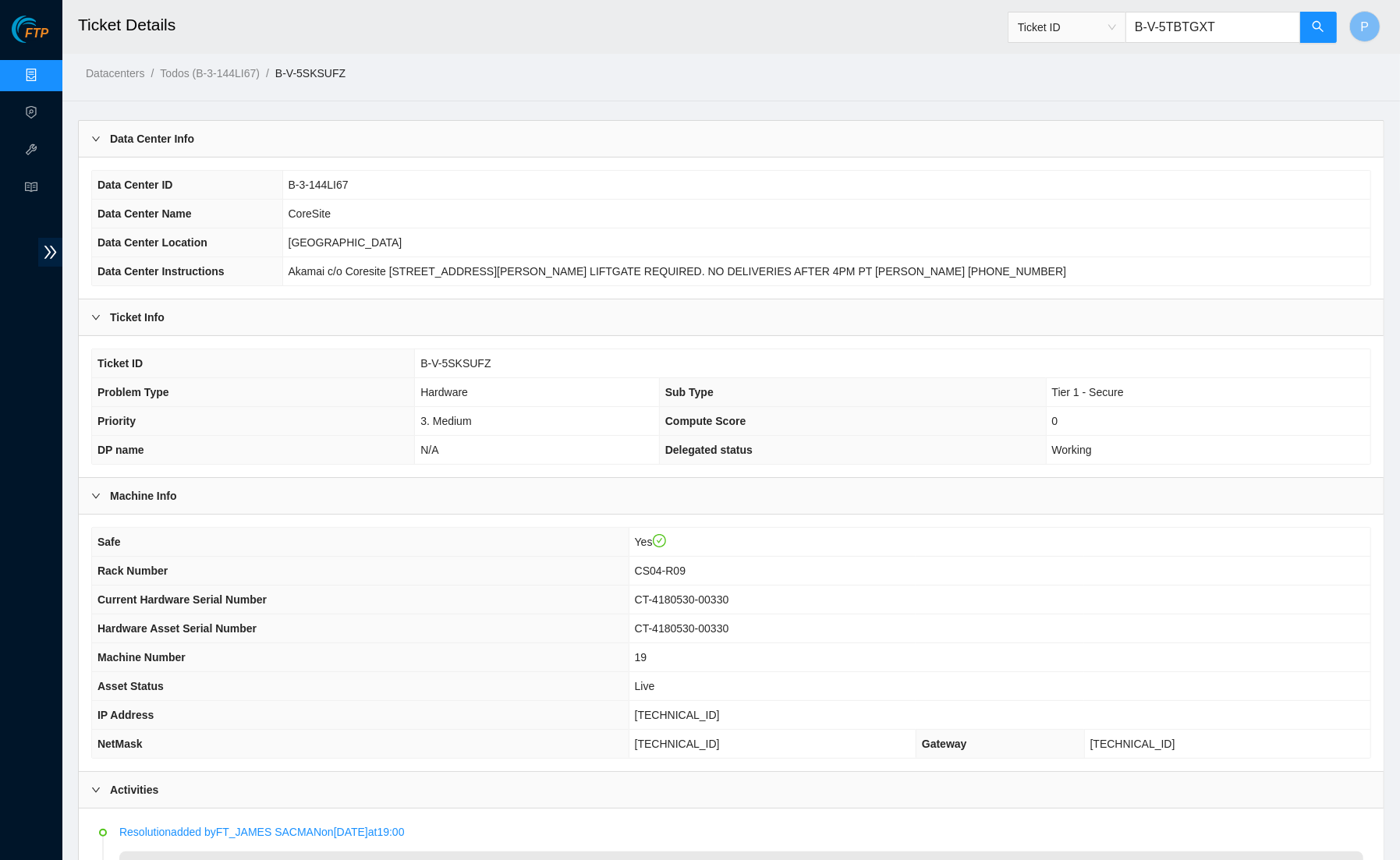
scroll to position [0, 0]
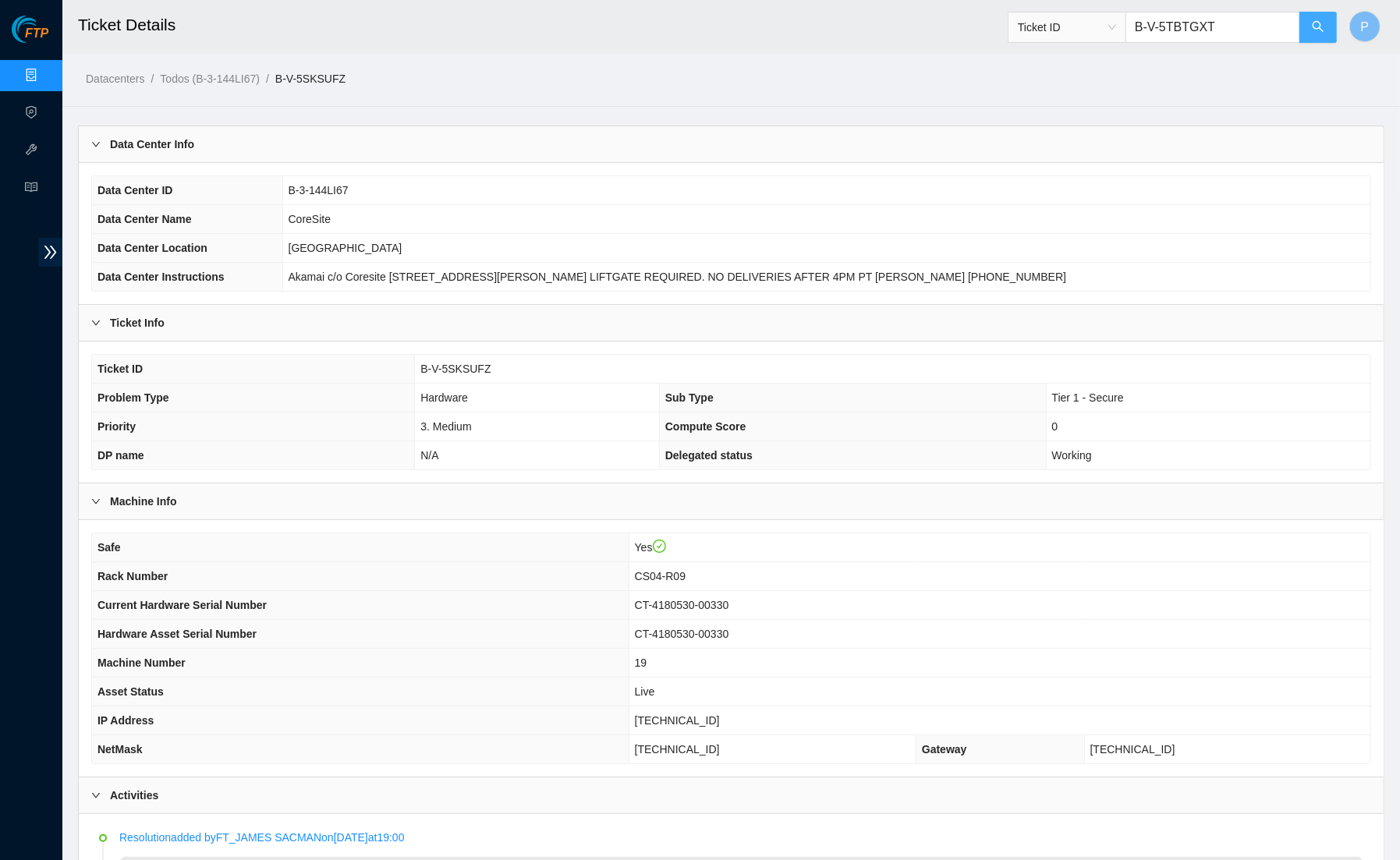
click at [1316, 30] on icon "search" at bounding box center [1318, 26] width 13 height 13
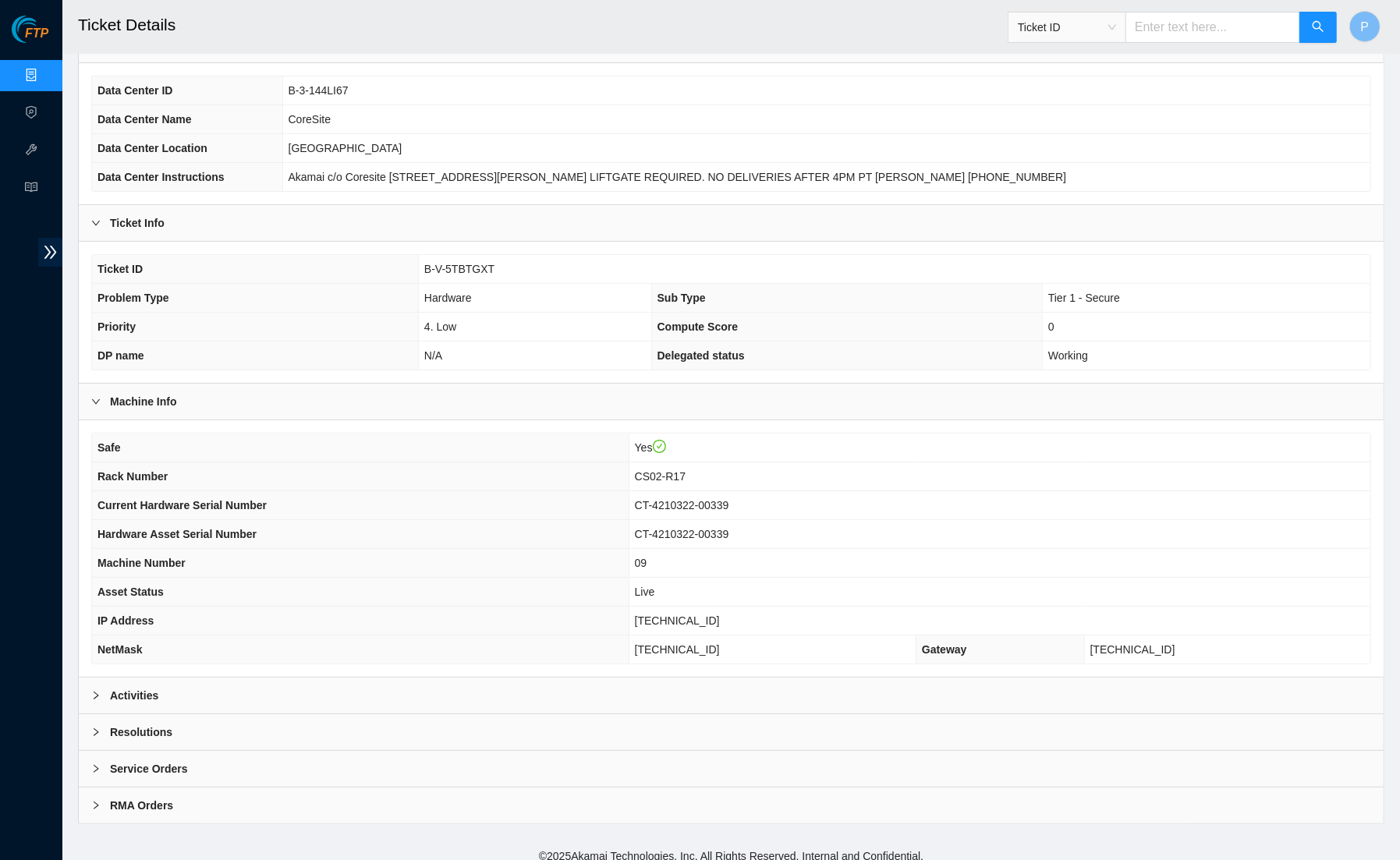
click at [740, 665] on div "Safe Yes Rack Number CS02-R17 Current Hardware Serial Number CT-4210322-00339 H…" at bounding box center [731, 548] width 1305 height 256
click at [730, 683] on div "Activities" at bounding box center [731, 695] width 1305 height 36
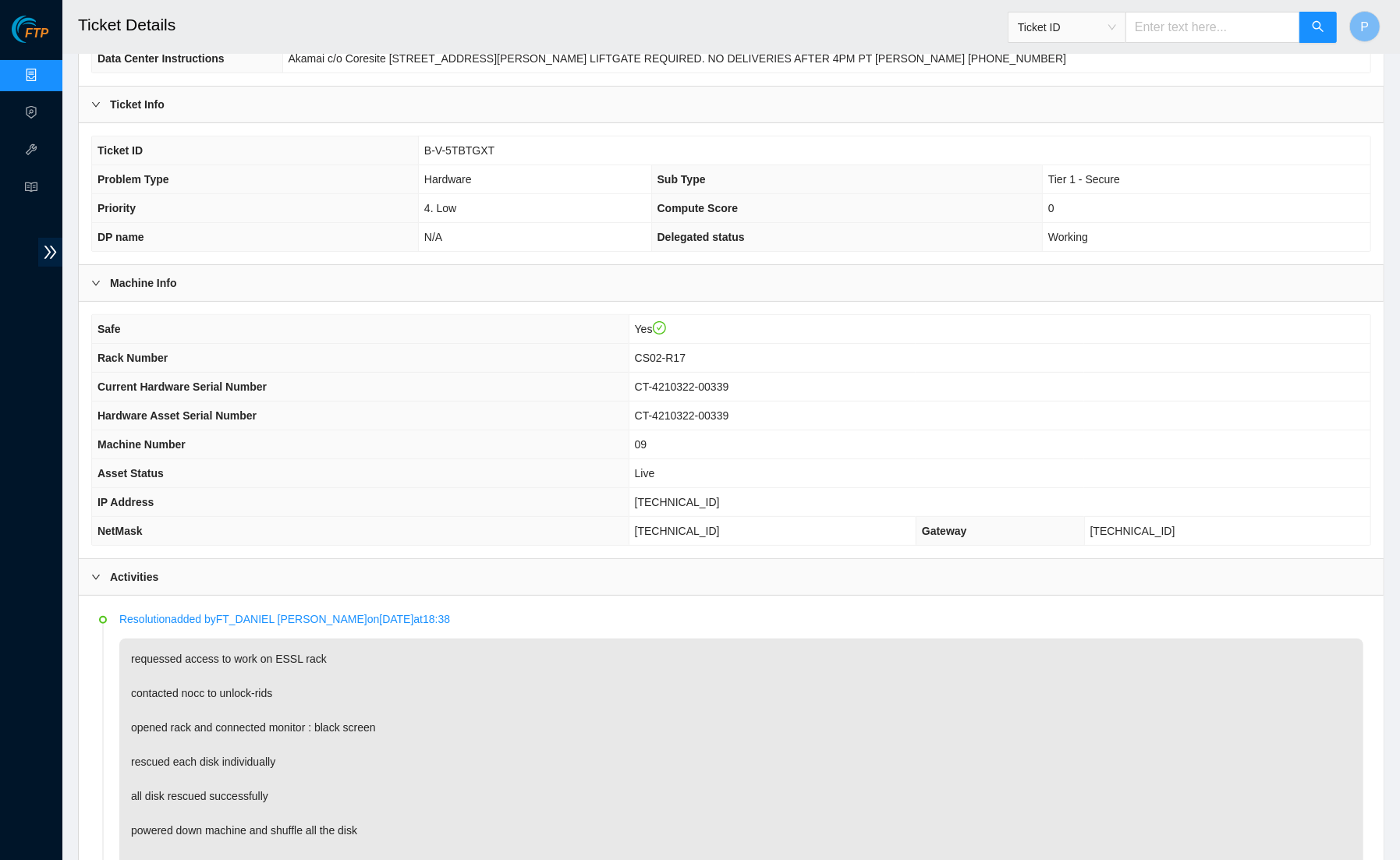
scroll to position [222, 0]
click at [45, 75] on link "Data Centers" at bounding box center [77, 75] width 64 height 13
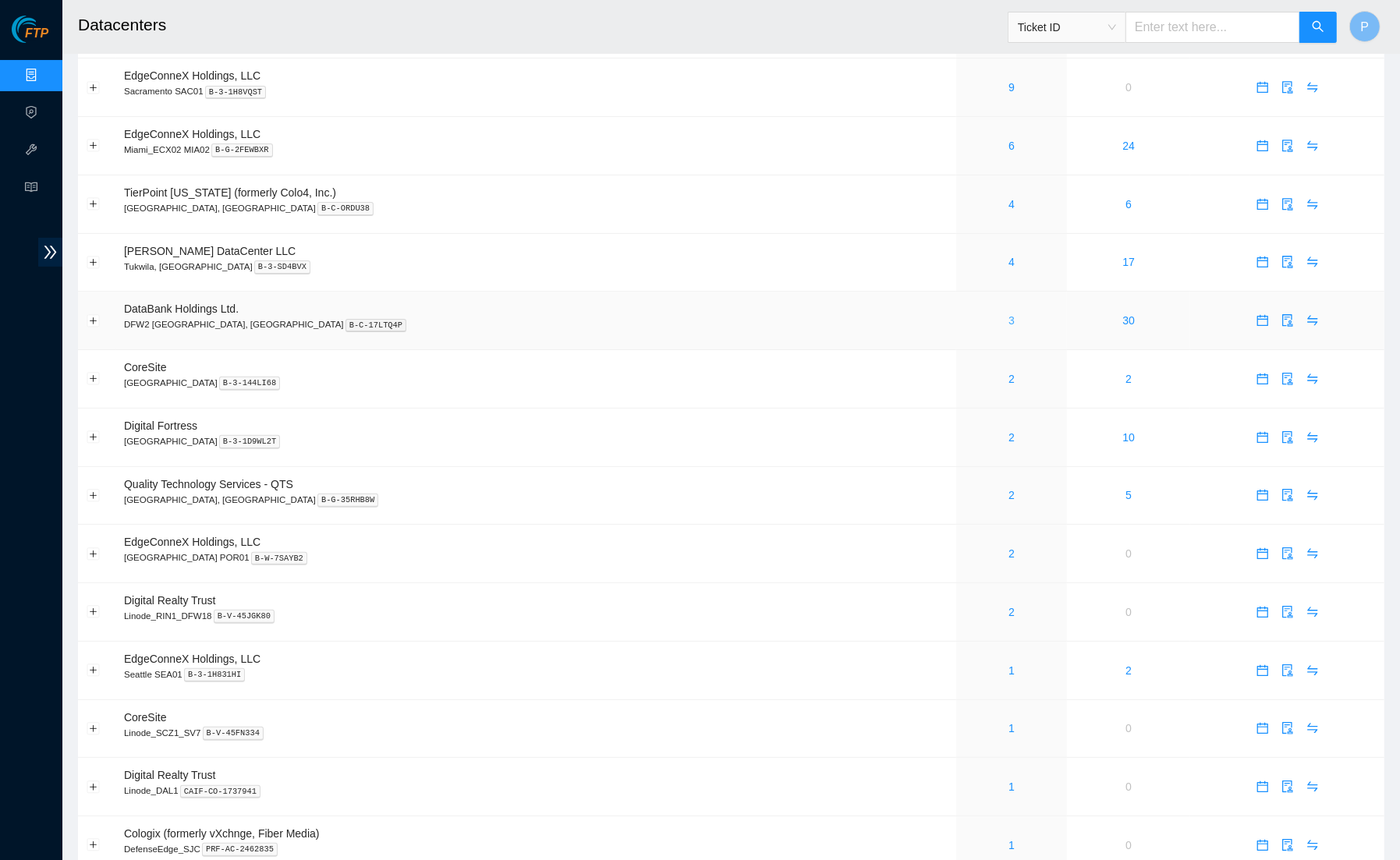
click at [1009, 314] on link "3" at bounding box center [1012, 320] width 6 height 13
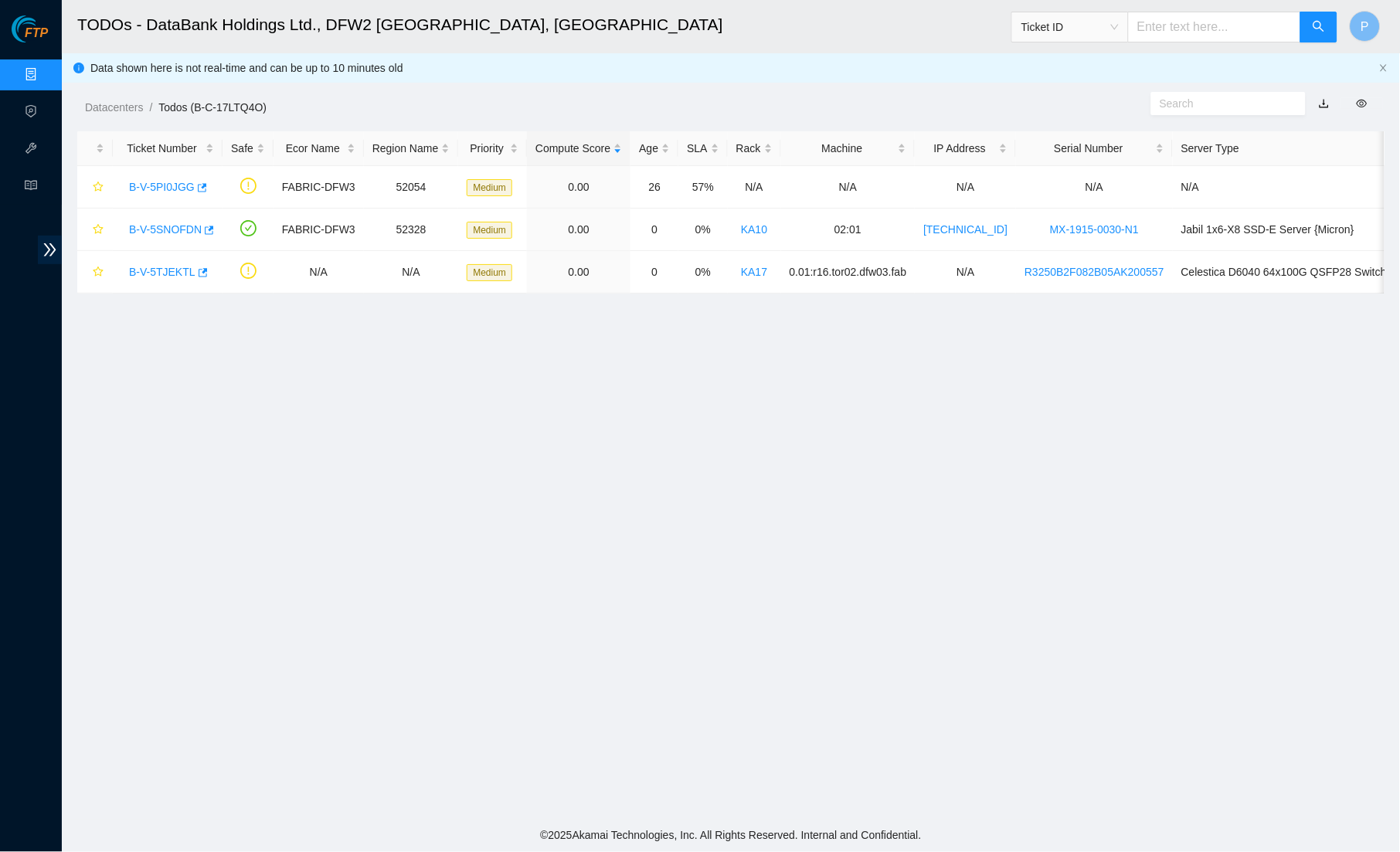
click at [1328, 106] on link "button" at bounding box center [1324, 103] width 10 height 12
click at [174, 266] on link "B-V-5TJEKTL" at bounding box center [162, 272] width 67 height 12
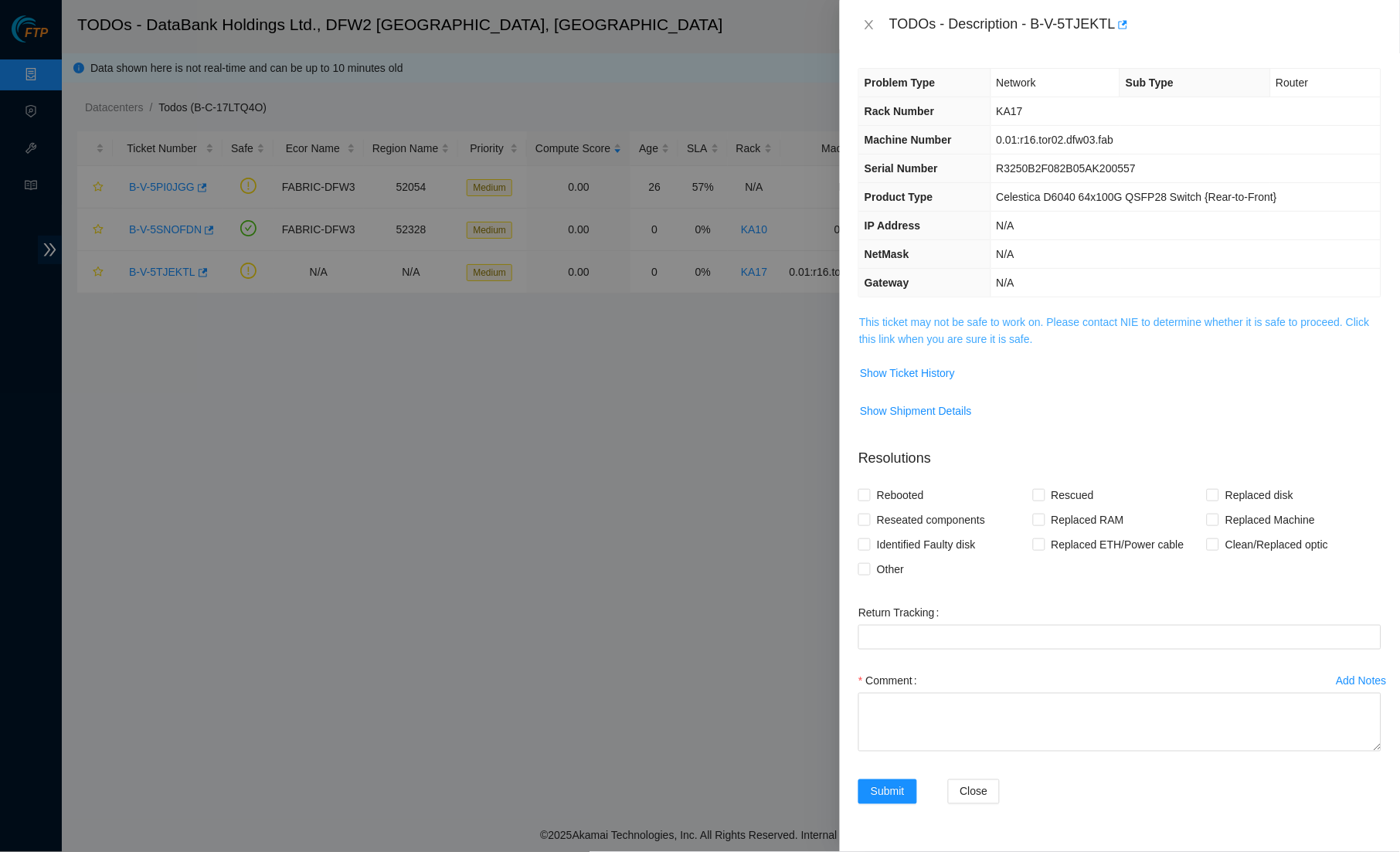
click at [1081, 316] on link "This ticket may not be safe to work on. Please contact NIE to determine whether…" at bounding box center [1114, 330] width 511 height 30
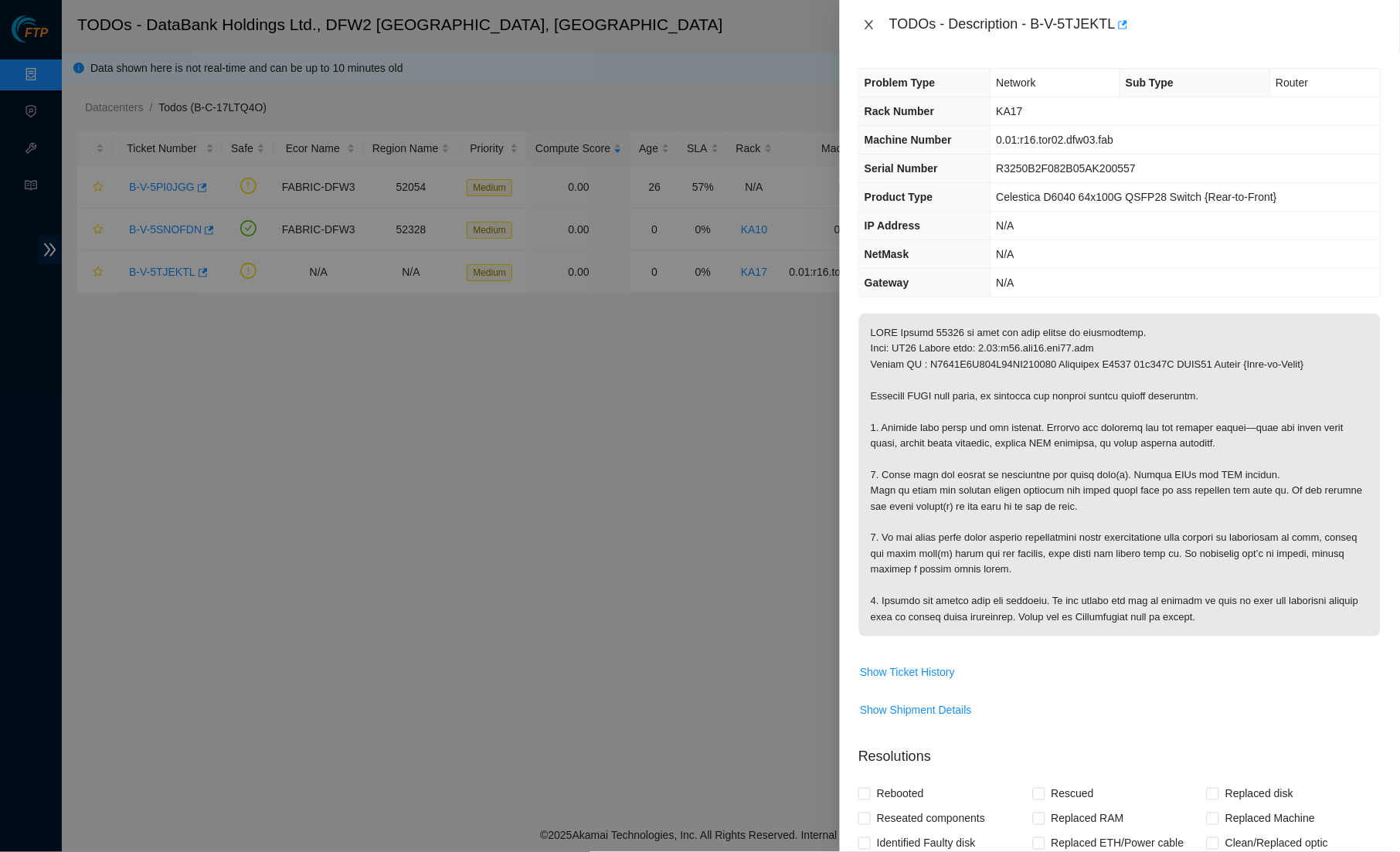
click at [874, 28] on icon "close" at bounding box center [868, 24] width 12 height 12
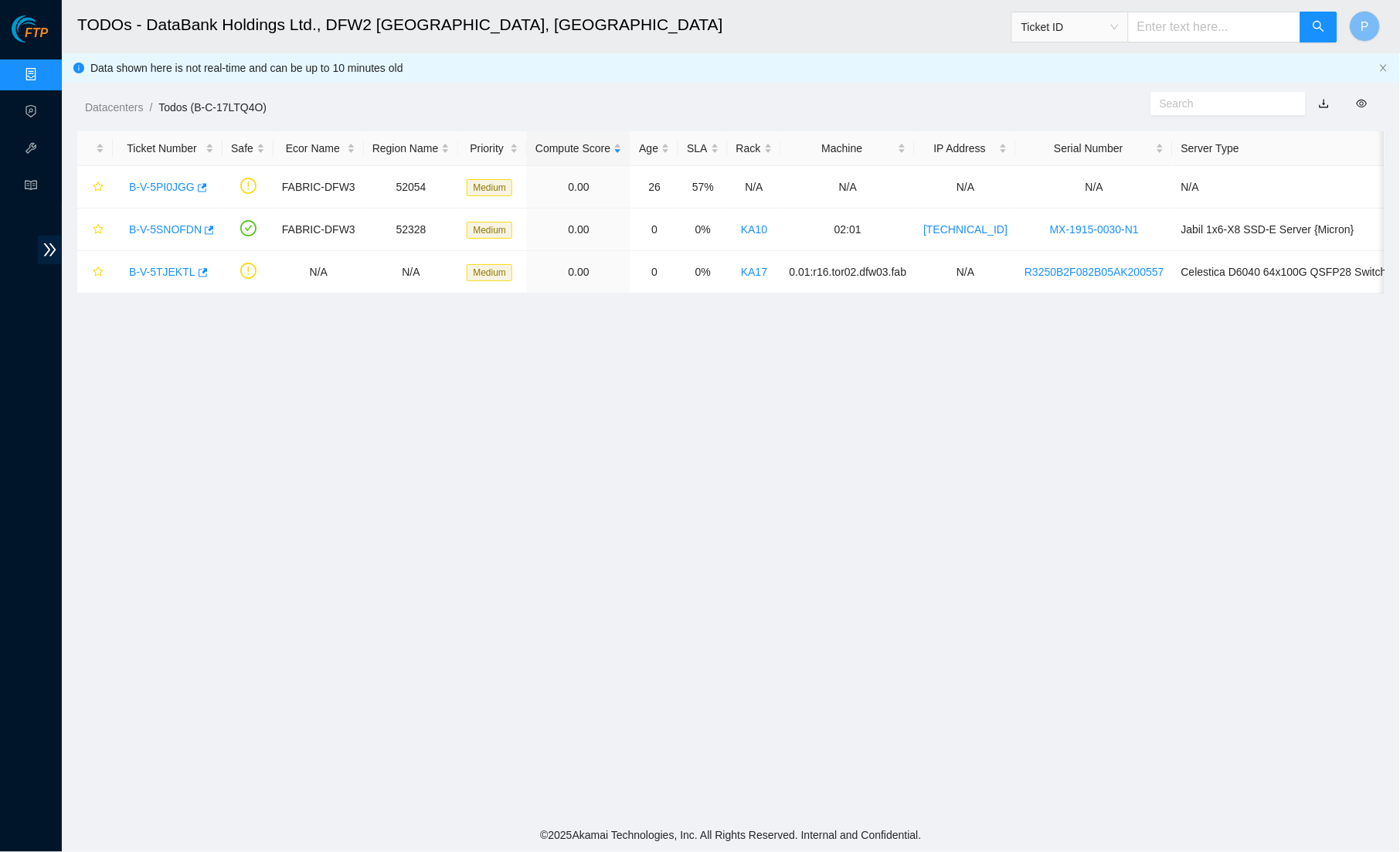
click at [608, 99] on ol "Datacenters / Todos (B-C-17LTQ4O) /" at bounding box center [575, 108] width 980 height 17
click at [168, 182] on link "B-V-5PI0JGG" at bounding box center [161, 186] width 66 height 12
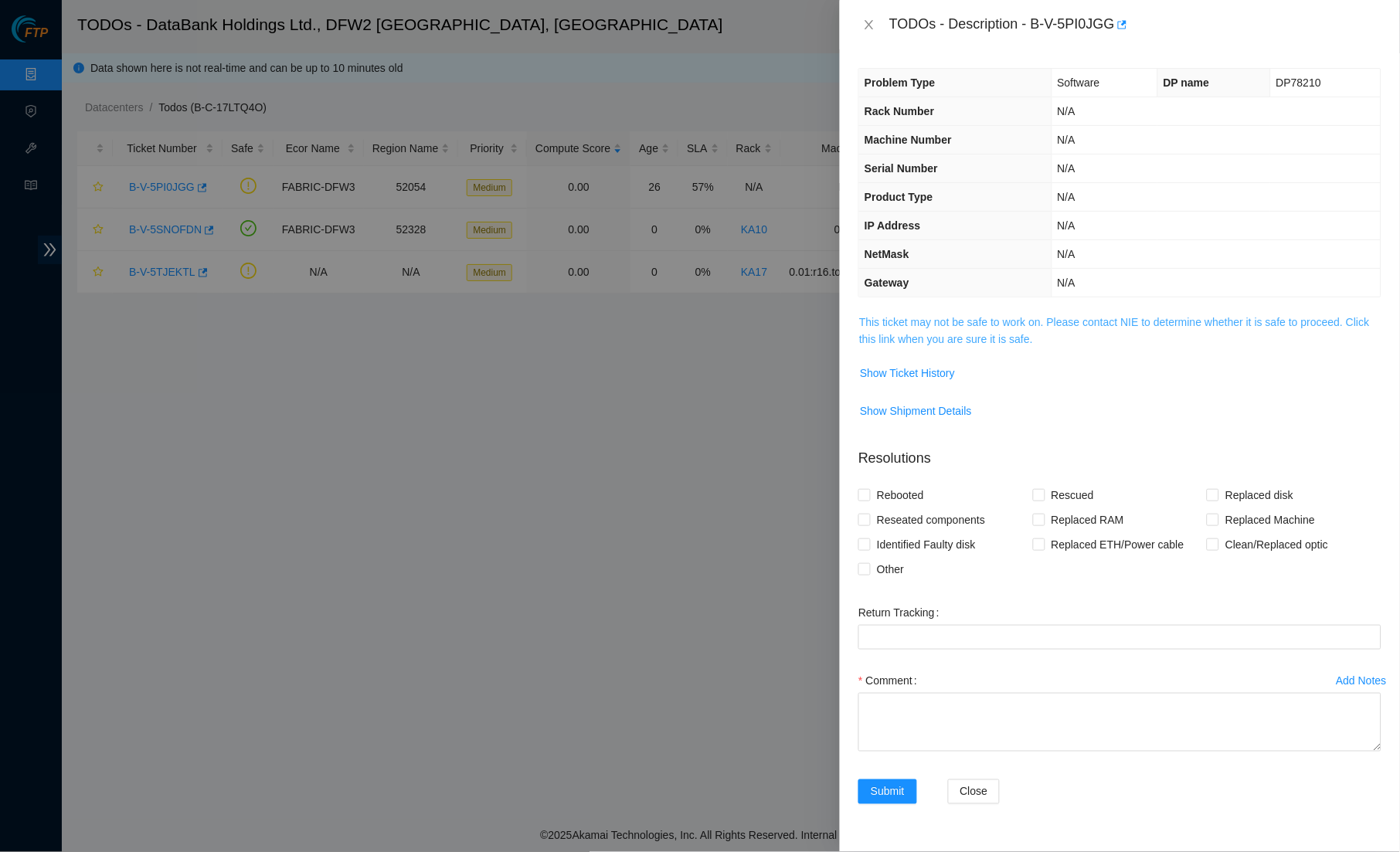
click at [1084, 316] on link "This ticket may not be safe to work on. Please contact NIE to determine whether…" at bounding box center [1114, 330] width 511 height 30
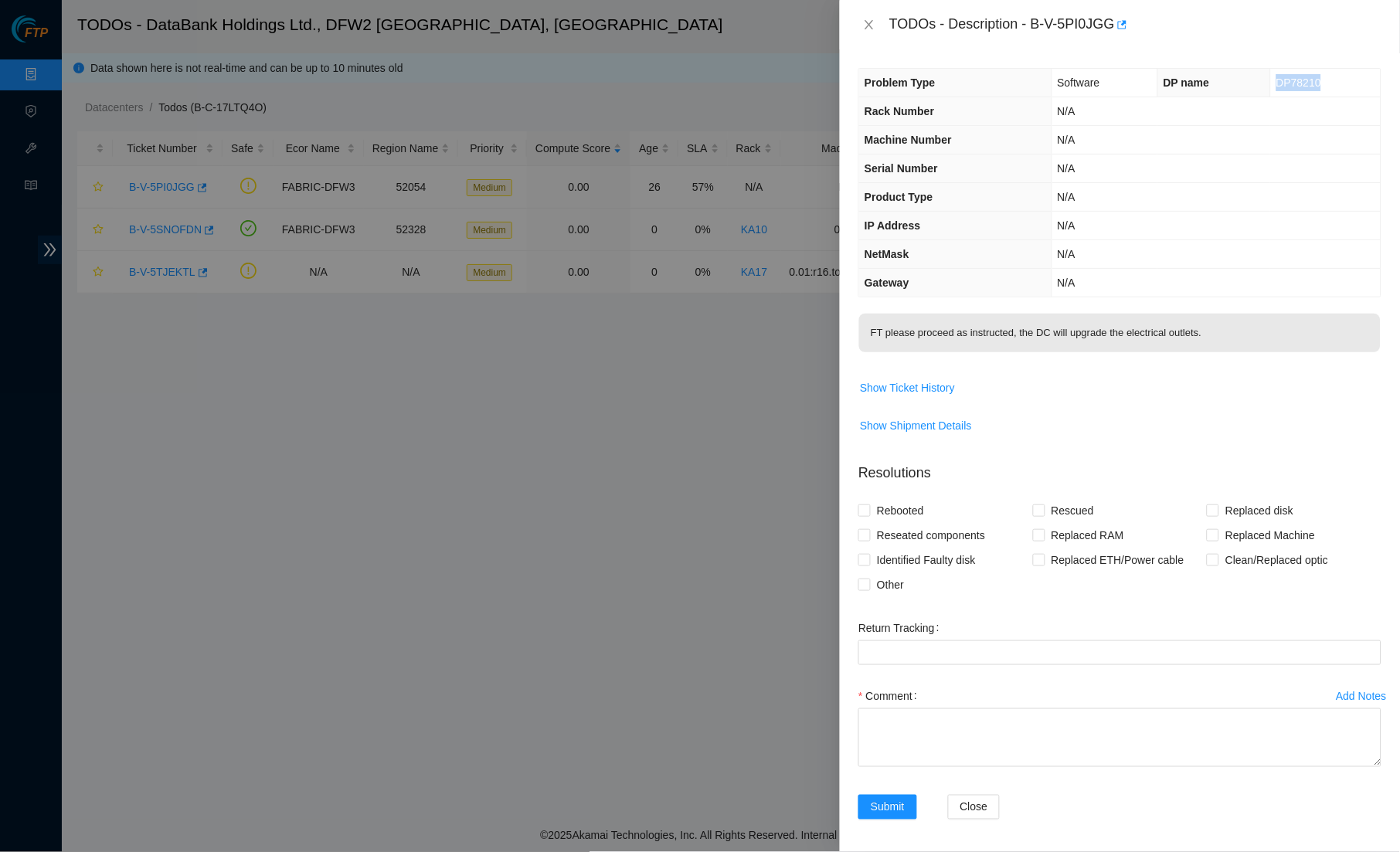
drag, startPoint x: 1314, startPoint y: 83, endPoint x: 1261, endPoint y: 80, distance: 53.1
click at [1270, 80] on td "DP78210" at bounding box center [1326, 83] width 111 height 29
copy span "DP78210"
click at [955, 380] on span "Show Ticket History" at bounding box center [908, 388] width 95 height 17
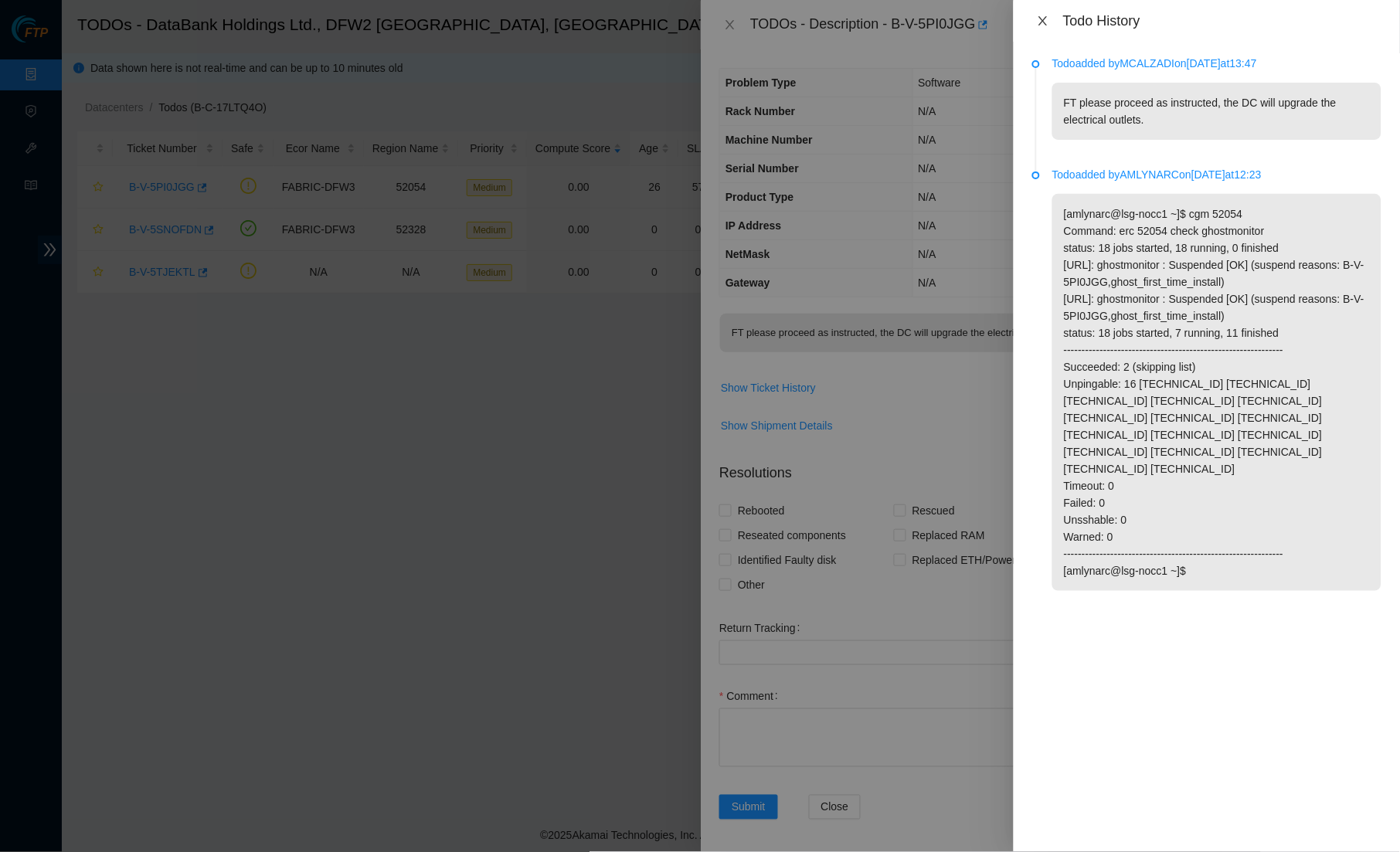
click at [1050, 16] on button "Close" at bounding box center [1043, 21] width 22 height 14
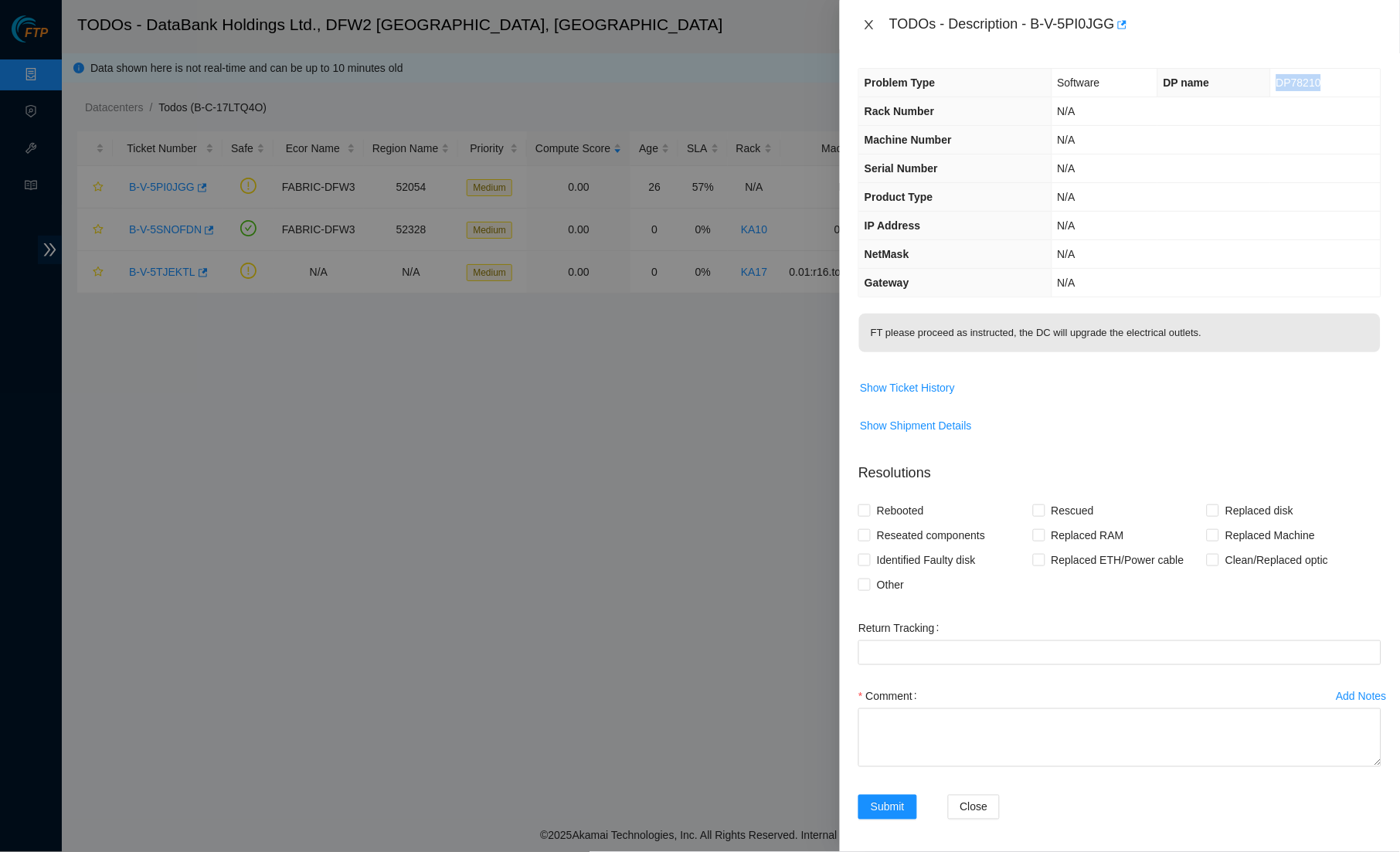
click at [869, 22] on icon "close" at bounding box center [868, 24] width 12 height 12
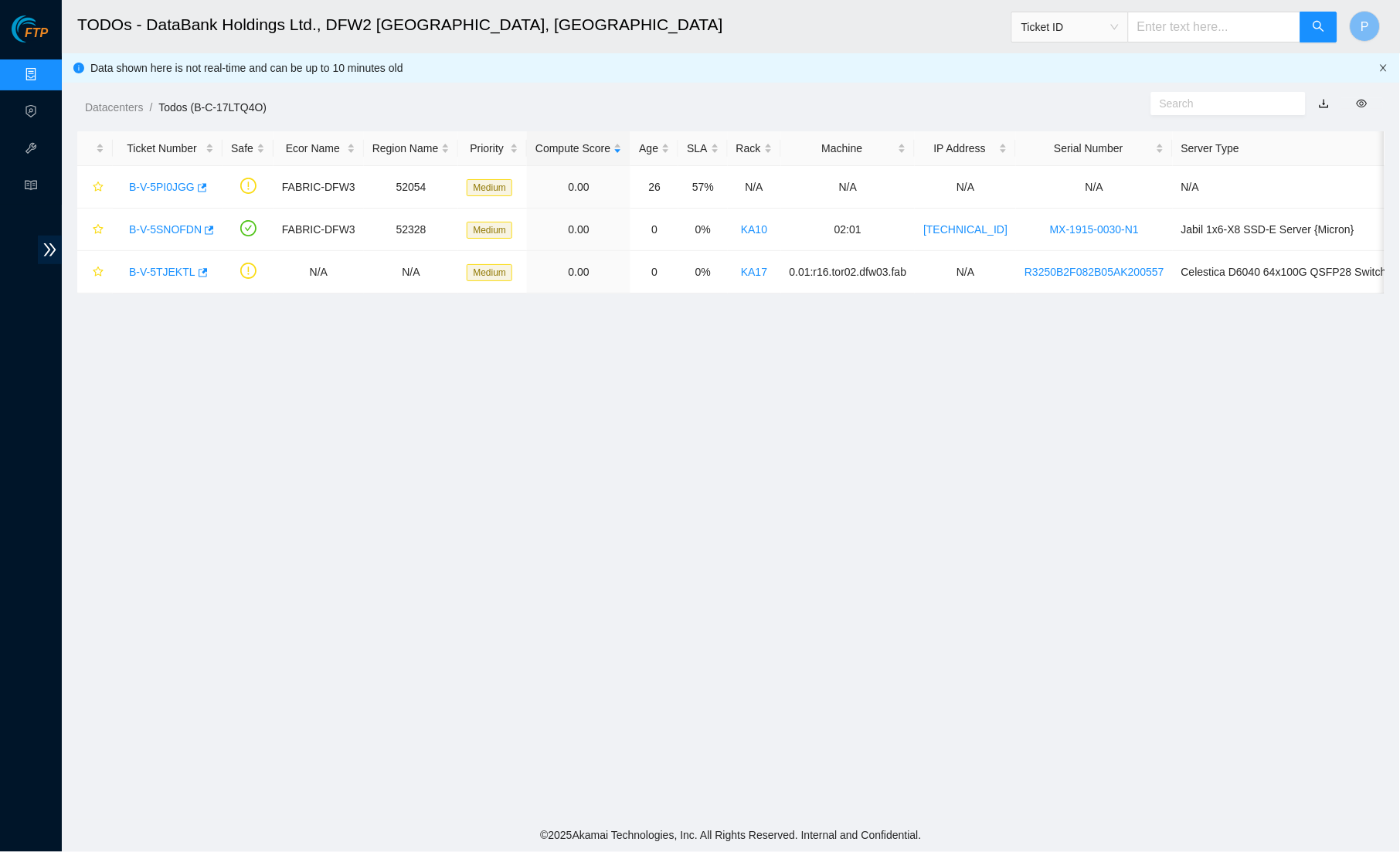
click at [1389, 67] on icon "close" at bounding box center [1384, 68] width 10 height 10
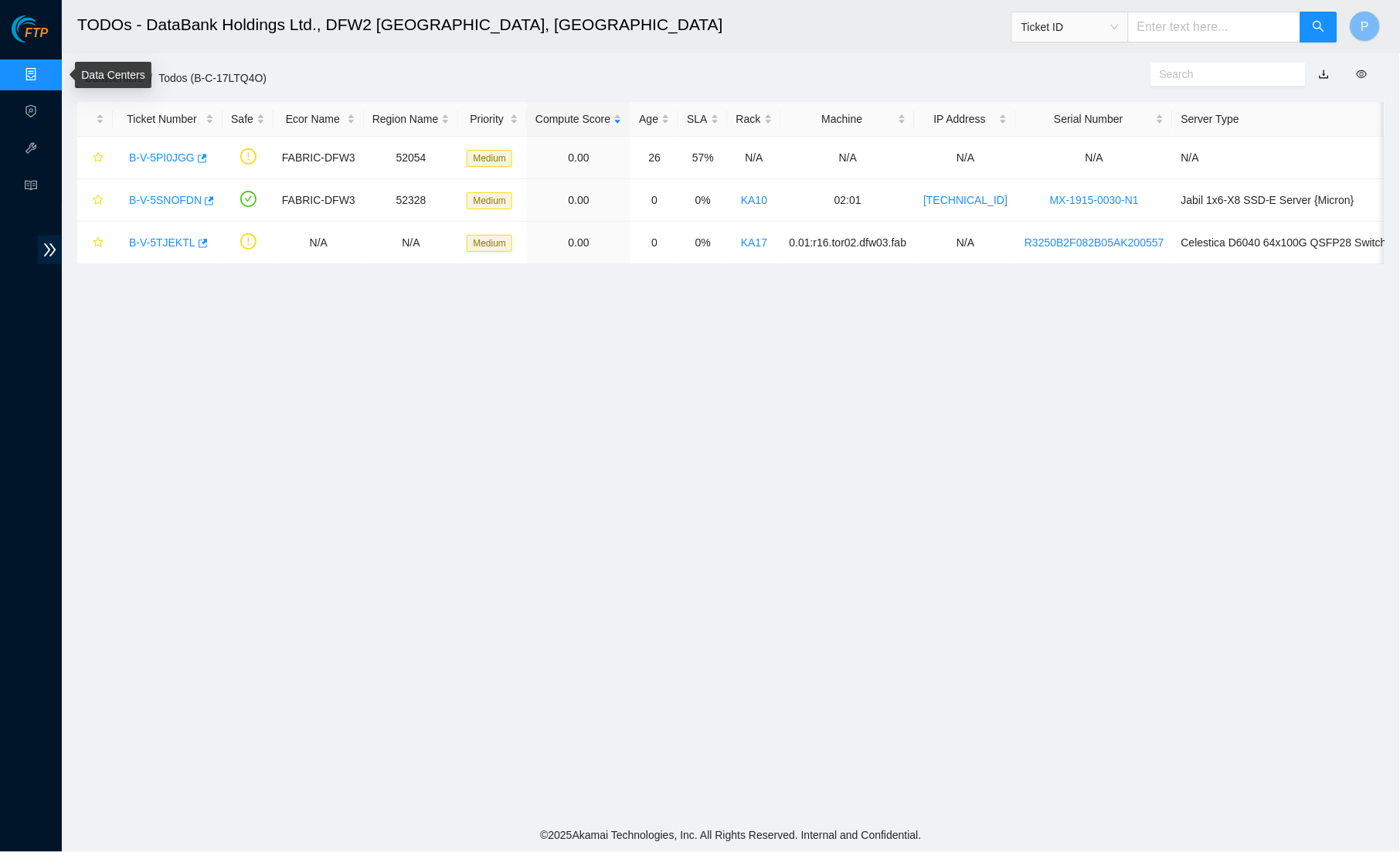
click at [46, 69] on link "Data Centers" at bounding box center [76, 74] width 63 height 12
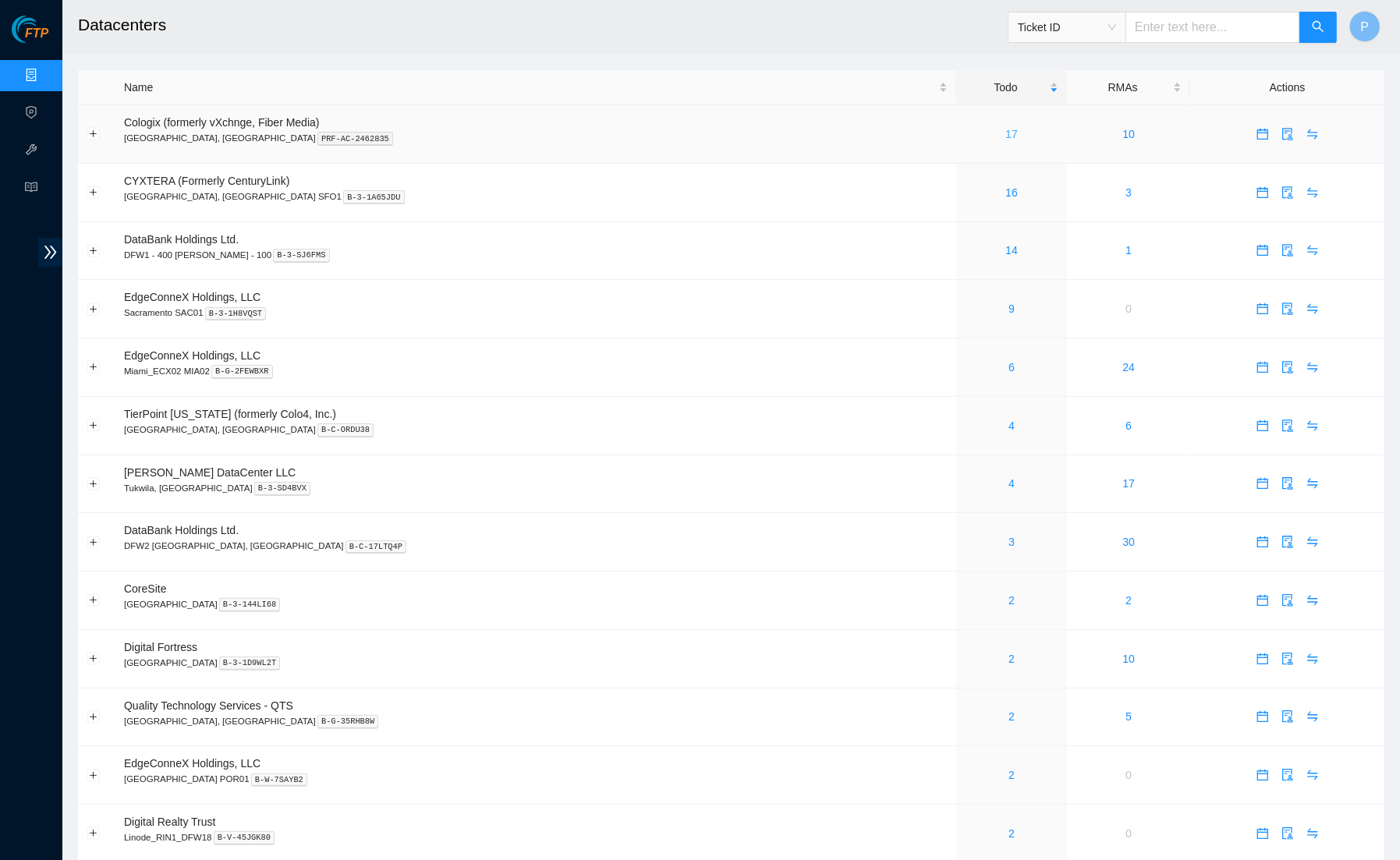
click at [1006, 128] on link "17" at bounding box center [1012, 134] width 13 height 13
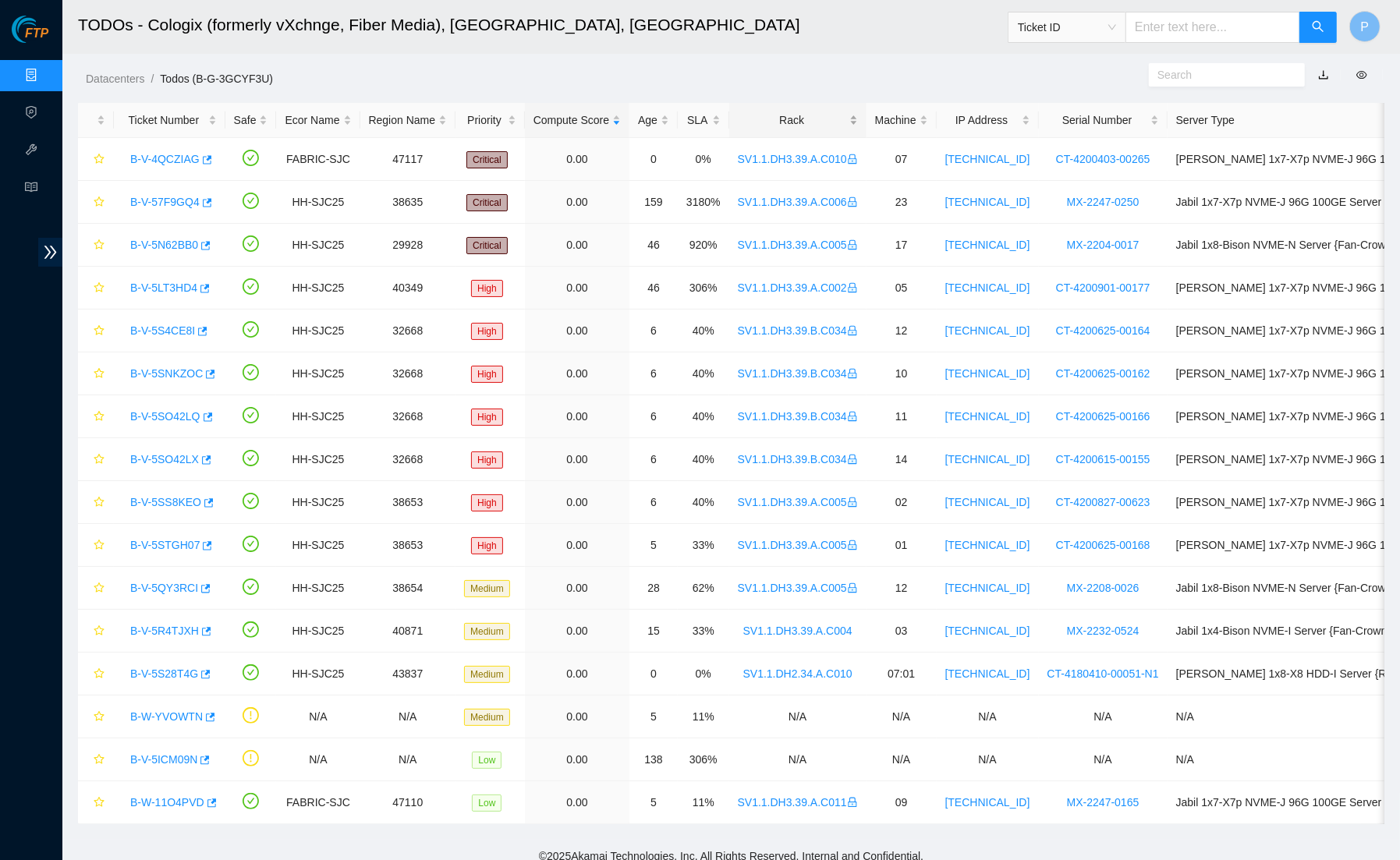
click at [836, 126] on div "Rack" at bounding box center [798, 120] width 120 height 17
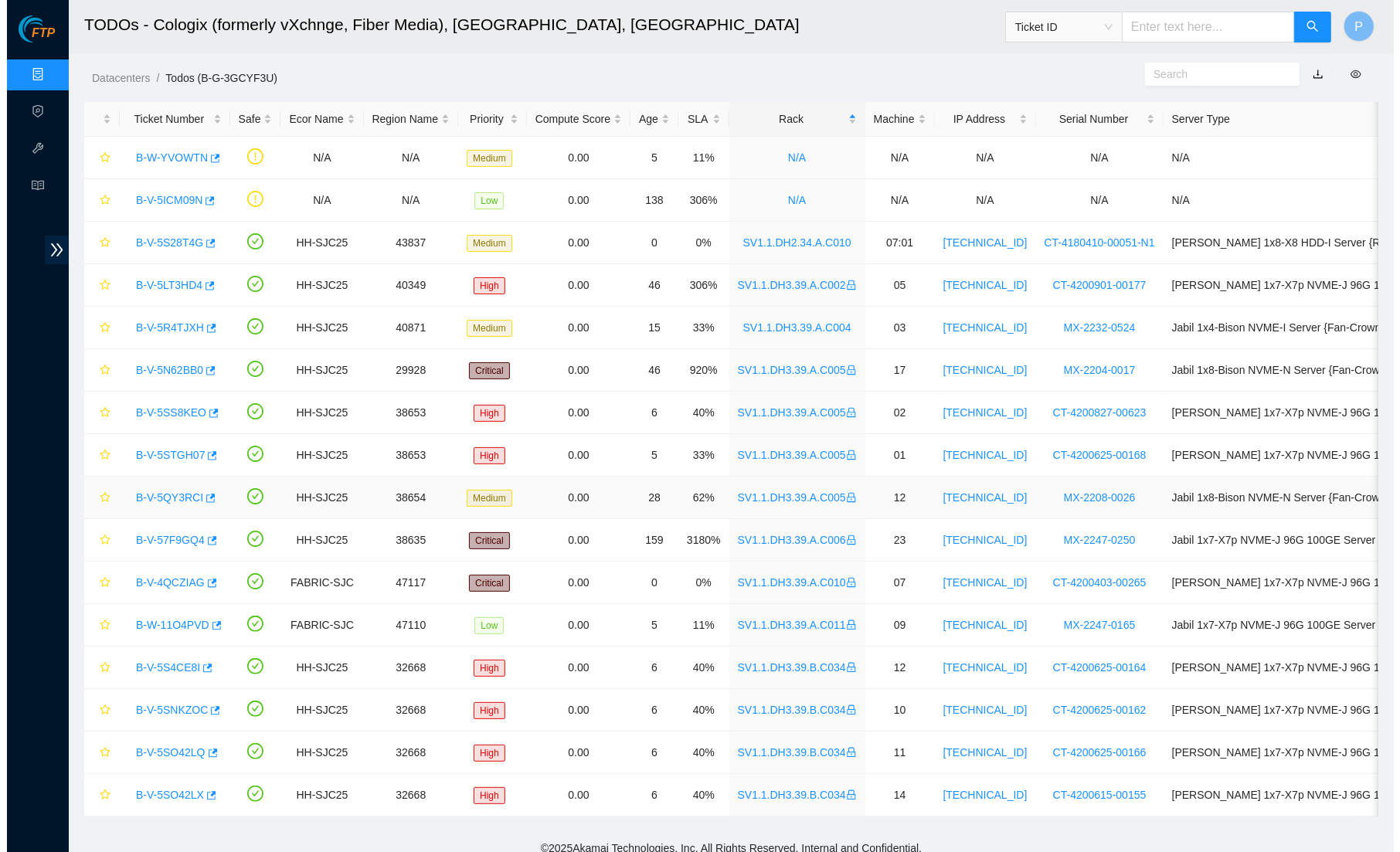
scroll to position [23, 0]
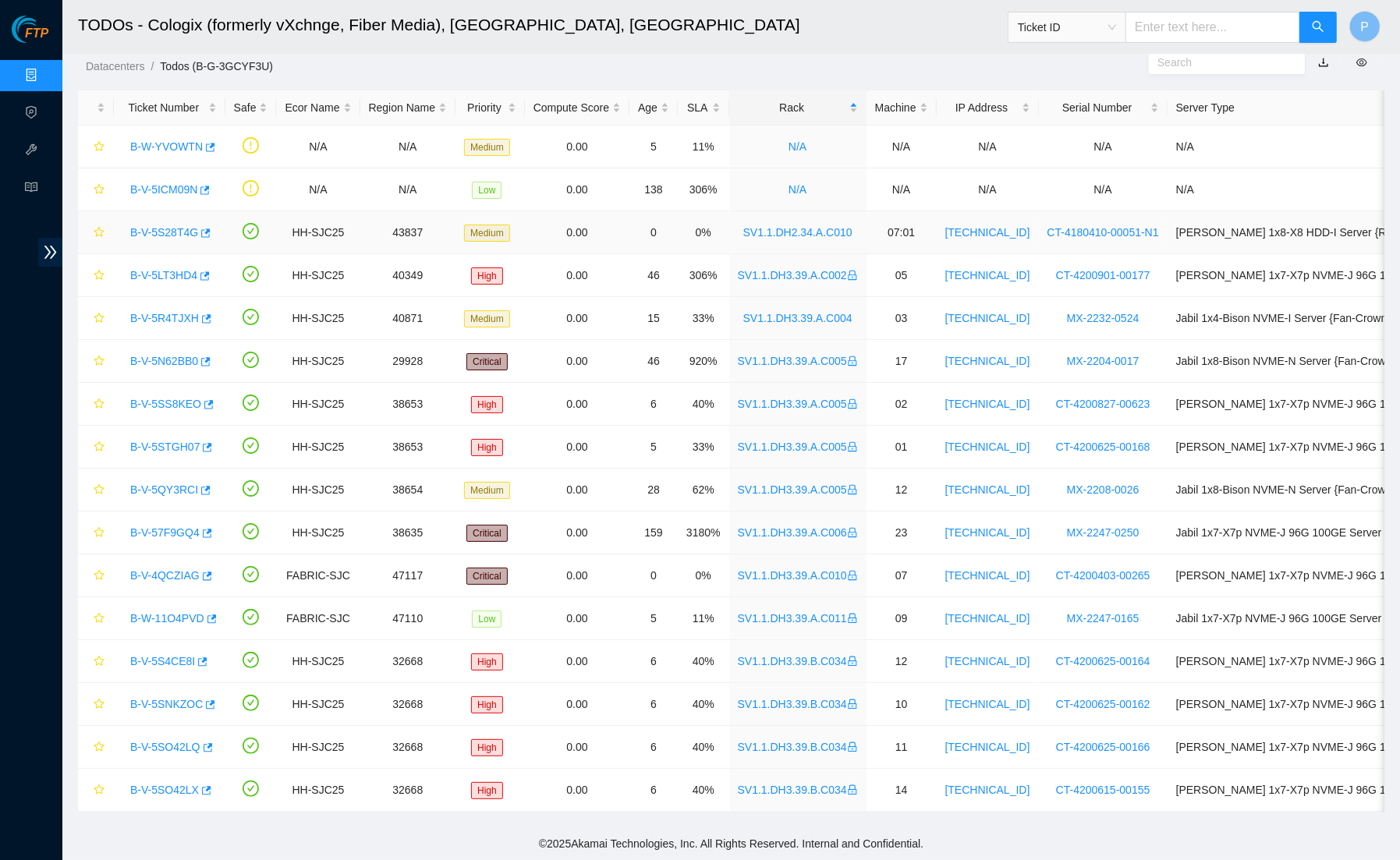
click at [169, 226] on link "B-V-5S28T4G" at bounding box center [164, 232] width 67 height 13
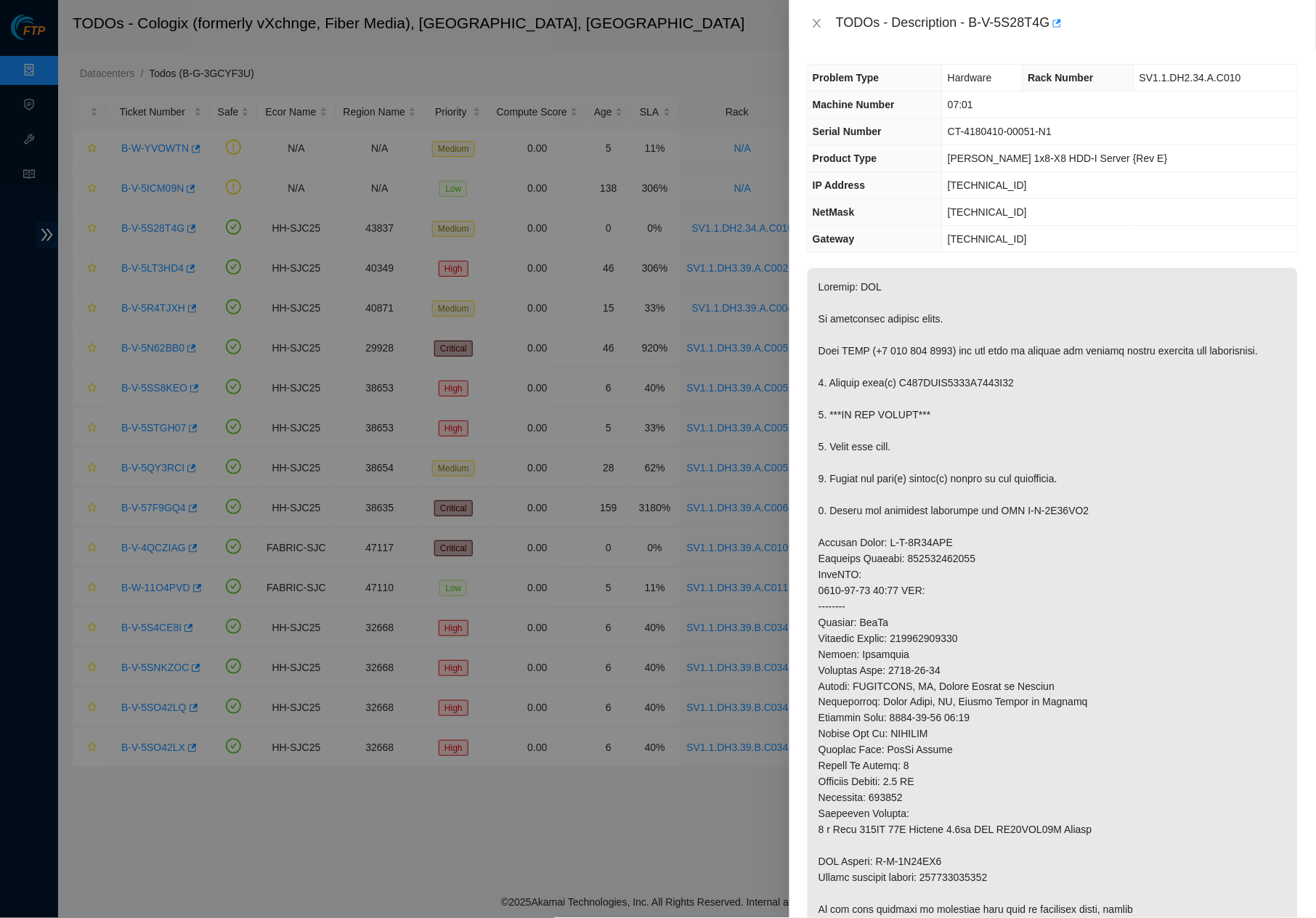
click at [819, 12] on div "TODOs - Description - B-V-5S28T4G" at bounding box center [1052, 23] width 492 height 23
click at [819, 17] on icon "close" at bounding box center [816, 22] width 12 height 12
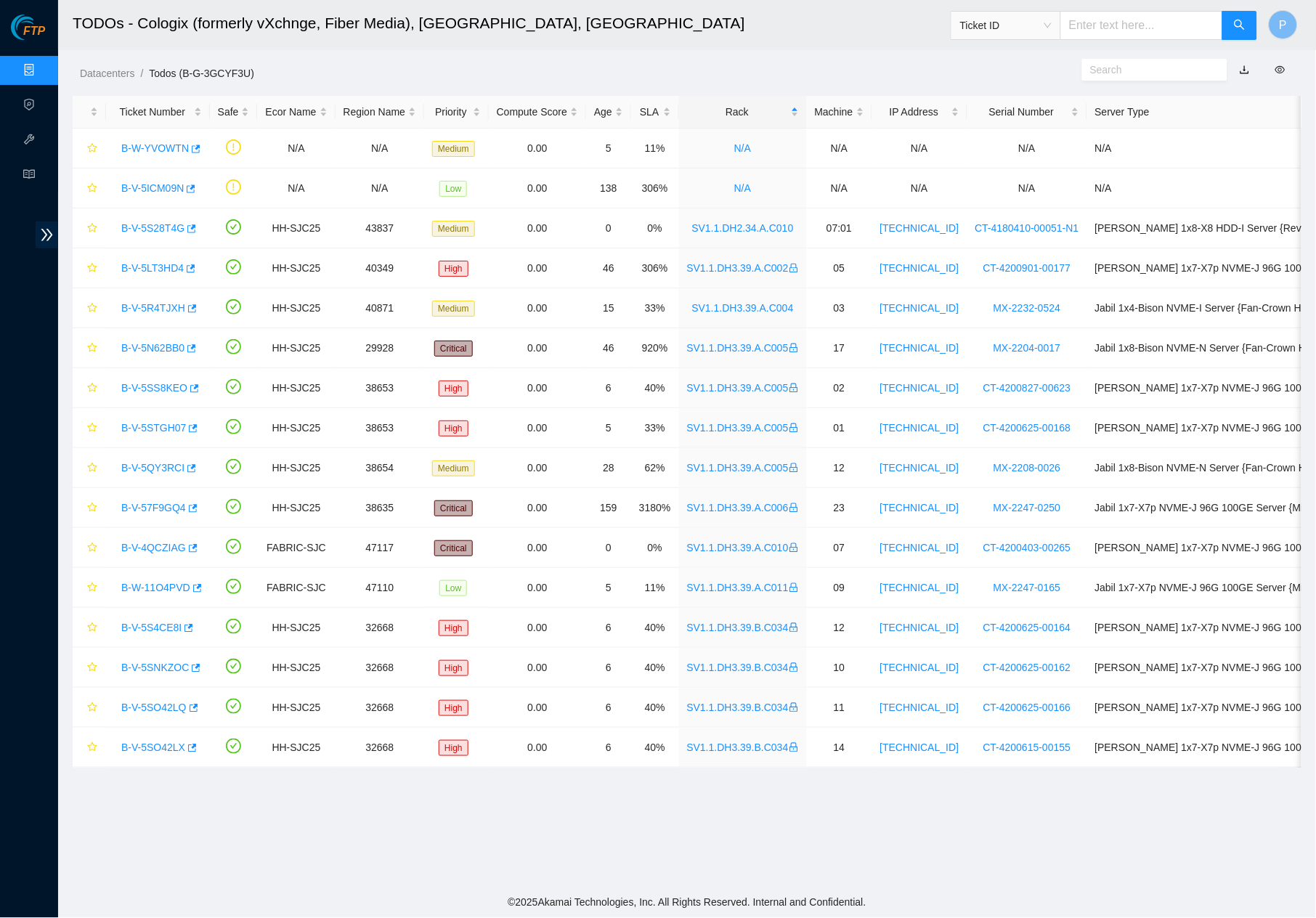
click at [559, 51] on div "Datacenters / Todos (B-G-3GCYF3U) /" at bounding box center [530, 40] width 944 height 82
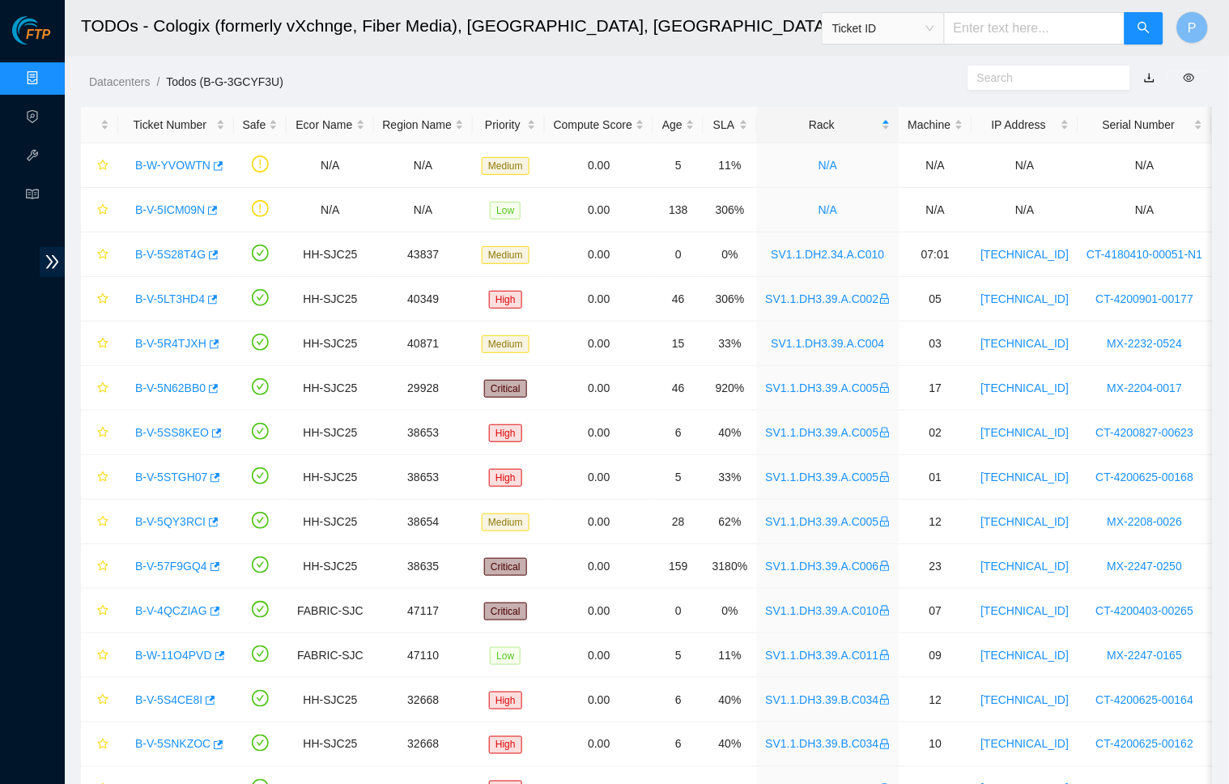
drag, startPoint x: 508, startPoint y: 2, endPoint x: 606, endPoint y: 67, distance: 118.6
click at [606, 67] on div "Datacenters / Todos (B-G-3GCYF3U) /" at bounding box center [502, 45] width 874 height 91
drag, startPoint x: 423, startPoint y: 104, endPoint x: 568, endPoint y: 87, distance: 145.8
click at [568, 87] on ol "Datacenters / Todos (B-G-3GCYF3U) /" at bounding box center [513, 82] width 849 height 18
click at [47, 74] on link "Data Centers" at bounding box center [80, 78] width 66 height 13
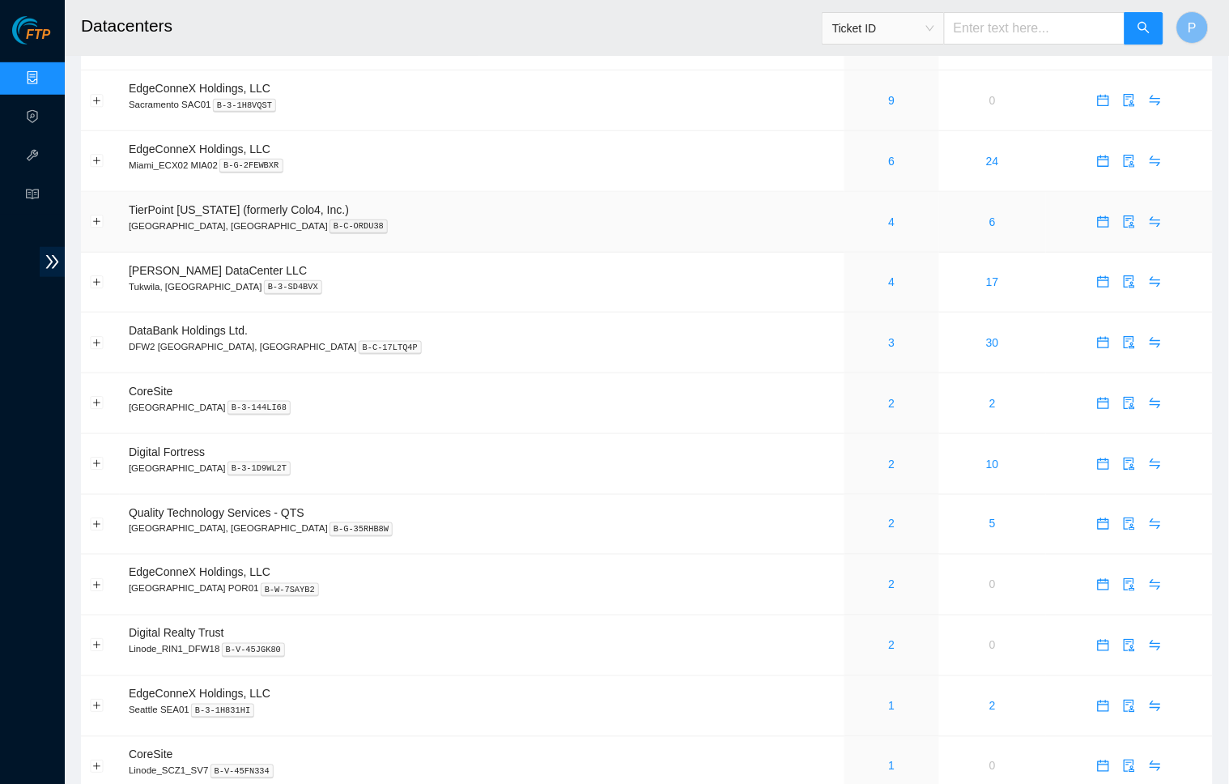
scroll to position [220, 0]
click at [844, 197] on td "4" at bounding box center [892, 222] width 96 height 61
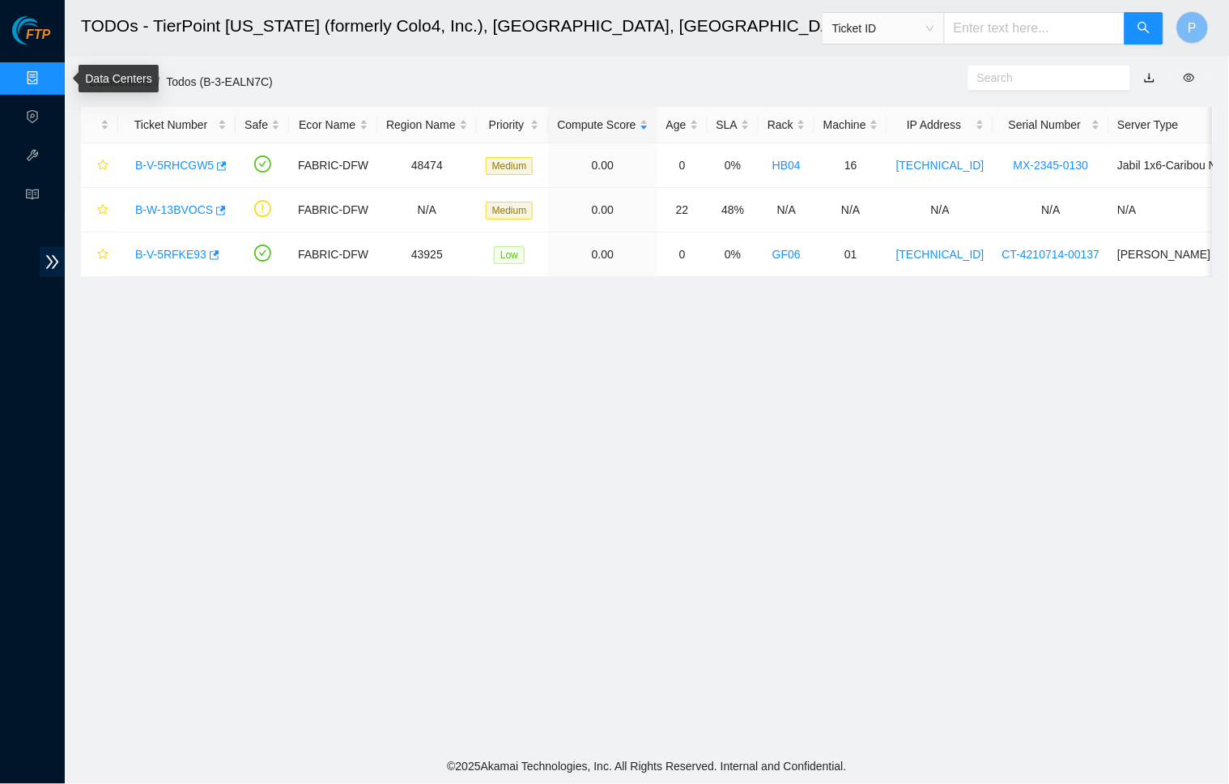
click at [47, 72] on link "Data Centers" at bounding box center [80, 78] width 66 height 13
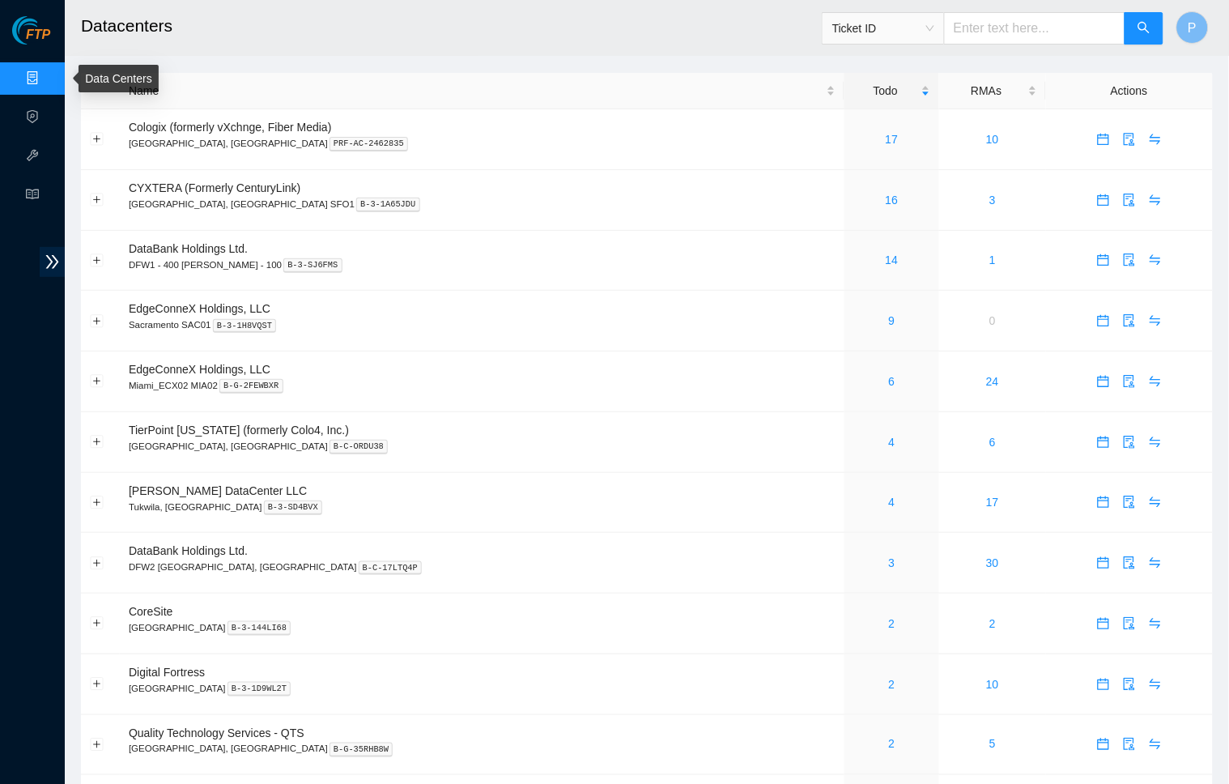
click at [47, 72] on link "Data Centers" at bounding box center [80, 78] width 66 height 13
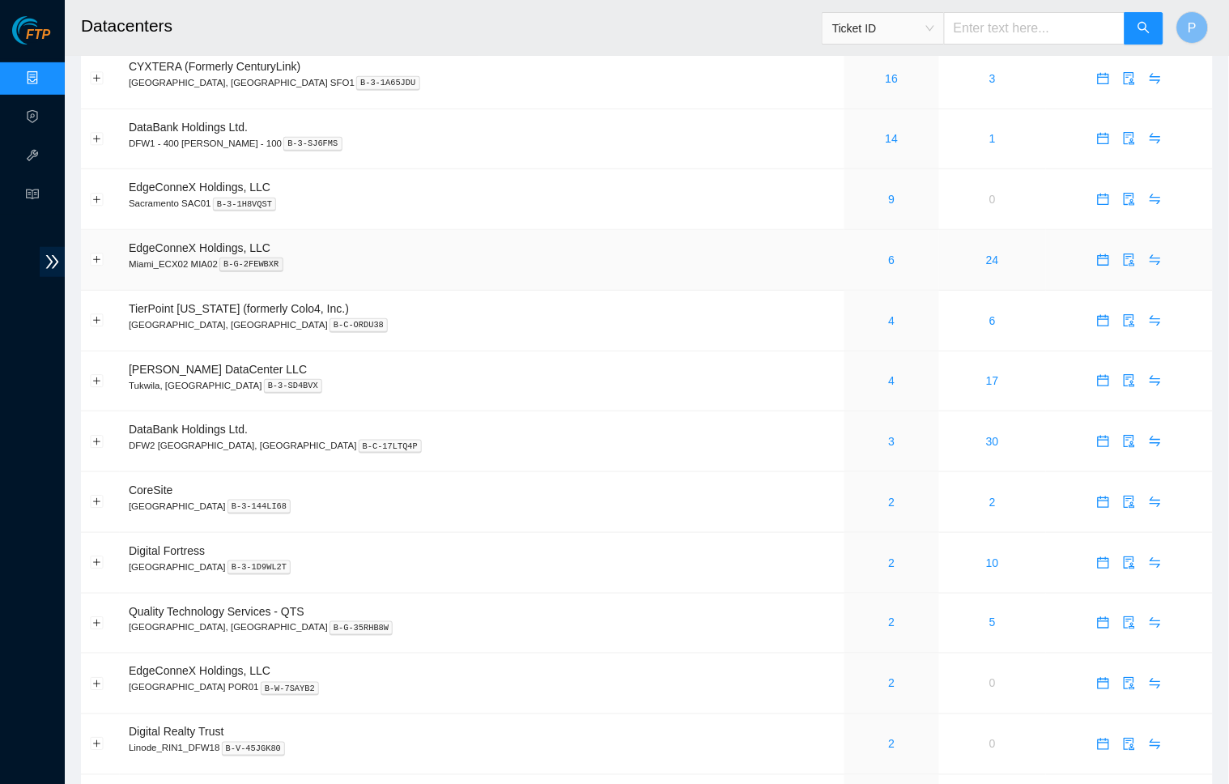
scroll to position [125, 0]
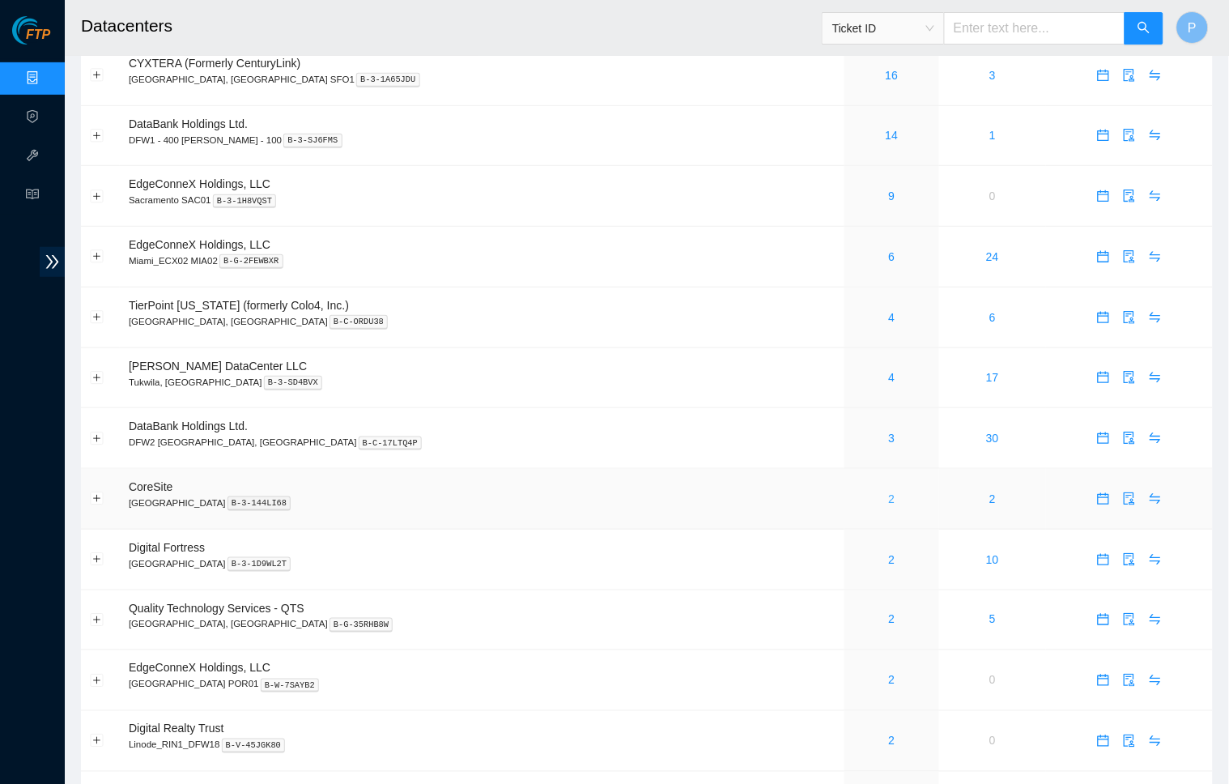
click at [889, 492] on link "2" at bounding box center [892, 498] width 6 height 13
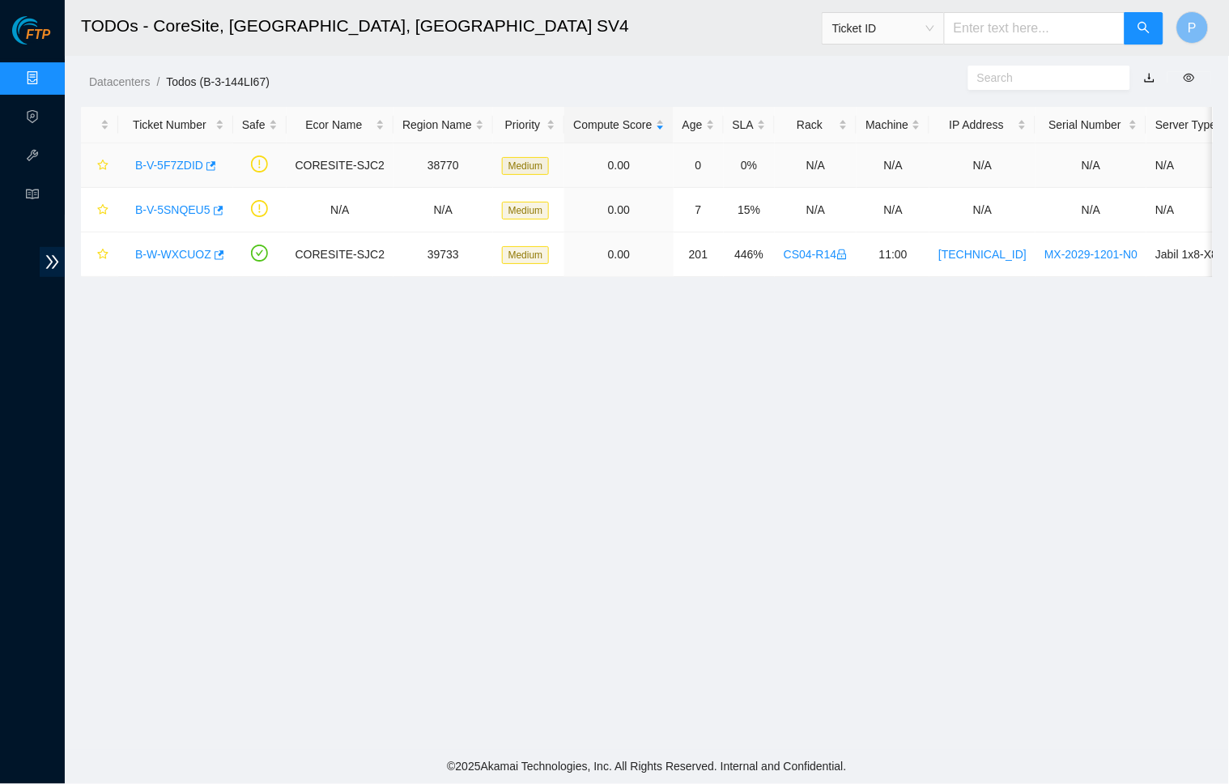
click at [157, 172] on div "B-V-5F7ZDID" at bounding box center [175, 165] width 97 height 26
click at [168, 168] on link "B-V-5F7ZDID" at bounding box center [169, 165] width 68 height 13
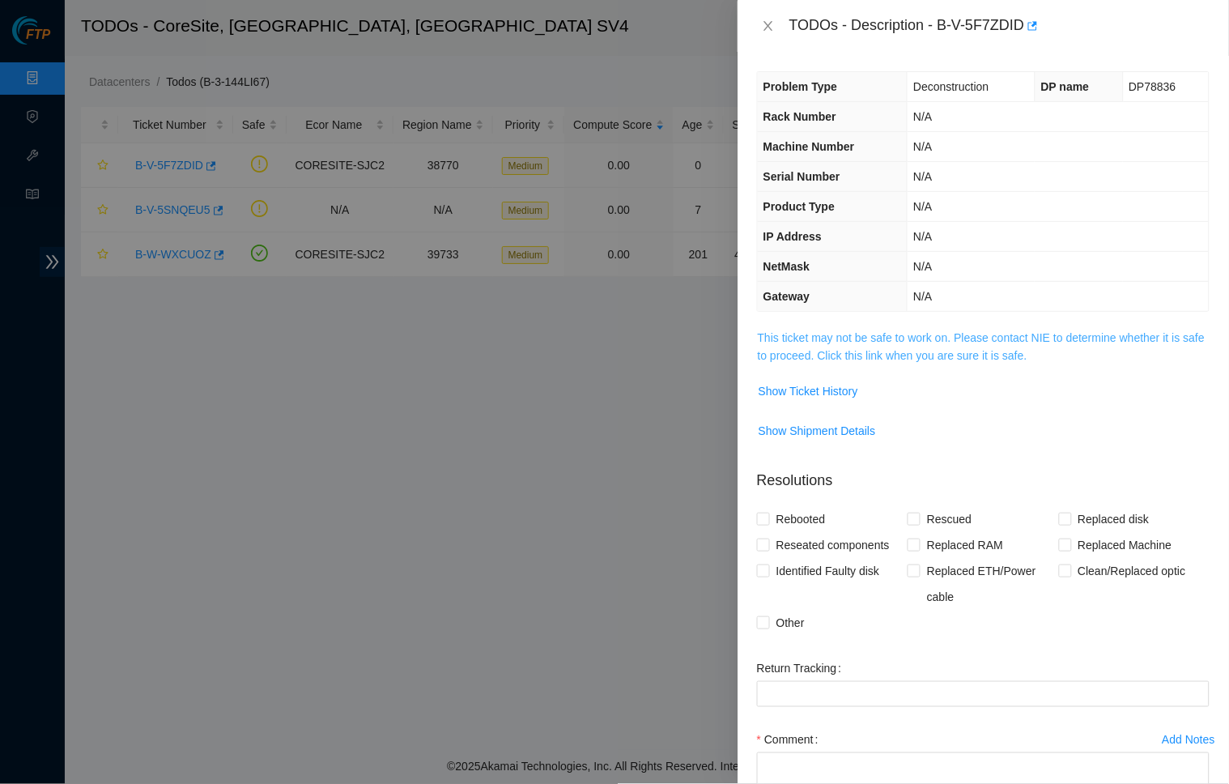
click at [862, 355] on link "This ticket may not be safe to work on. Please contact NIE to determine whether…" at bounding box center [981, 346] width 447 height 31
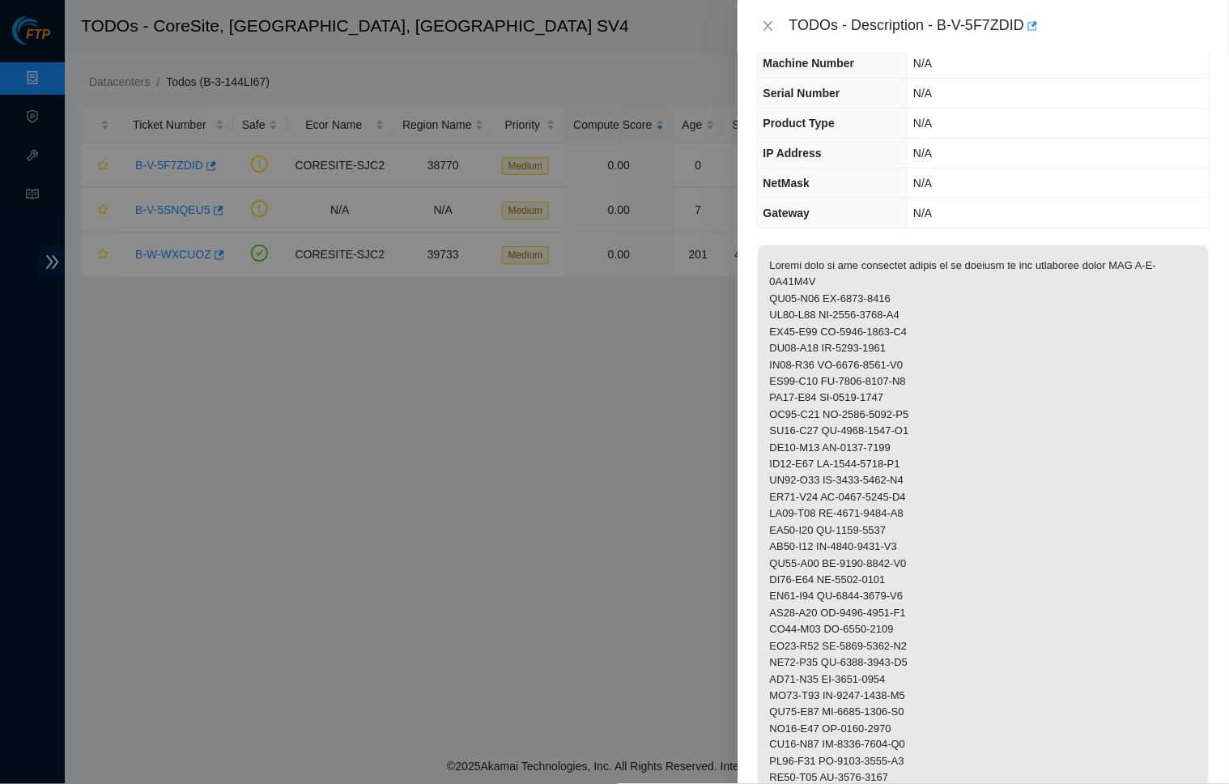
scroll to position [73, 0]
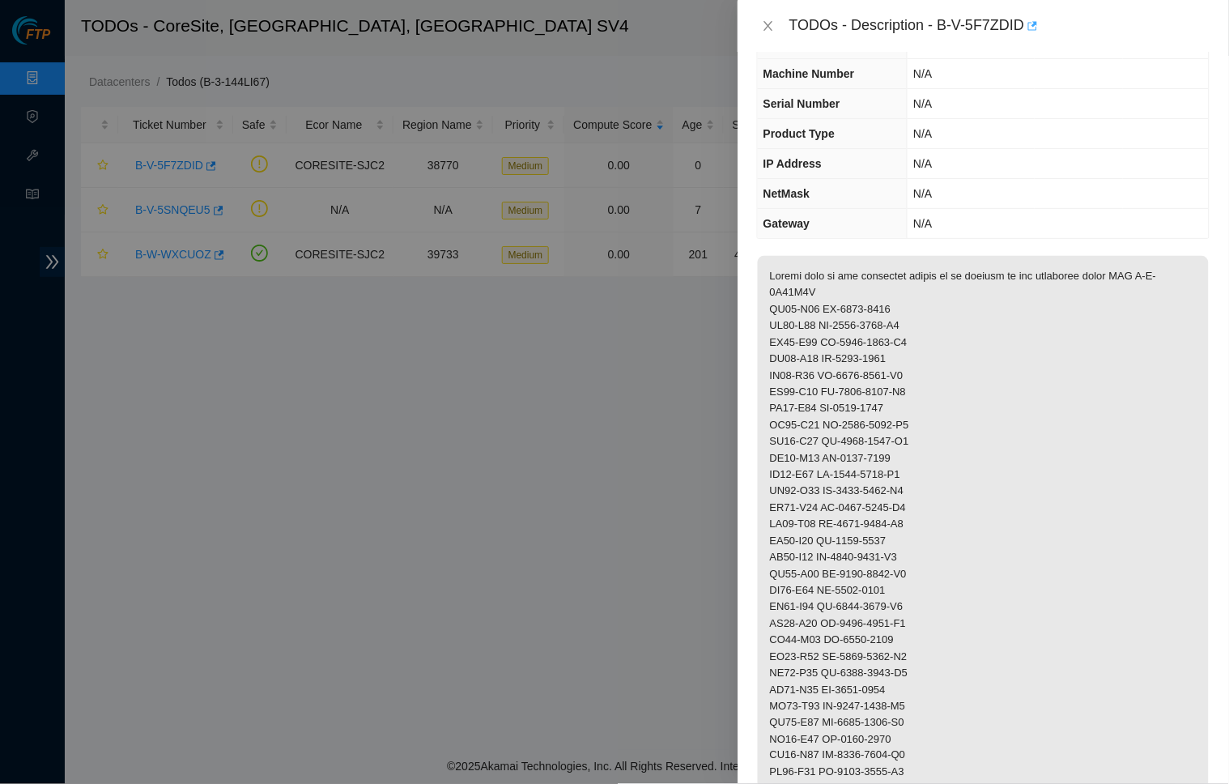
click at [1037, 20] on icon "button" at bounding box center [1031, 25] width 11 height 11
click at [760, 26] on button "Close" at bounding box center [768, 26] width 23 height 15
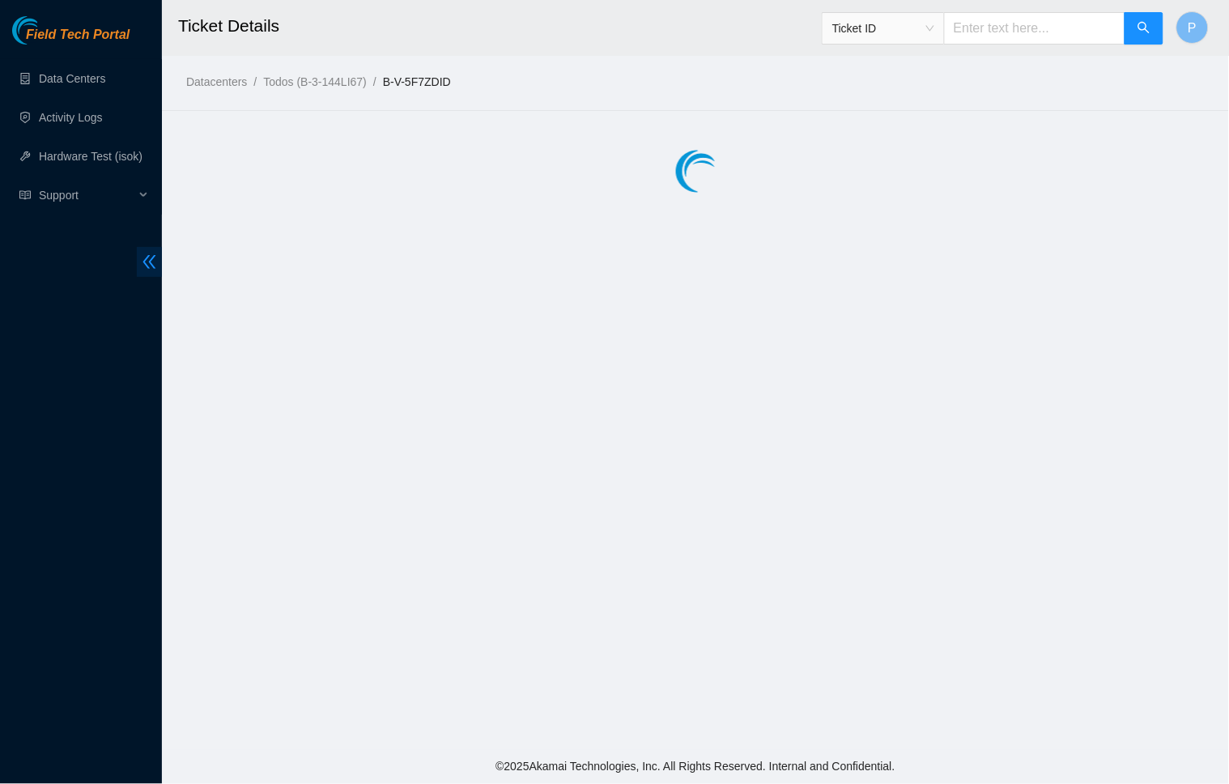
click at [151, 257] on icon "double-left" at bounding box center [149, 261] width 17 height 17
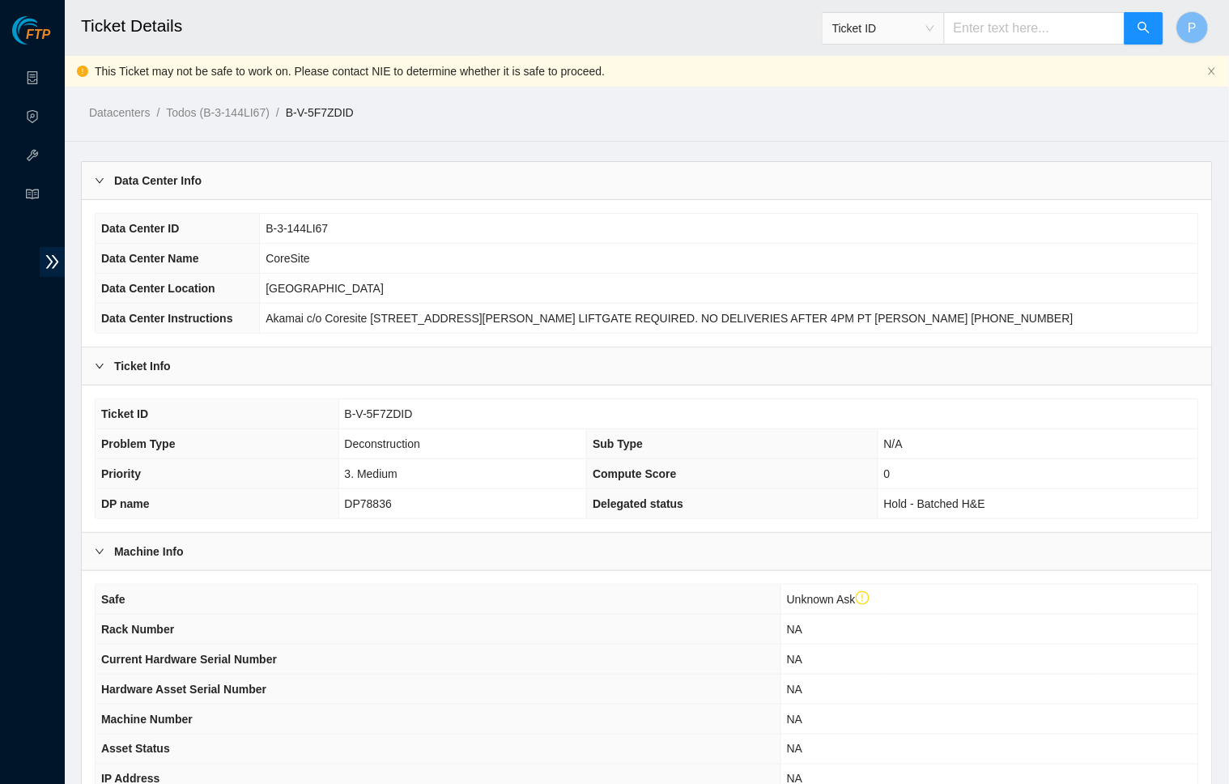
click at [343, 174] on div "Data Center Info" at bounding box center [647, 180] width 1130 height 37
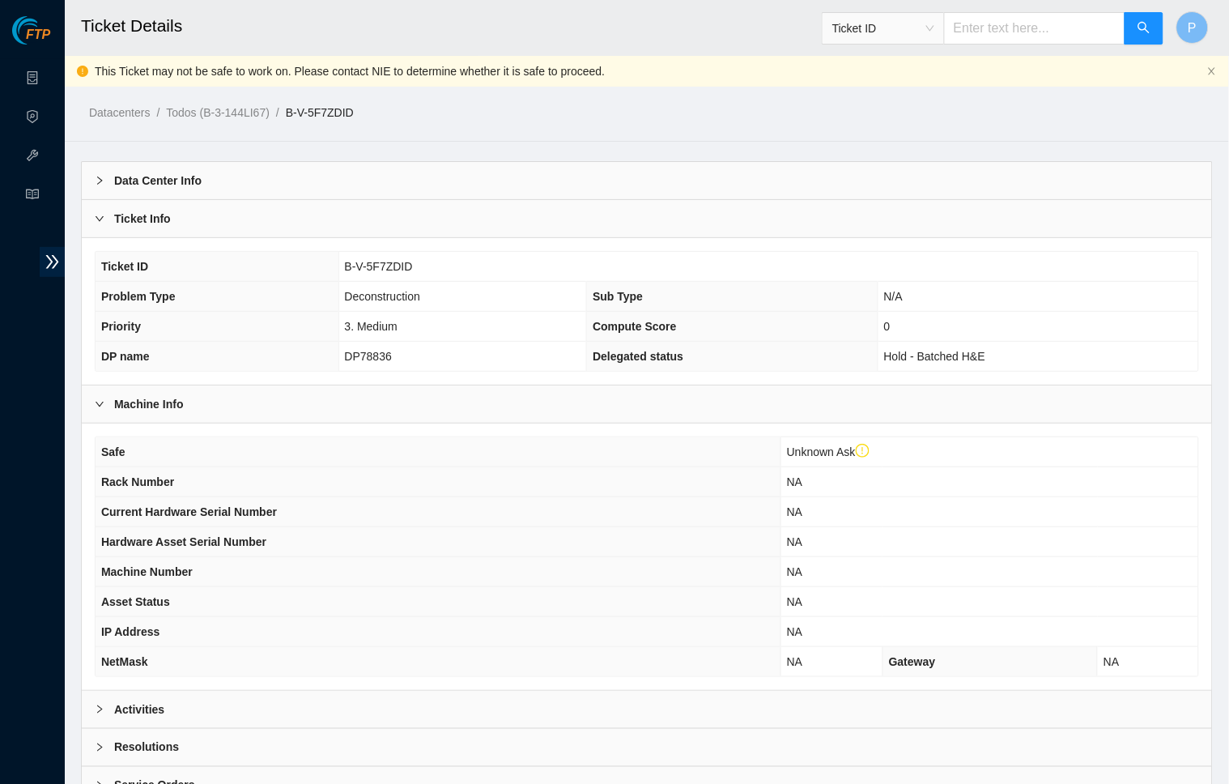
click at [328, 210] on div "Ticket Info" at bounding box center [647, 218] width 1130 height 37
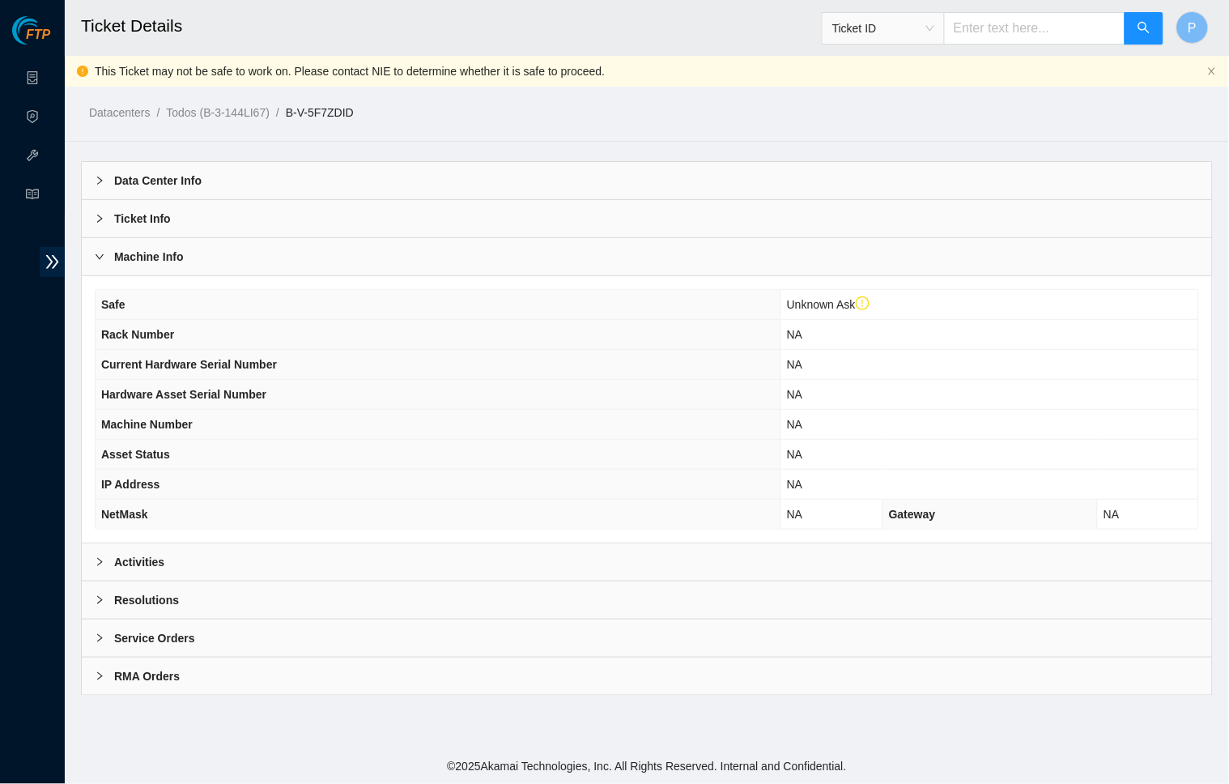
click at [273, 570] on div "Activities" at bounding box center [647, 561] width 1130 height 37
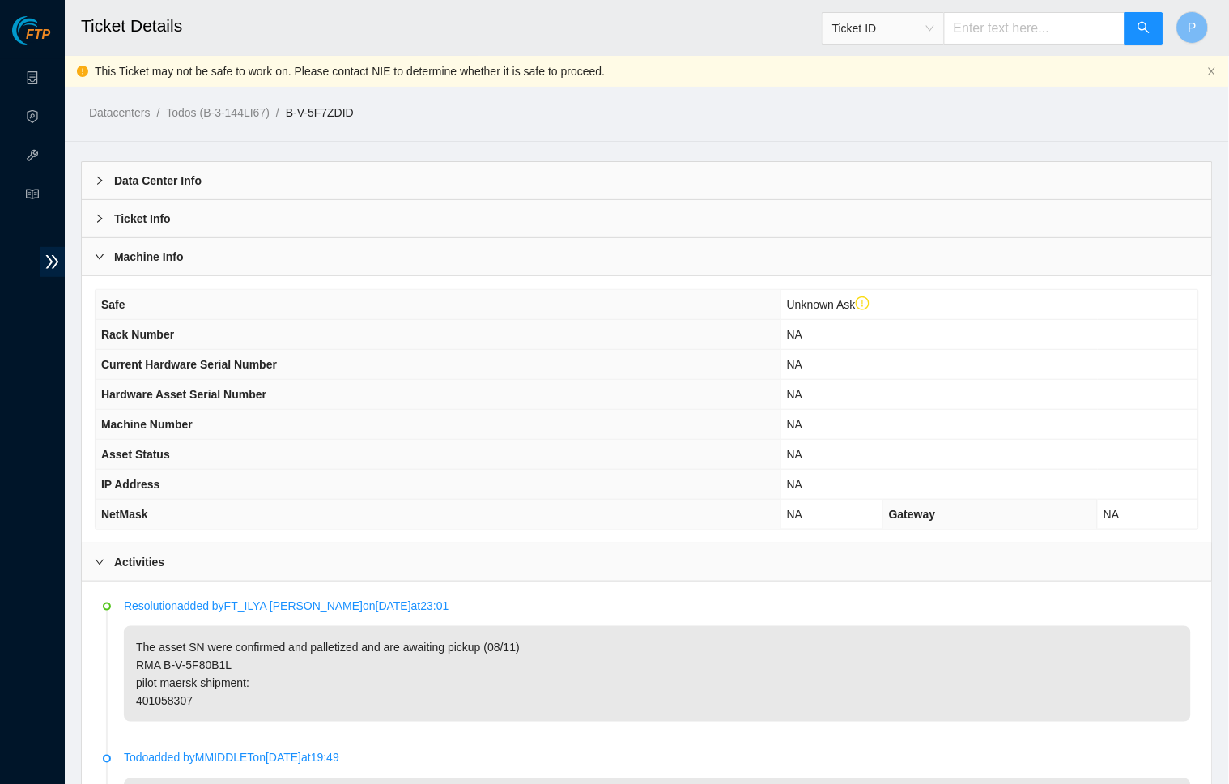
click at [287, 553] on div "Activities" at bounding box center [647, 561] width 1130 height 37
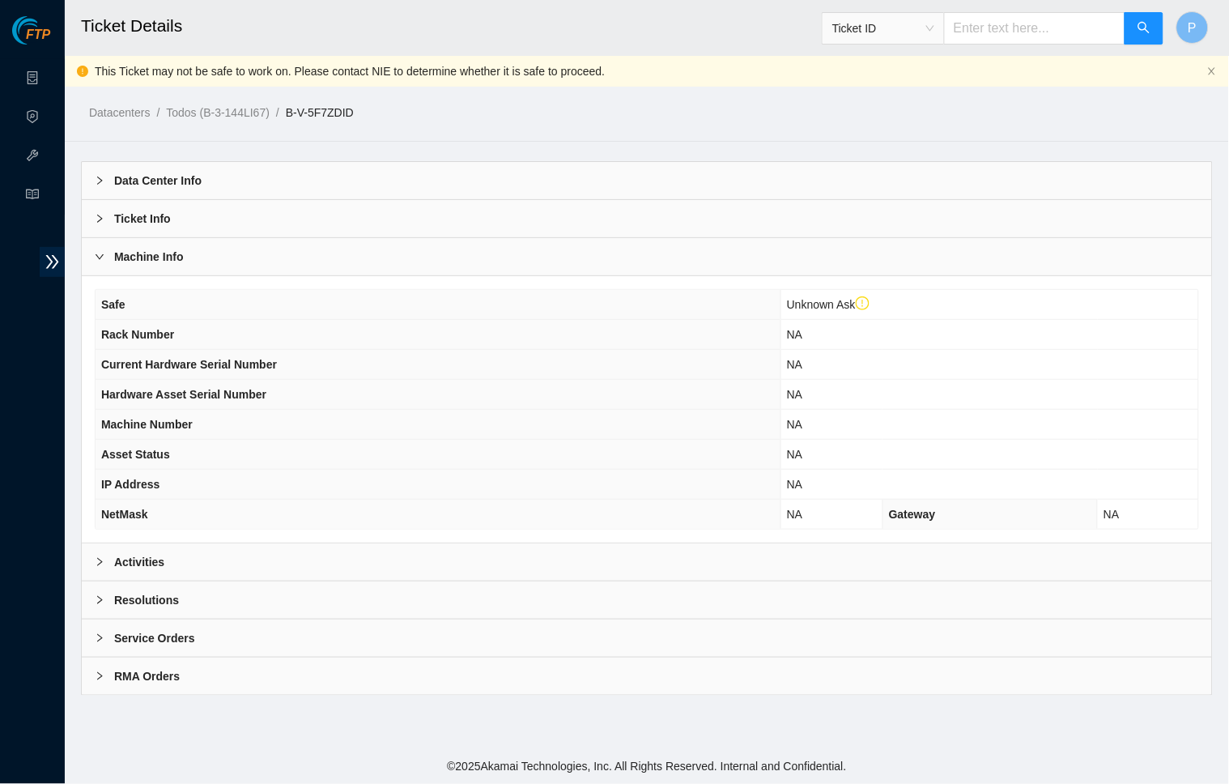
click at [287, 553] on div "Activities" at bounding box center [647, 561] width 1130 height 37
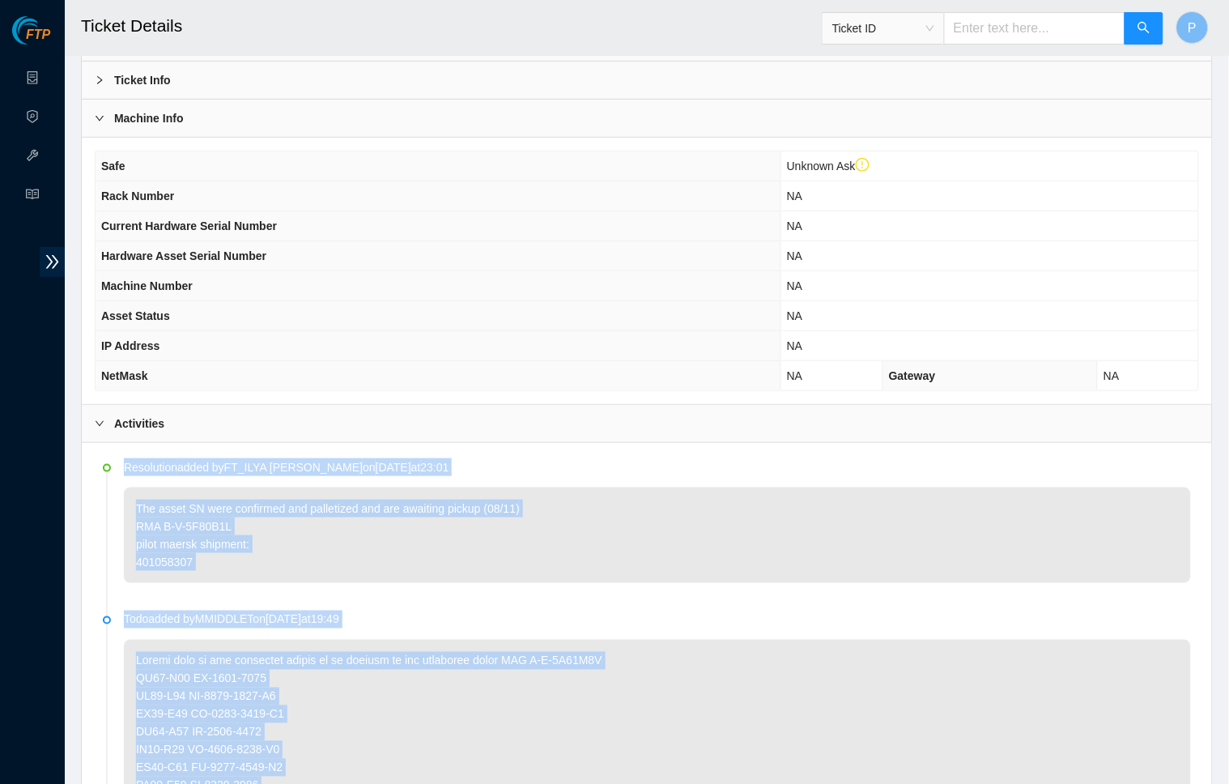
scroll to position [151, 0]
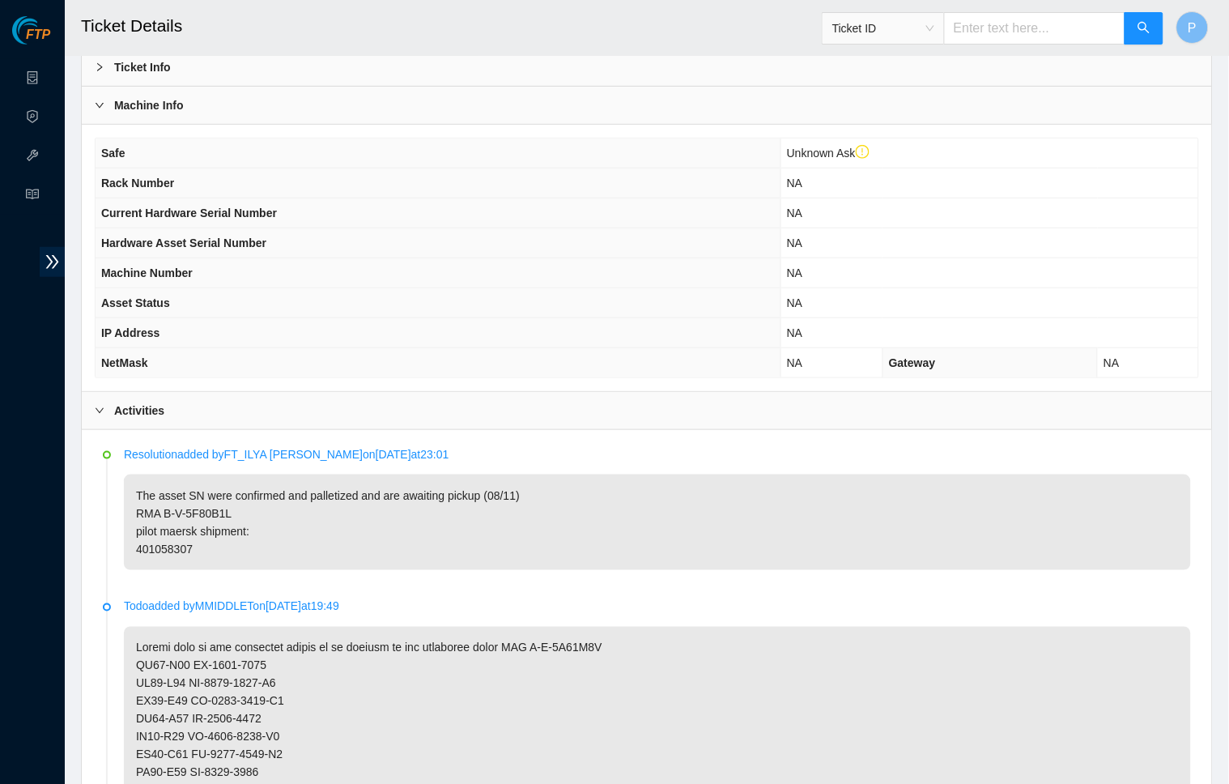
click at [287, 553] on p "The asset SN were confirmed and palletized and are awaiting pickup (08/11) RMA …" at bounding box center [657, 522] width 1067 height 96
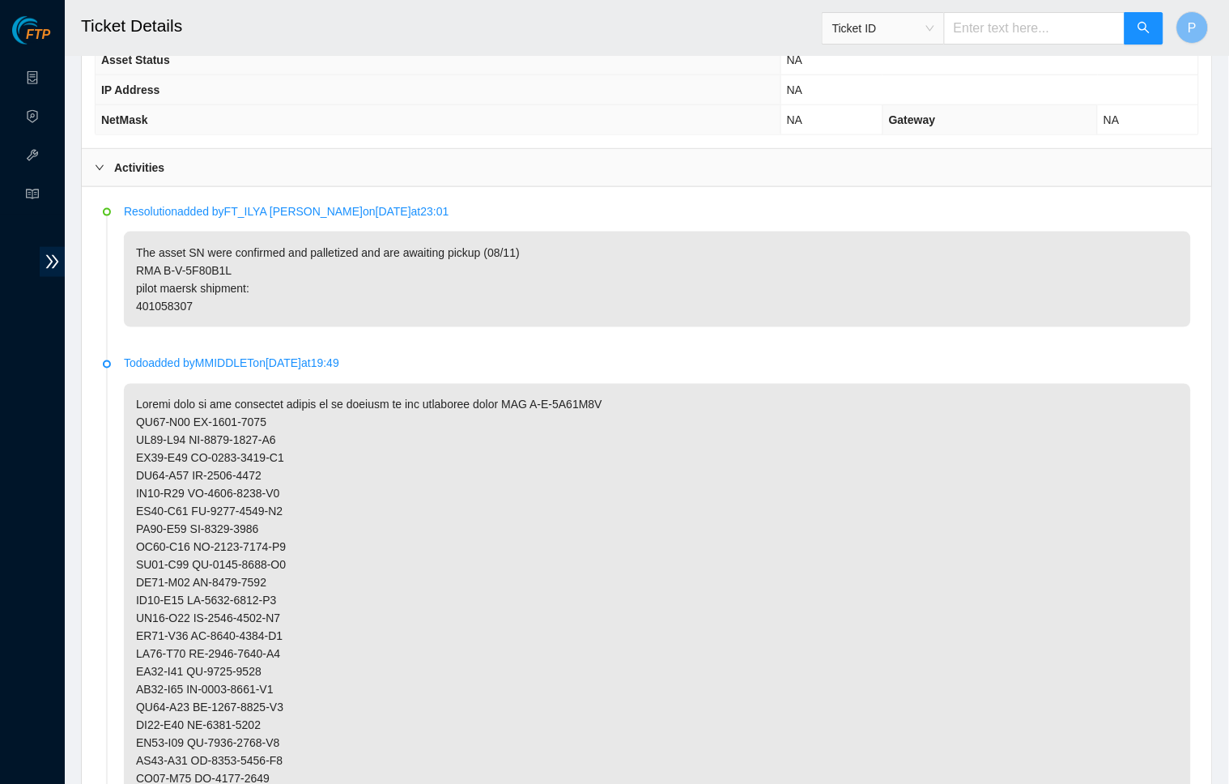
scroll to position [394, 0]
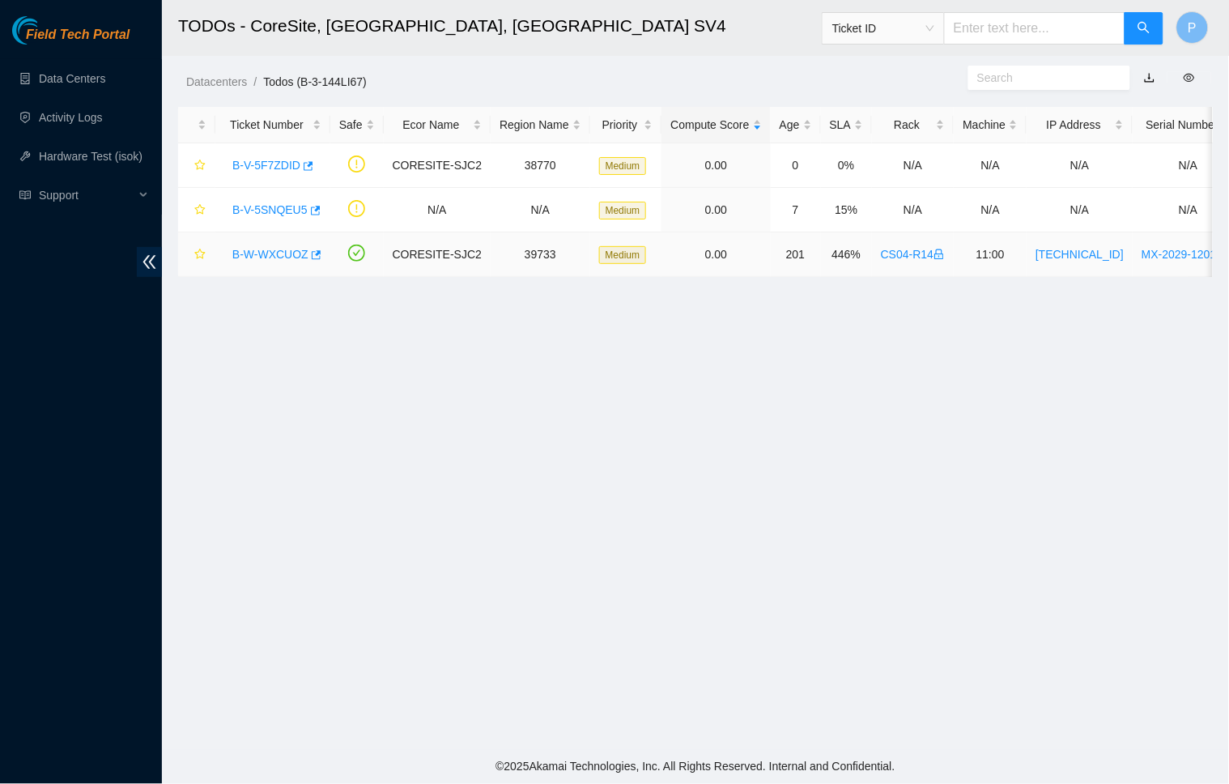
click at [249, 255] on link "B-W-WXCUOZ" at bounding box center [270, 254] width 76 height 13
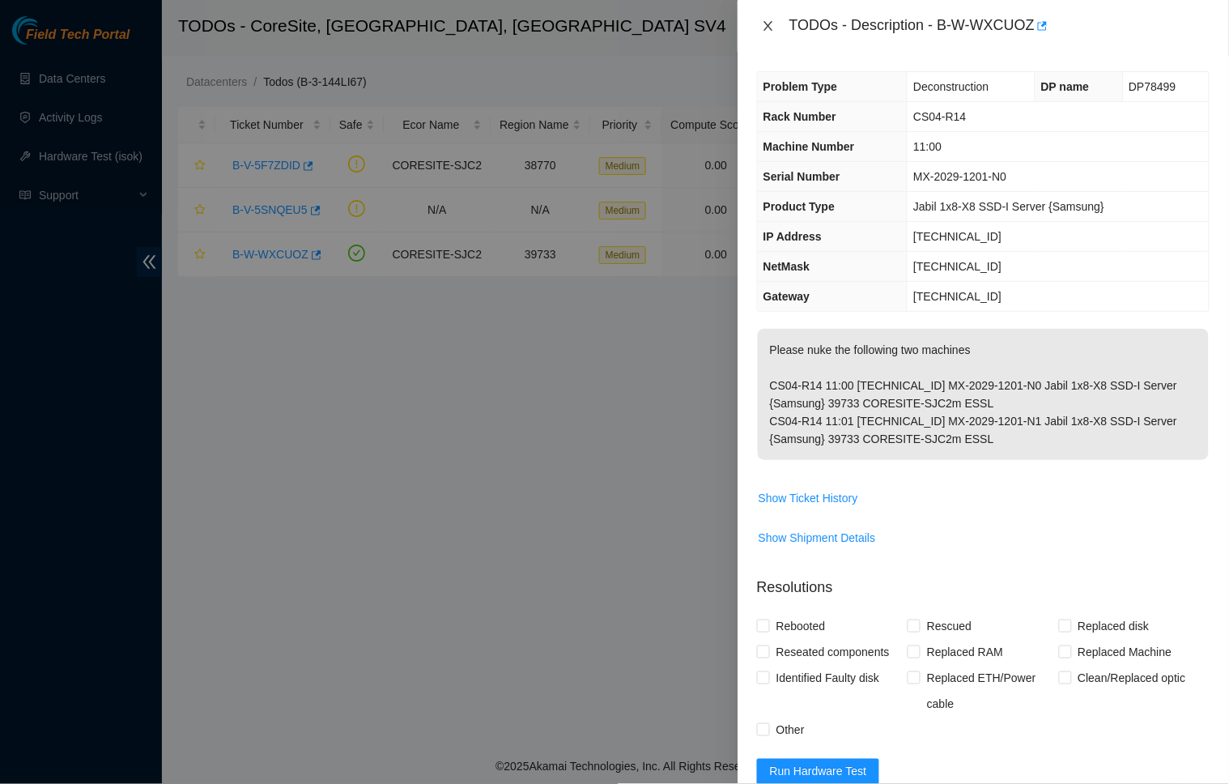
click at [760, 29] on button "Close" at bounding box center [768, 26] width 23 height 15
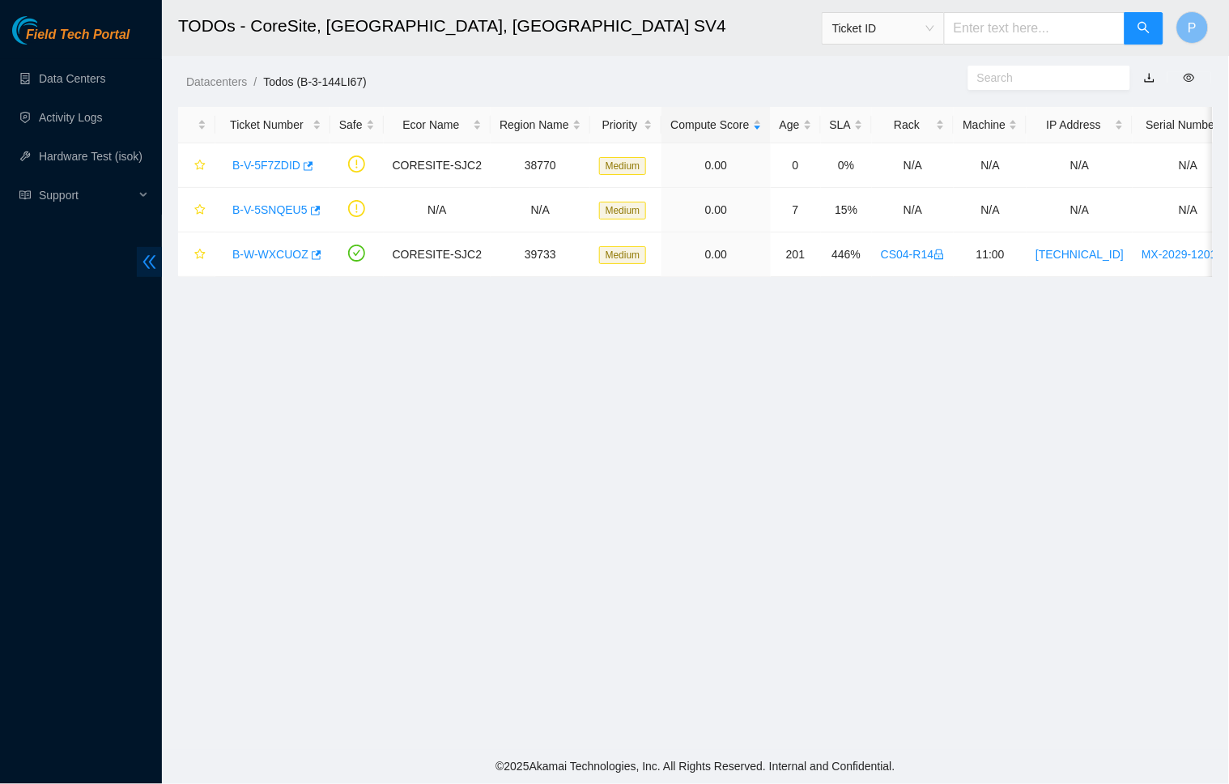
click at [154, 270] on icon "double-left" at bounding box center [149, 261] width 17 height 17
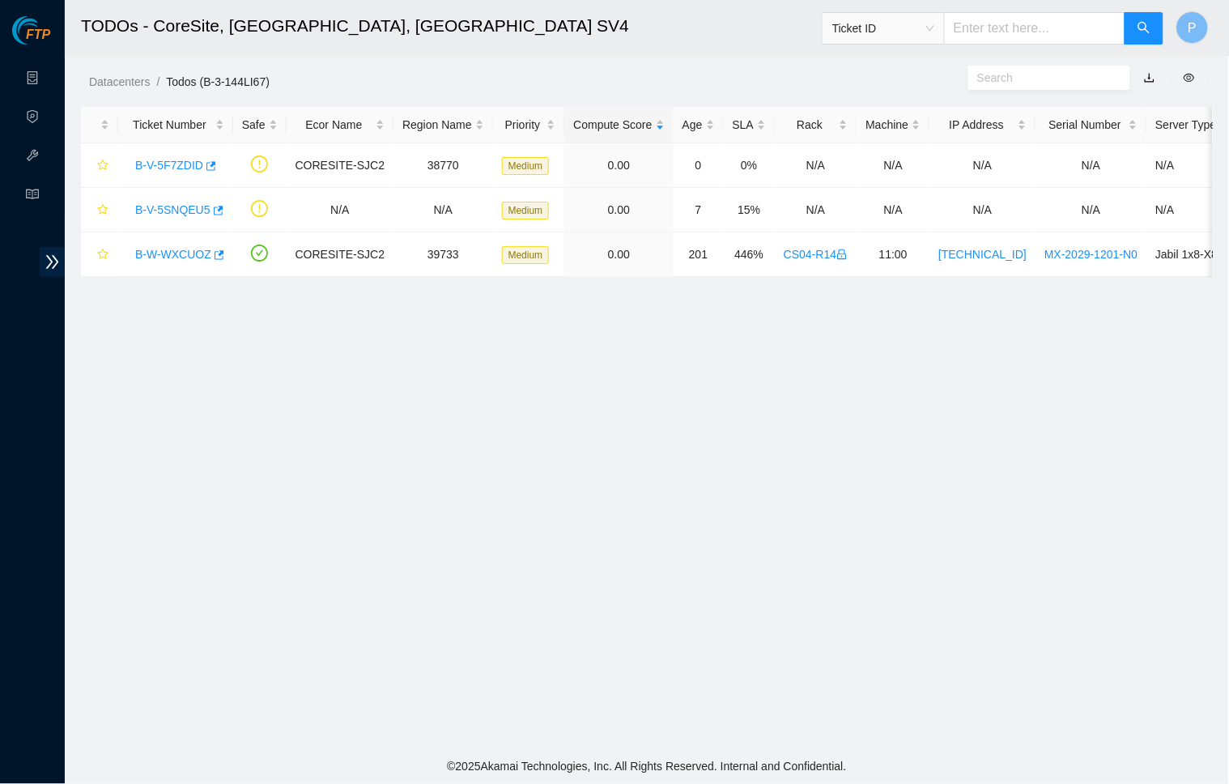
click at [1153, 79] on link "button" at bounding box center [1149, 77] width 11 height 13
click at [563, 87] on ol "Datacenters / Todos (B-3-144LI67) /" at bounding box center [513, 82] width 849 height 18
